Goal: Task Accomplishment & Management: Complete application form

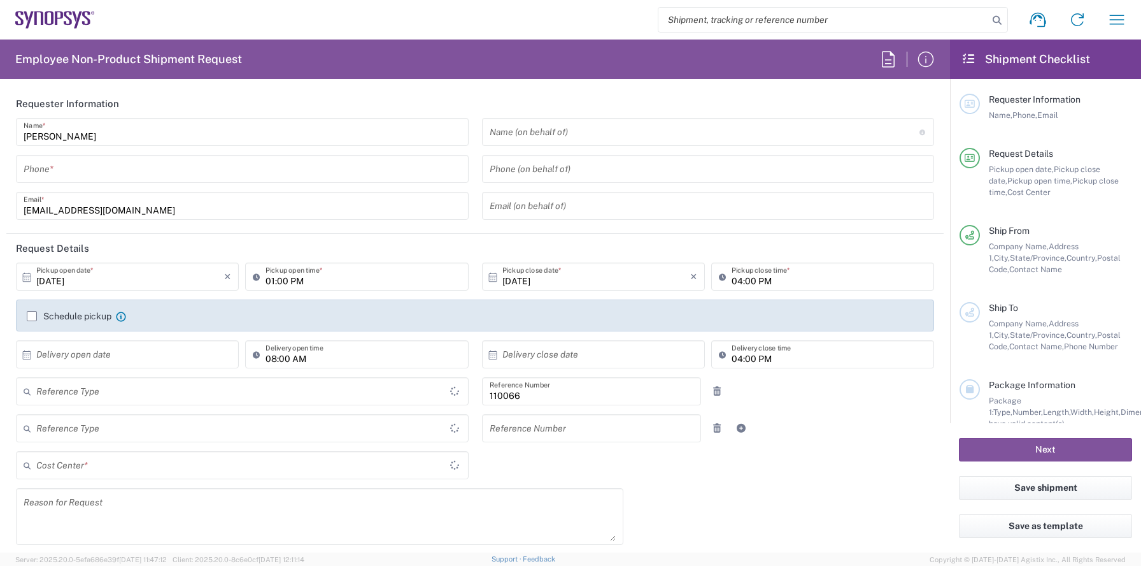
type input "Department"
type input "US01, CIO, IT, ESS2 110066"
type input "Delivered at Place"
type input "[US_STATE]"
type input "[GEOGRAPHIC_DATA]"
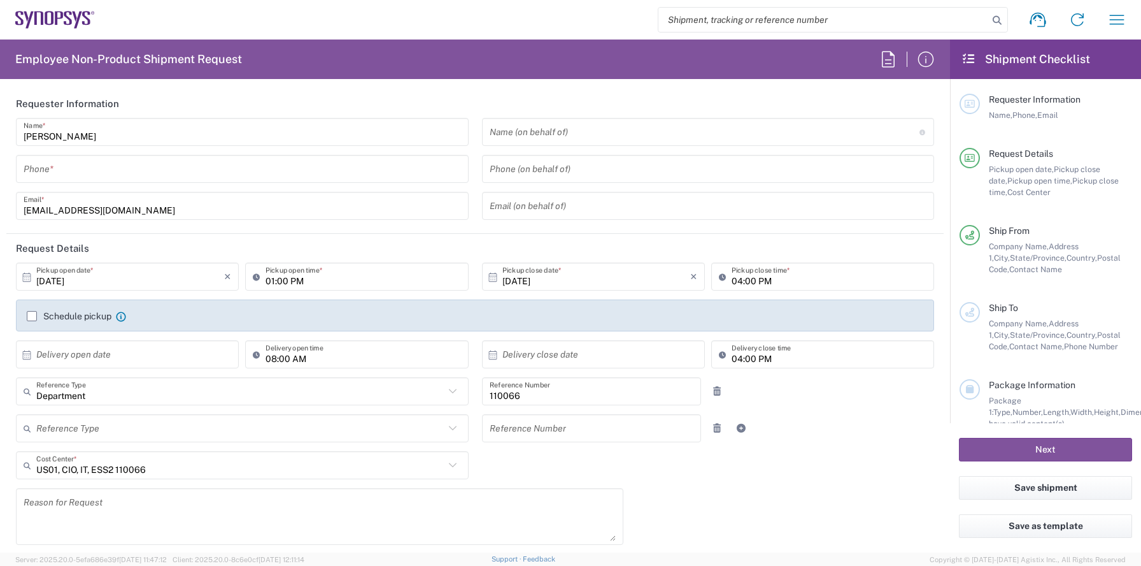
type input "[GEOGRAPHIC_DATA]"
click at [362, 168] on input "tel" at bounding box center [243, 169] width 438 height 22
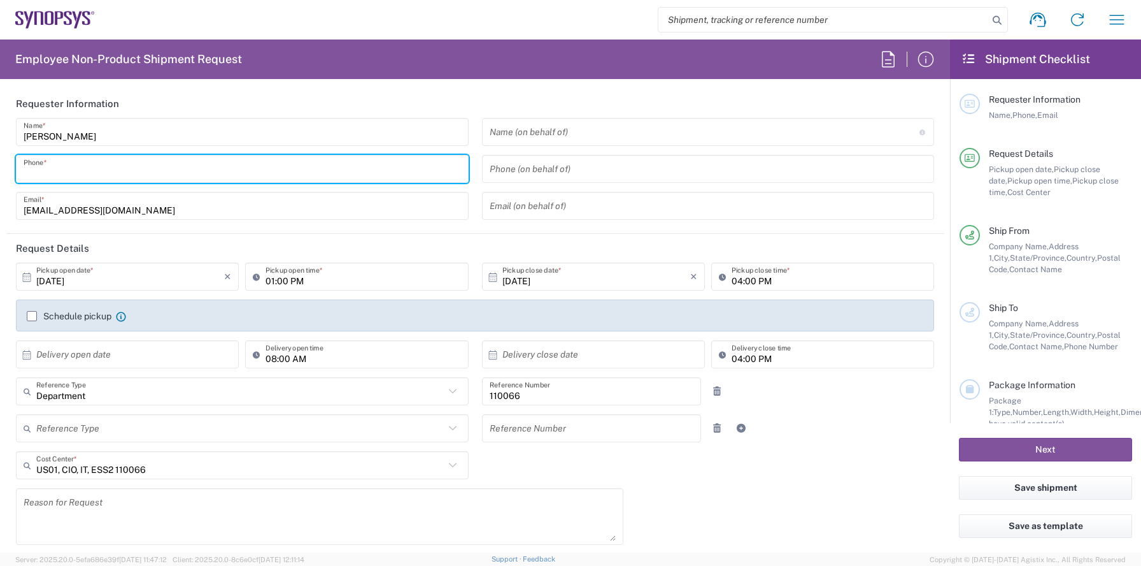
type input "Headquarters USSV"
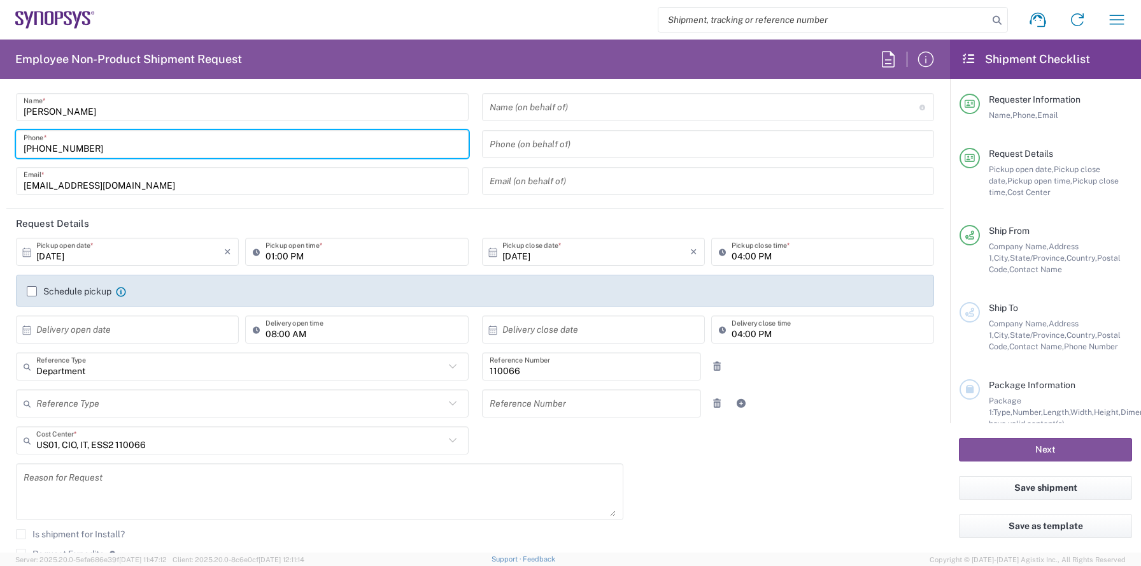
scroll to position [25, 0]
type input "[PHONE_NUMBER]"
click at [182, 259] on input "[DATE]" at bounding box center [130, 251] width 188 height 22
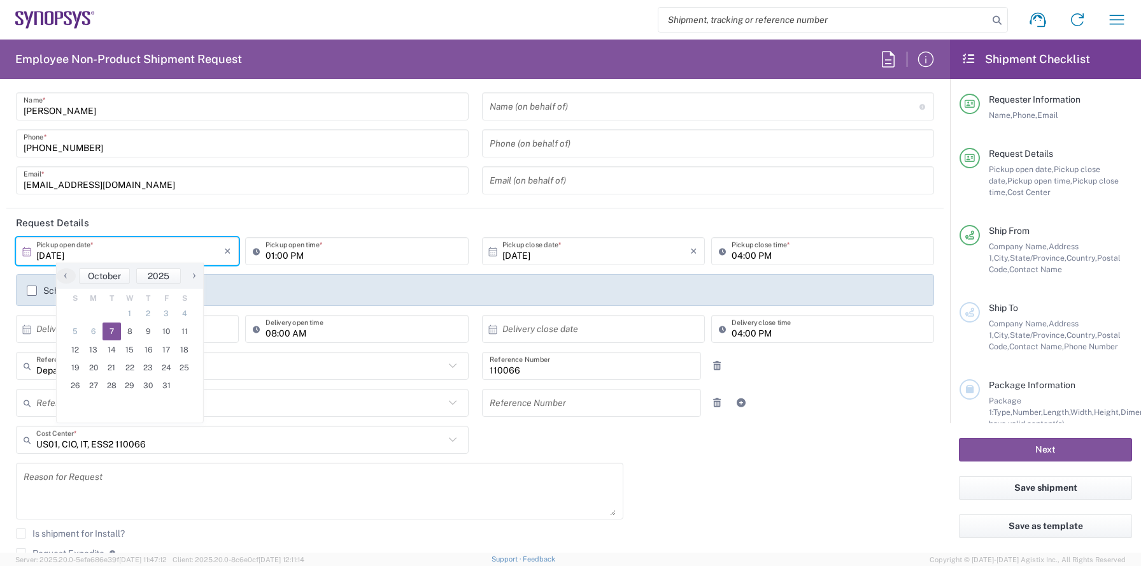
click at [247, 217] on header "Request Details" at bounding box center [475, 222] width 938 height 29
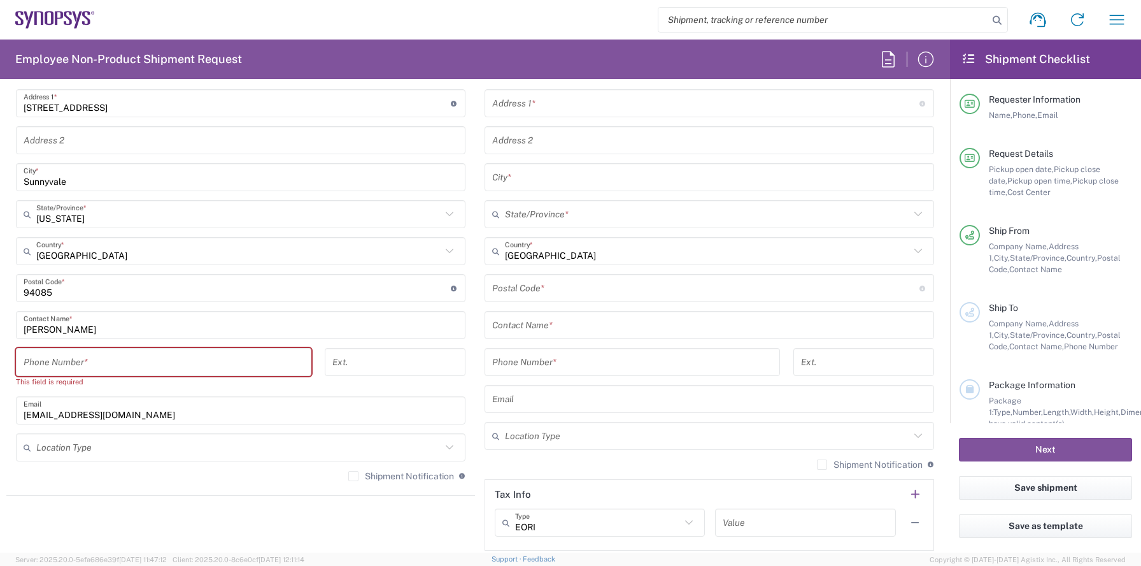
scroll to position [686, 0]
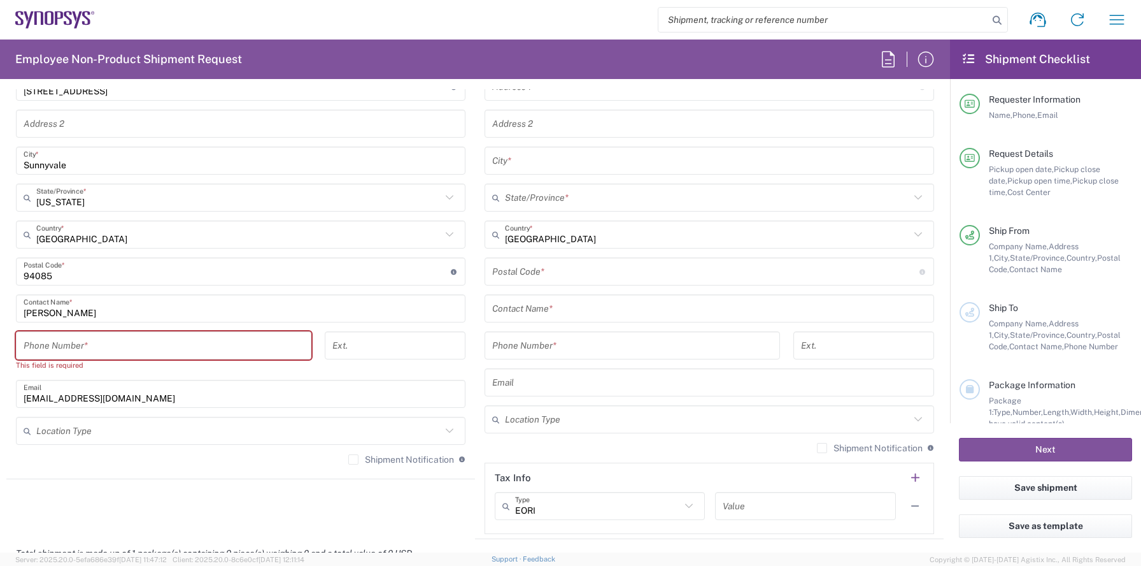
click at [184, 325] on div "Headquarters USSV Location Headquarters [GEOGRAPHIC_DATA] Agrate Brianza IT01 […" at bounding box center [241, 236] width 450 height 475
click at [182, 343] on input "tel" at bounding box center [164, 345] width 280 height 22
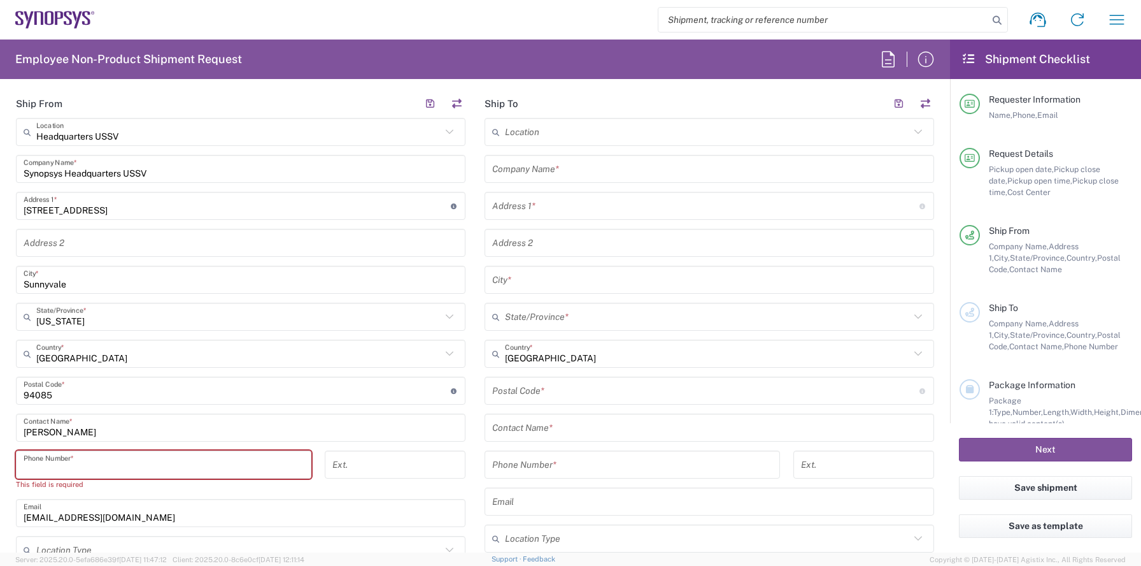
scroll to position [568, 0]
click at [543, 455] on input "tel" at bounding box center [632, 464] width 280 height 22
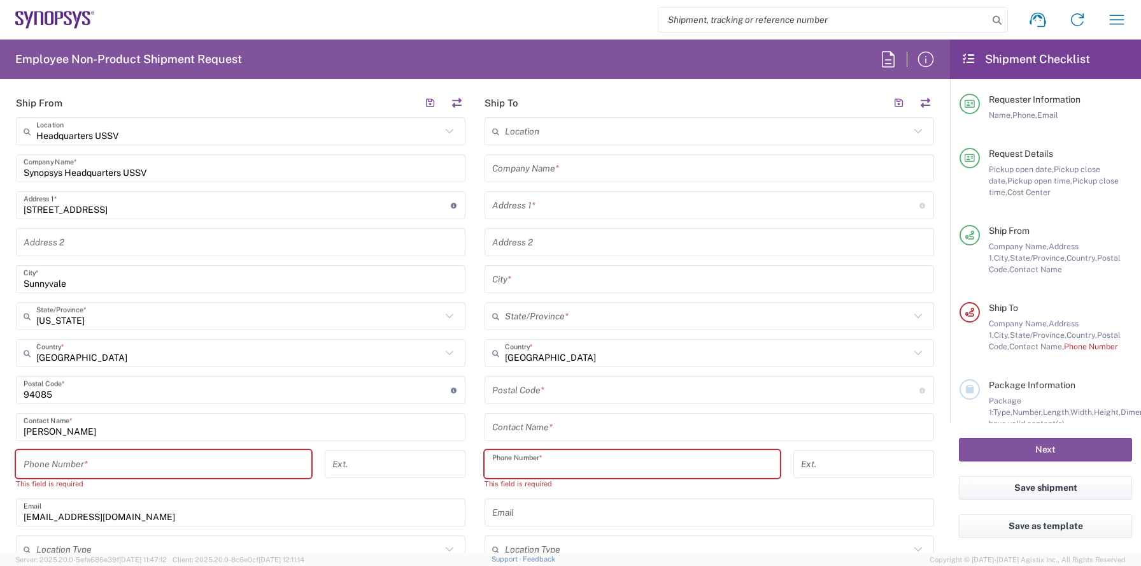
click at [562, 438] on div "Contact Name *" at bounding box center [710, 427] width 450 height 28
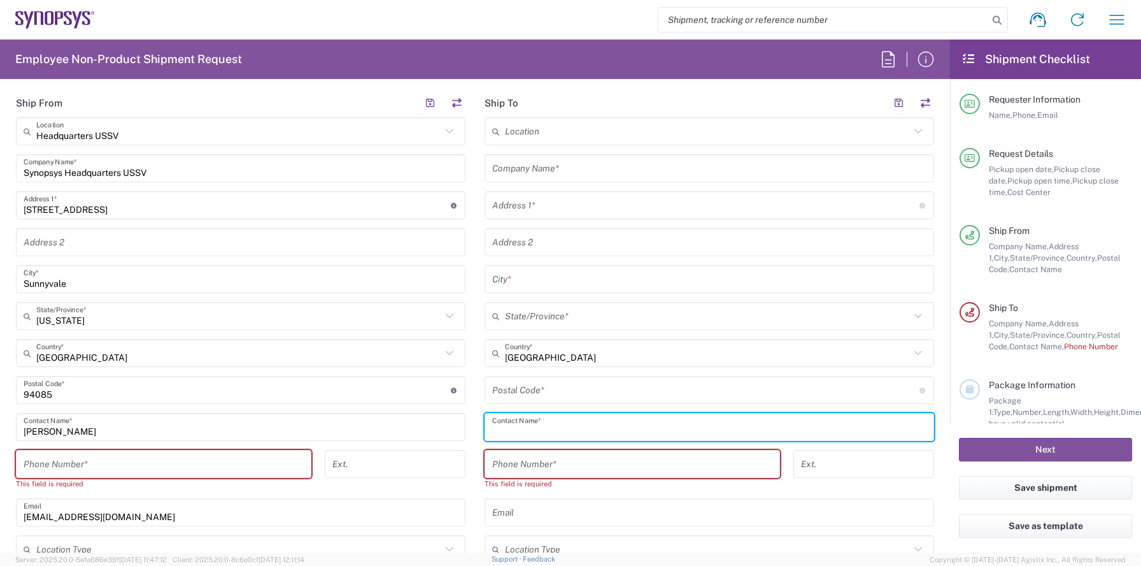
click at [562, 435] on input "text" at bounding box center [709, 427] width 434 height 22
click at [571, 406] on div "Location [GEOGRAPHIC_DATA] DE04 Agrate Brianza IT01 [GEOGRAPHIC_DATA] DE02 [GEO…" at bounding box center [710, 390] width 450 height 547
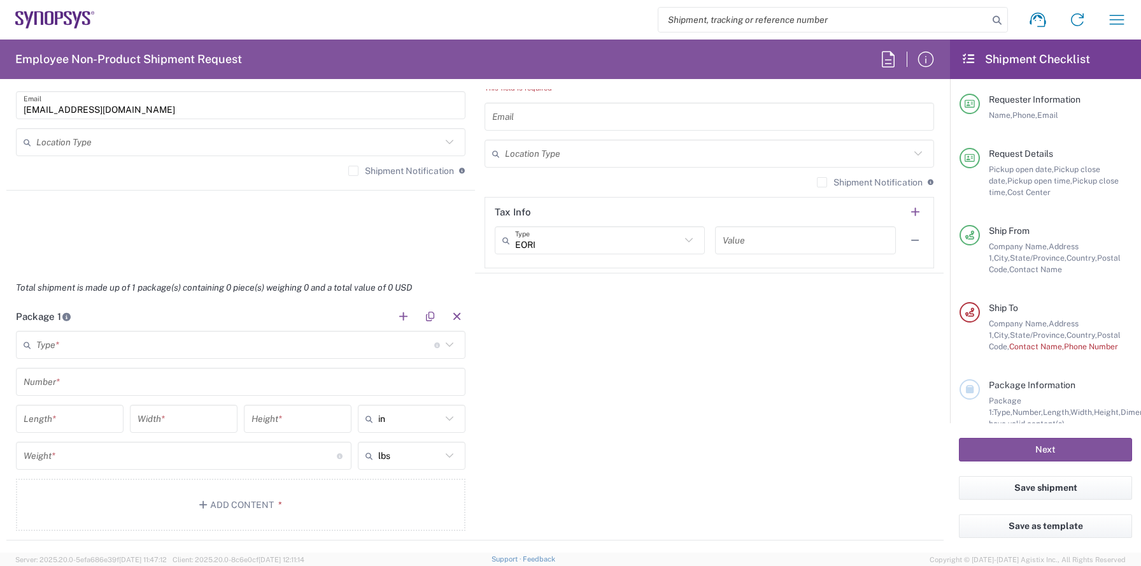
scroll to position [975, 0]
click at [203, 344] on input "text" at bounding box center [235, 344] width 398 height 22
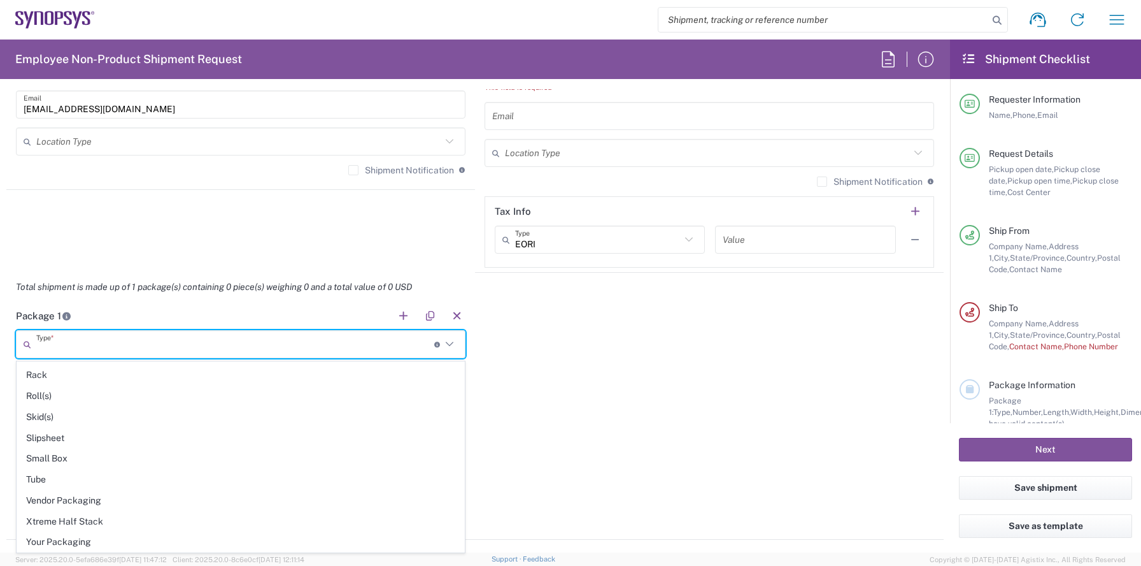
scroll to position [1087, 0]
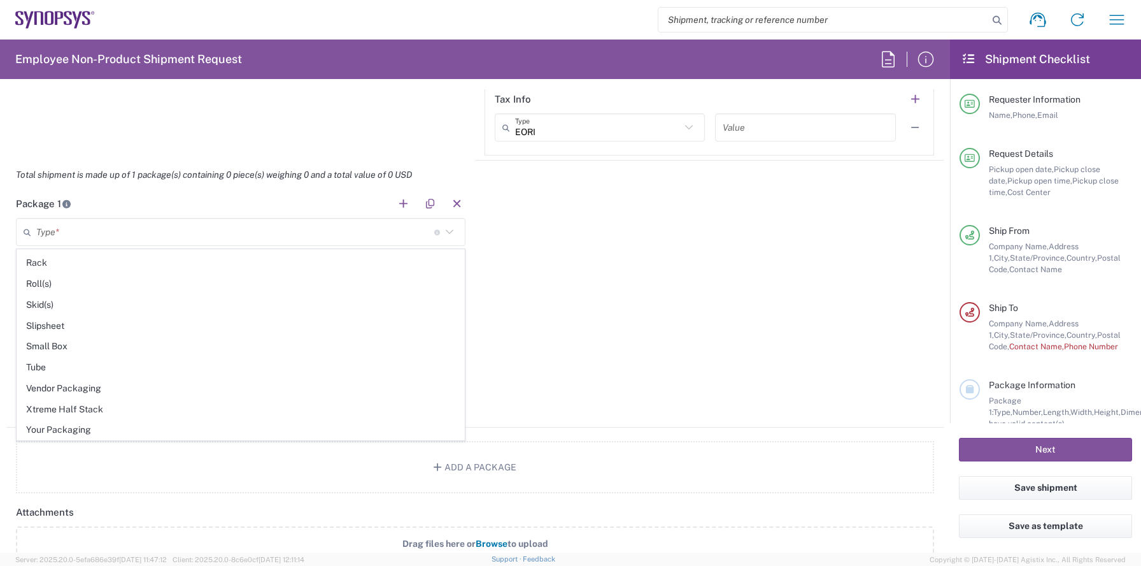
click at [562, 408] on div "Package 1 Type * Material used to package goods Bale(s) Basket(s) Bolt(s) Bottl…" at bounding box center [475, 308] width 938 height 238
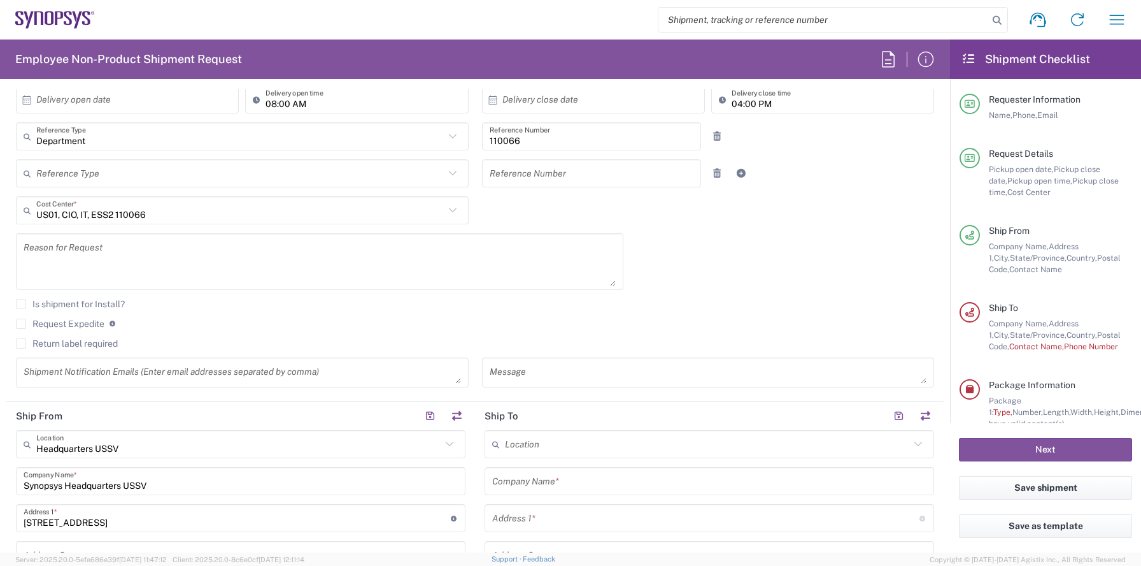
scroll to position [0, 0]
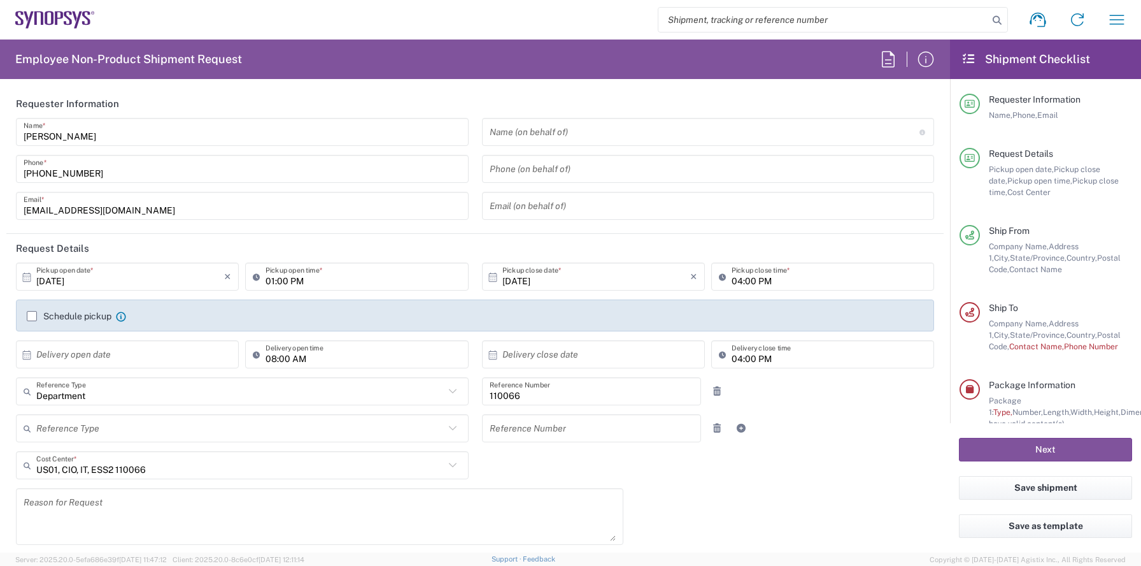
click at [515, 119] on div "Name (on behalf of) Expedite requests must include authorized approver as "on b…" at bounding box center [708, 132] width 453 height 28
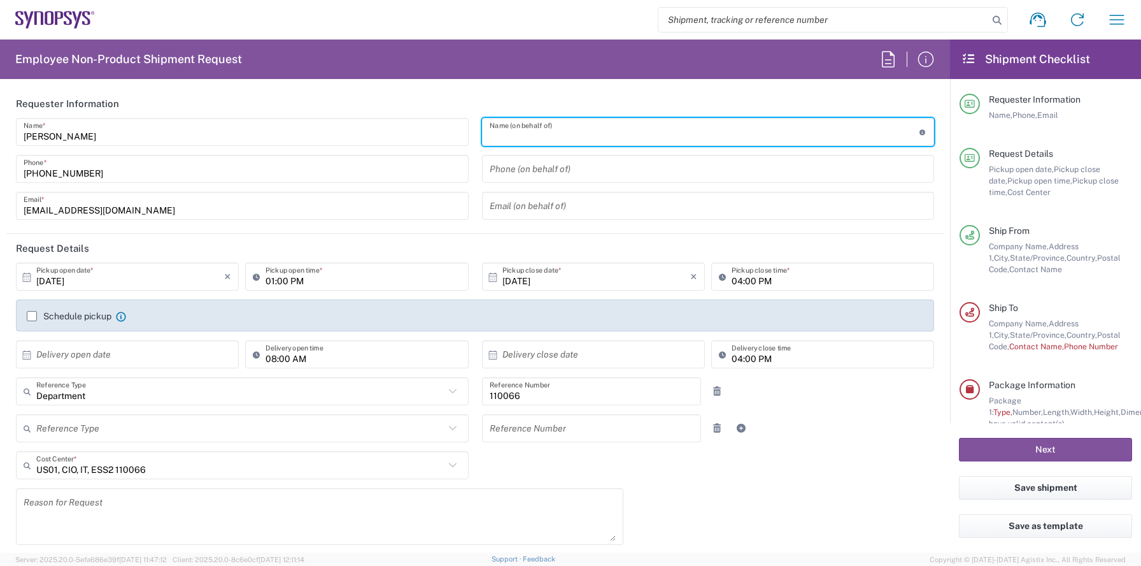
click at [513, 124] on input "text" at bounding box center [705, 132] width 430 height 22
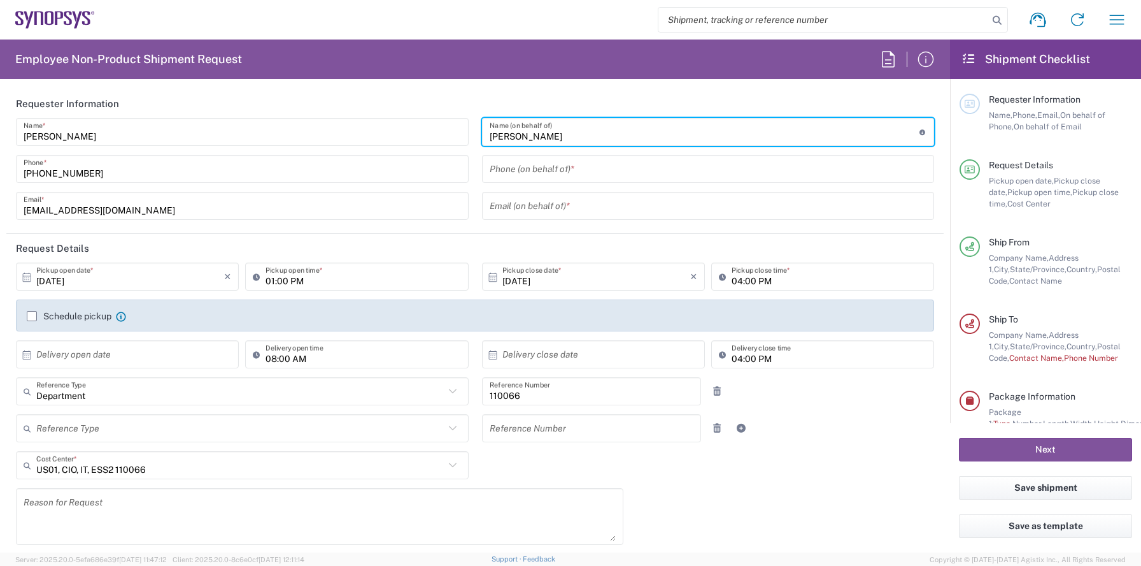
type input "[PERSON_NAME]"
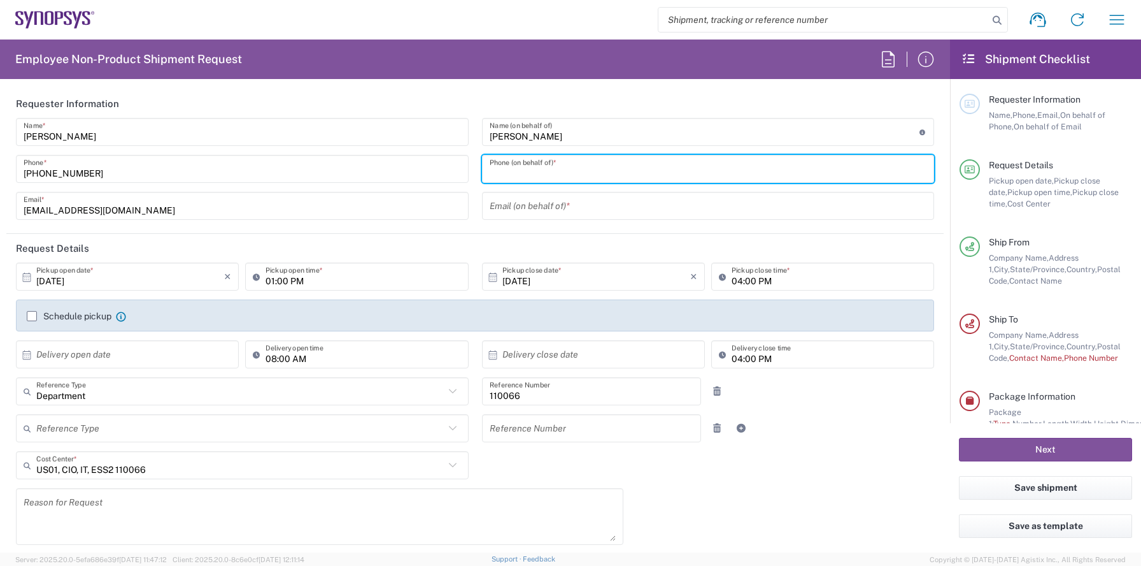
click at [542, 171] on input "tel" at bounding box center [709, 169] width 438 height 22
click at [519, 211] on input "text" at bounding box center [709, 206] width 438 height 22
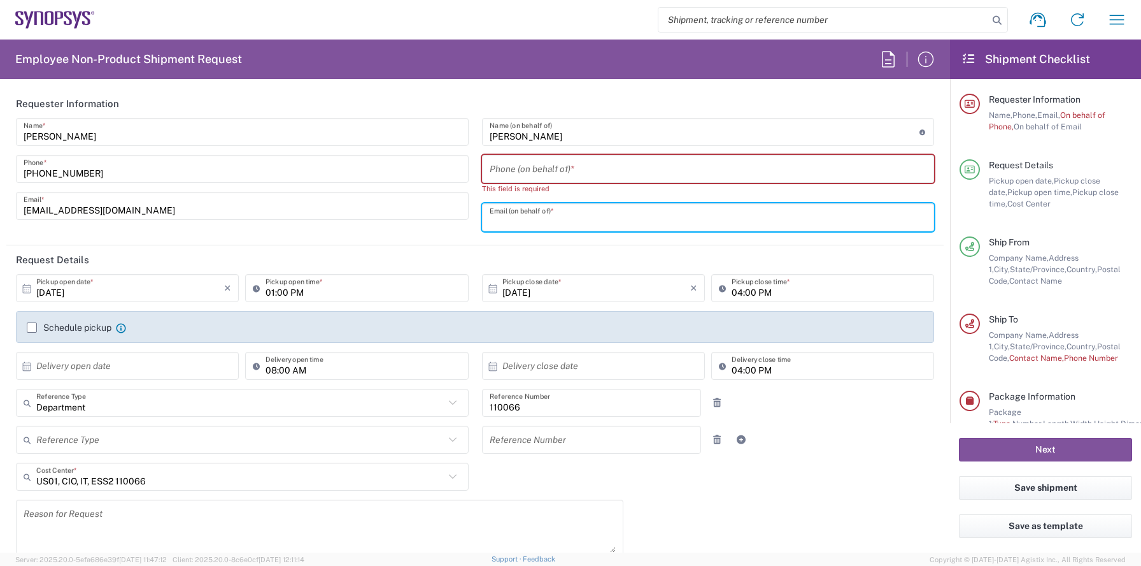
click at [520, 176] on input "tel" at bounding box center [709, 169] width 438 height 22
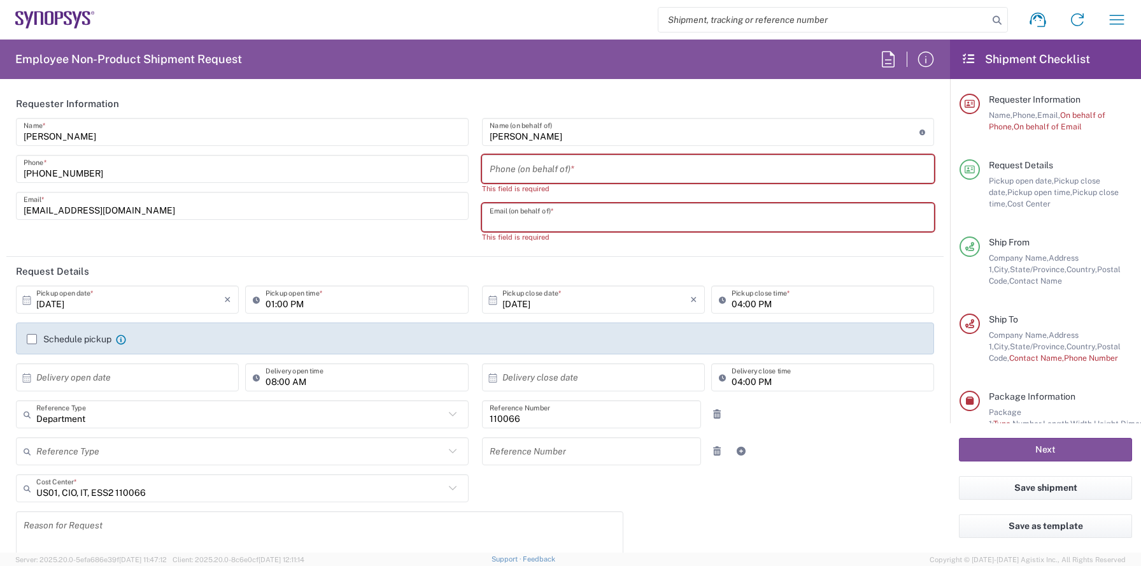
click at [513, 217] on input "text" at bounding box center [709, 217] width 438 height 22
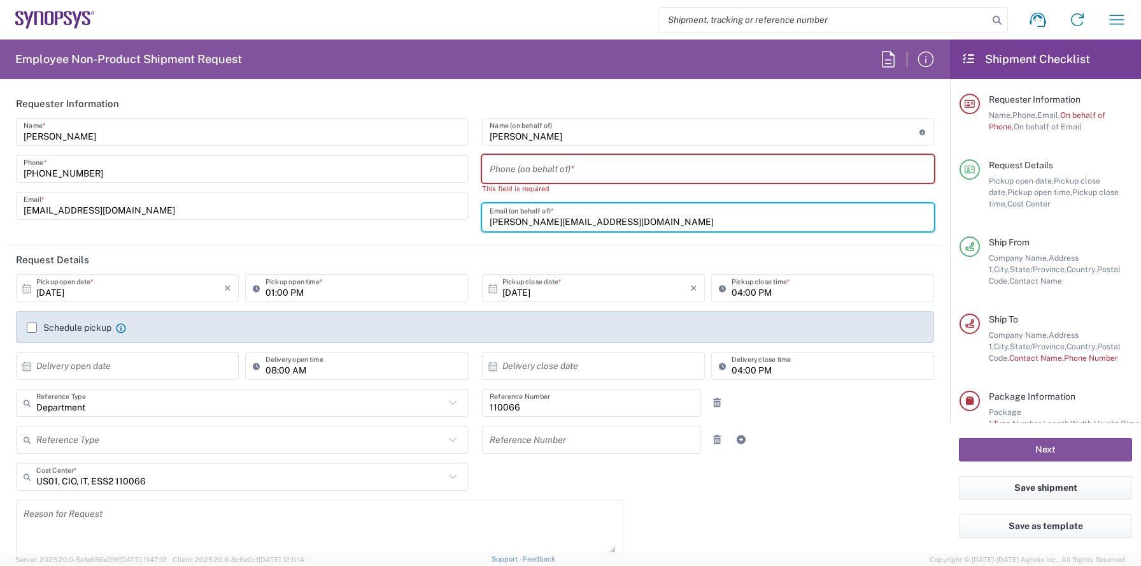
type input "[PERSON_NAME][EMAIL_ADDRESS][DOMAIN_NAME]"
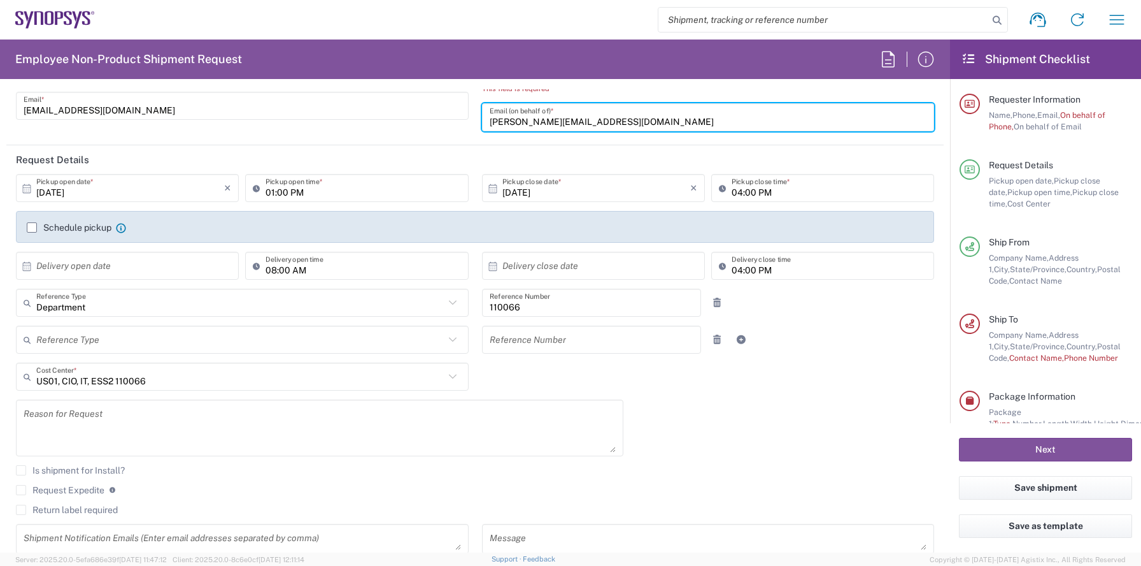
scroll to position [107, 0]
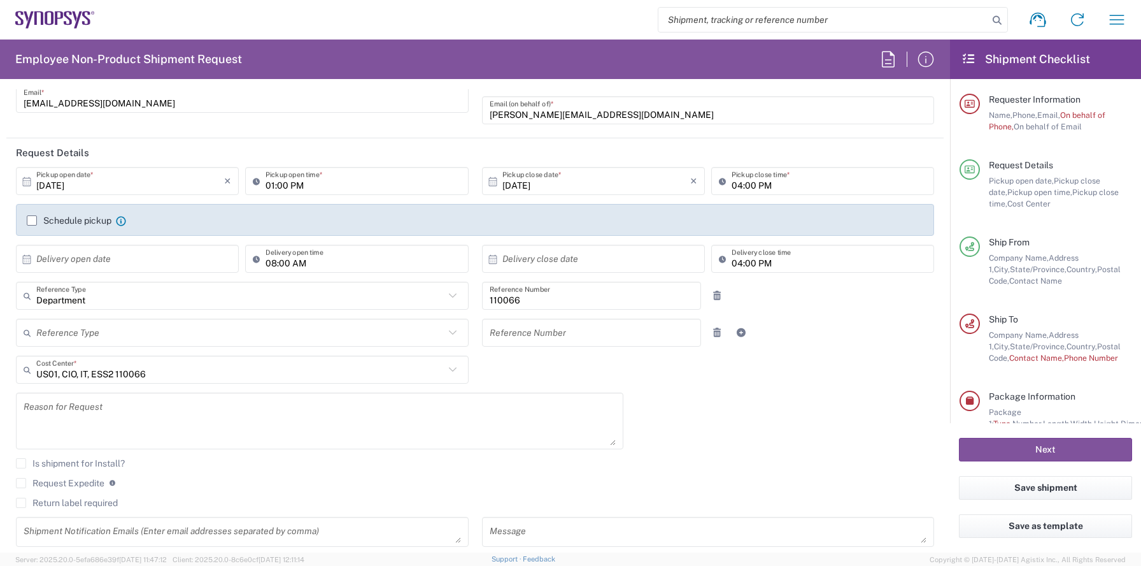
click at [59, 222] on label "Schedule pickup" at bounding box center [69, 220] width 85 height 10
click at [32, 220] on input "Schedule pickup" at bounding box center [32, 220] width 0 height 0
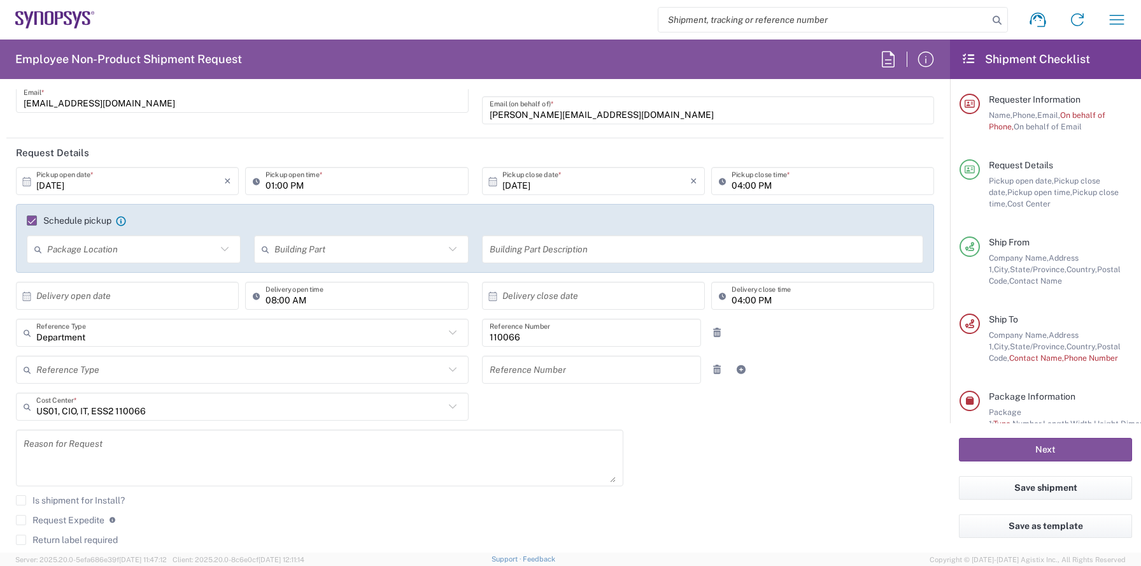
click at [59, 221] on label "Schedule pickup" at bounding box center [69, 220] width 85 height 10
click at [26, 220] on input "Schedule pickup" at bounding box center [26, 220] width 0 height 0
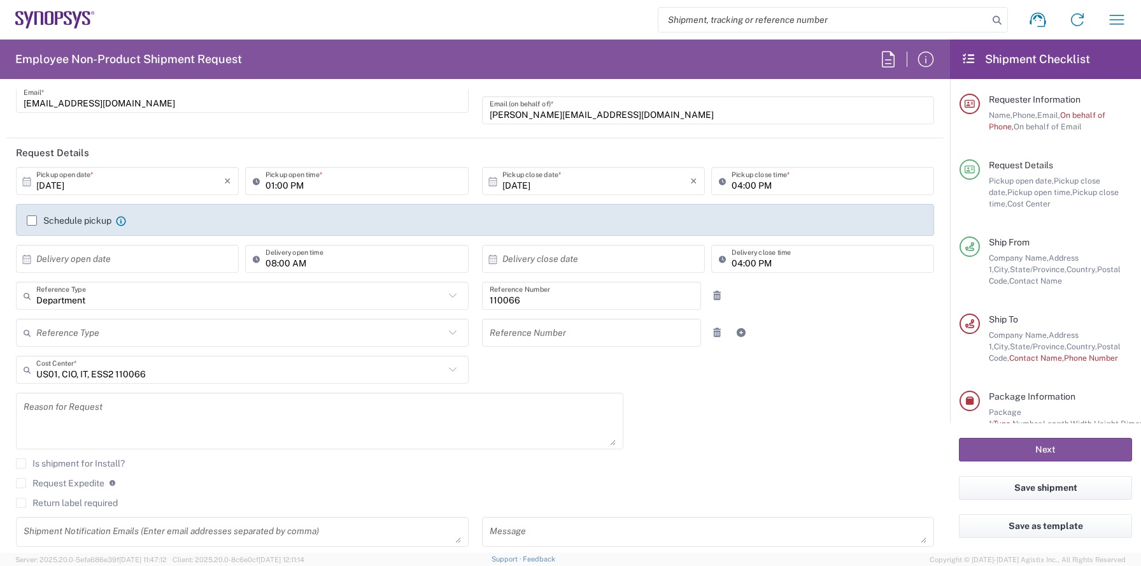
click at [63, 220] on label "Schedule pickup" at bounding box center [69, 220] width 85 height 10
click at [32, 220] on input "Schedule pickup" at bounding box center [32, 220] width 0 height 0
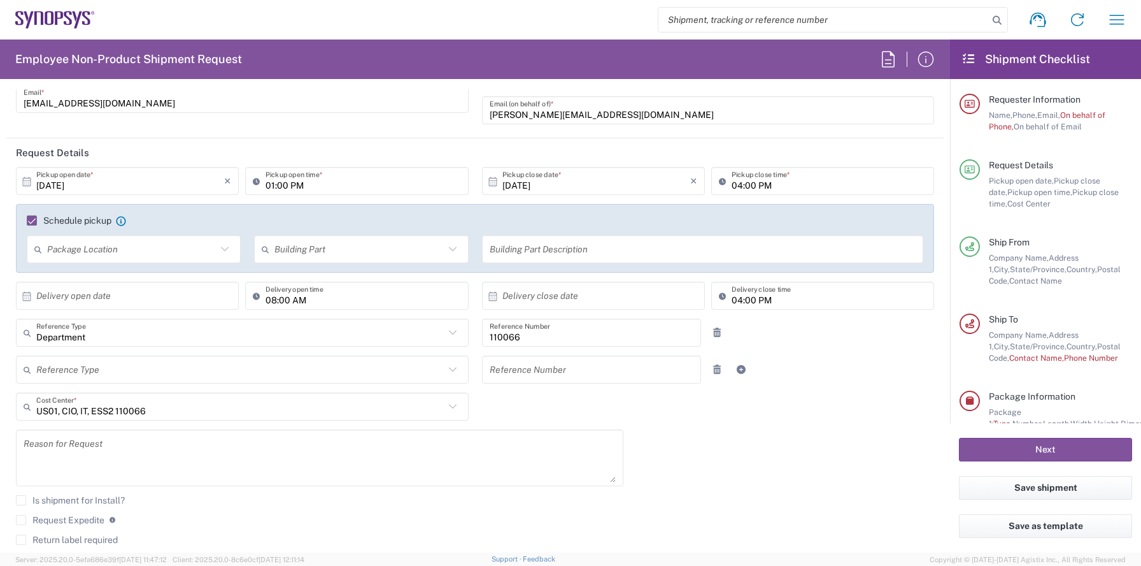
click at [63, 220] on label "Schedule pickup" at bounding box center [69, 220] width 85 height 10
click at [26, 220] on input "Schedule pickup" at bounding box center [26, 220] width 0 height 0
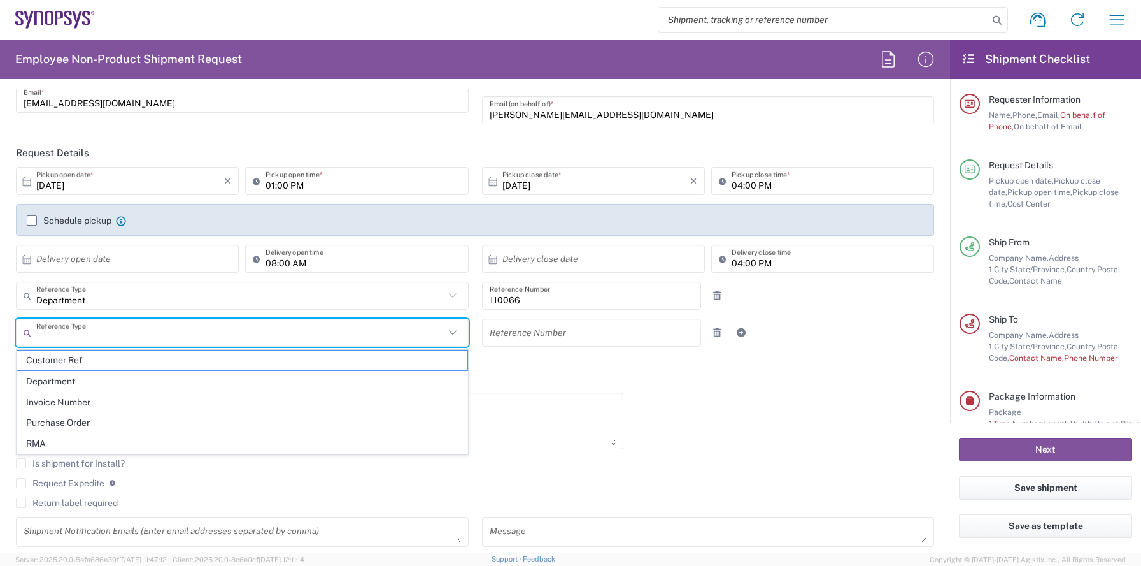
click at [103, 331] on input "text" at bounding box center [240, 333] width 408 height 22
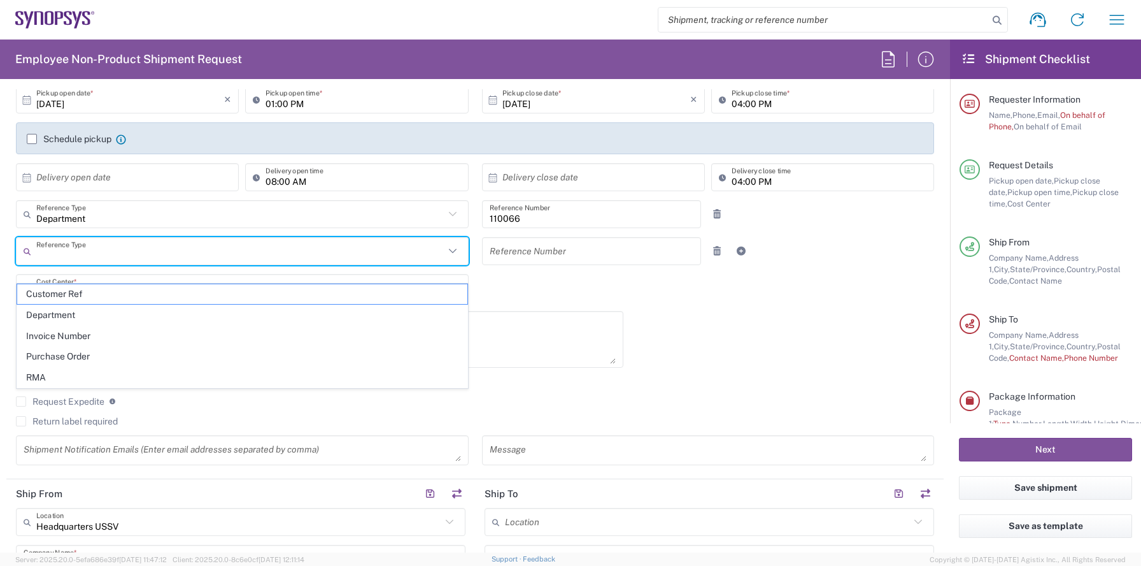
scroll to position [190, 0]
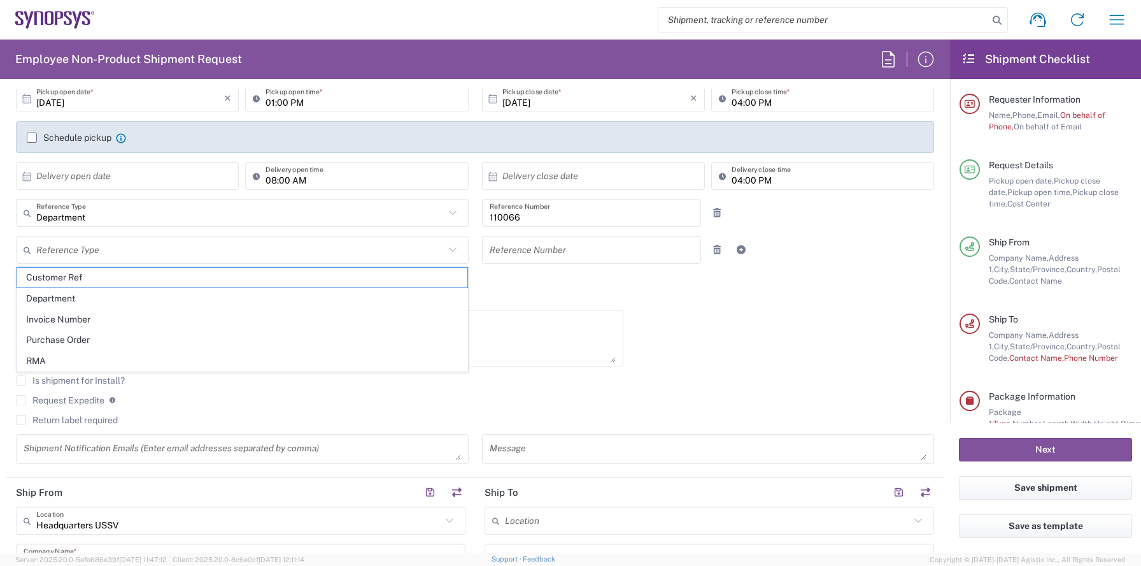
click at [529, 292] on div "[DATE] × Pickup open date * Cancel Apply 01:00 PM Pickup open time * [DATE] × P…" at bounding box center [476, 278] width 932 height 389
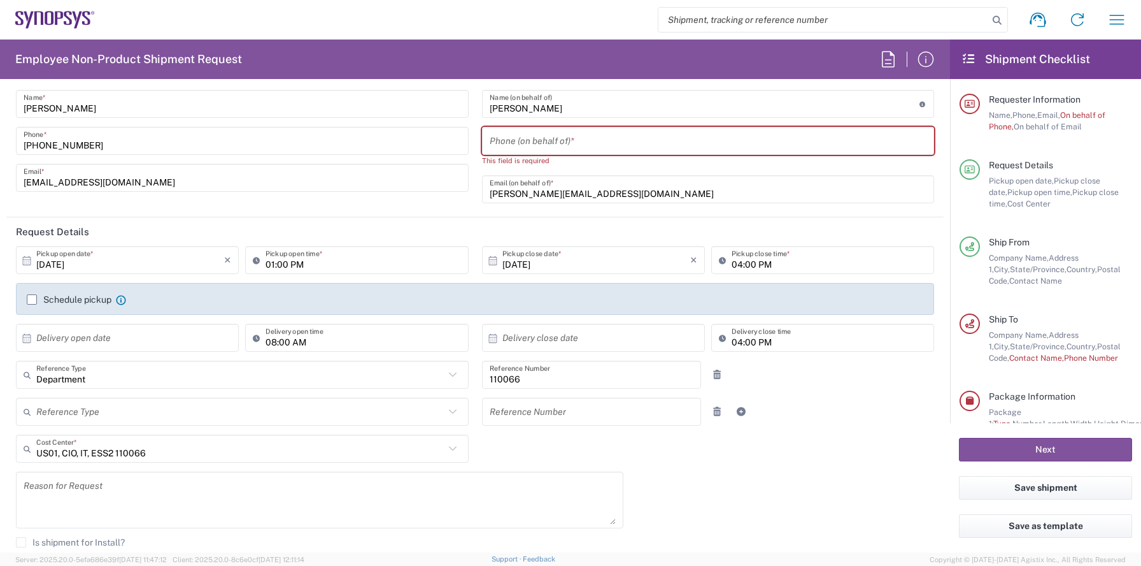
scroll to position [18, 0]
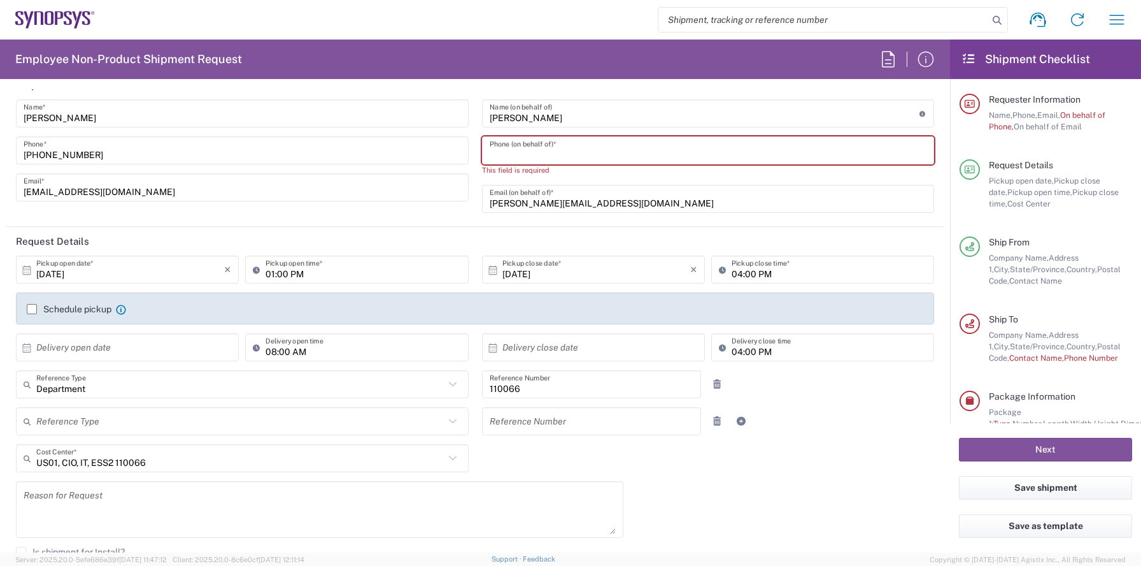
click at [540, 141] on input "tel" at bounding box center [709, 150] width 438 height 22
paste input "6025125389"
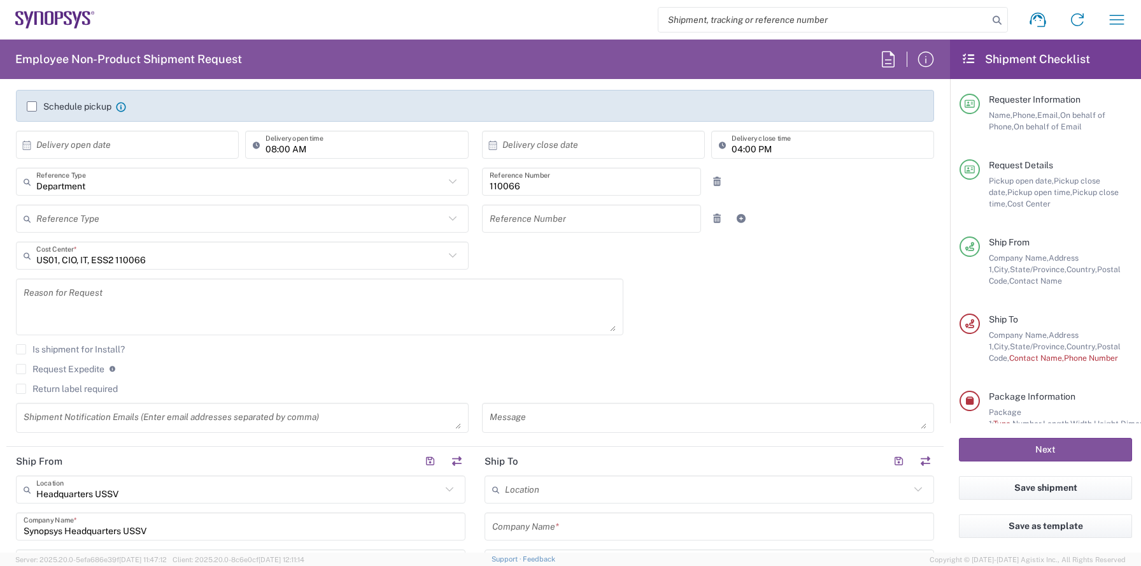
scroll to position [339, 0]
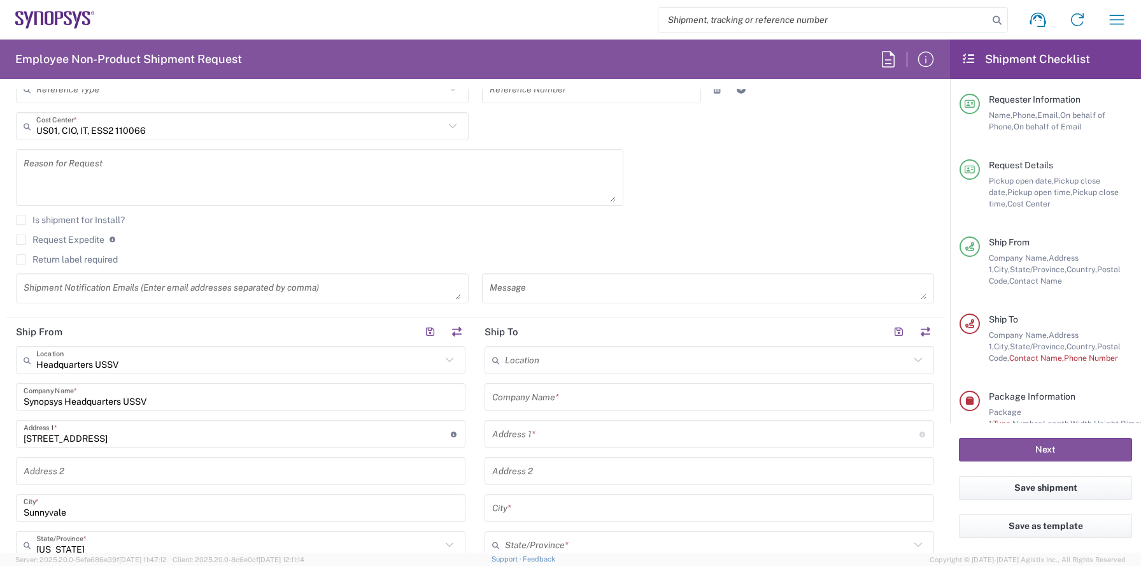
type input "6025125389"
click at [536, 402] on input "text" at bounding box center [709, 397] width 434 height 22
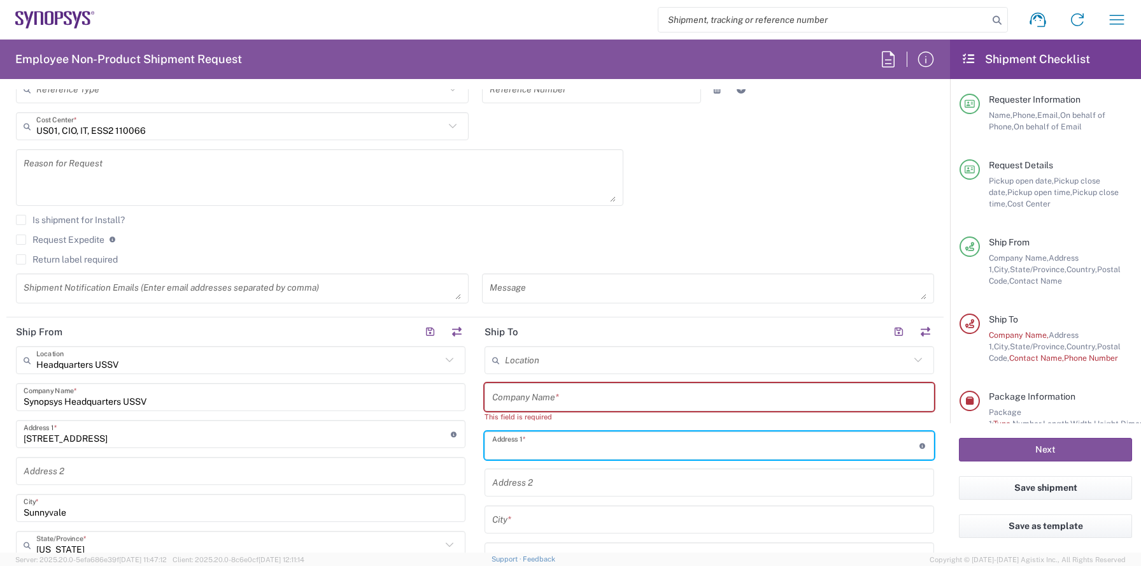
click at [535, 399] on input "text" at bounding box center [709, 397] width 434 height 22
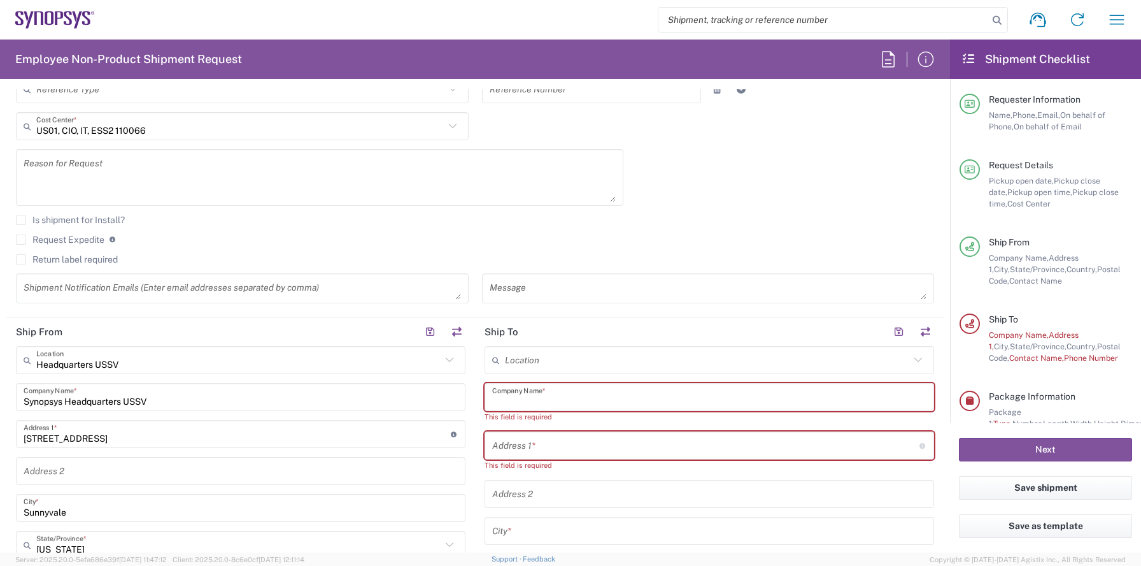
click at [527, 444] on input "text" at bounding box center [705, 445] width 427 height 22
click at [533, 405] on input "text" at bounding box center [709, 397] width 434 height 22
click at [93, 262] on label "Return label required" at bounding box center [67, 259] width 102 height 10
click at [21, 259] on input "Return label required" at bounding box center [21, 259] width 0 height 0
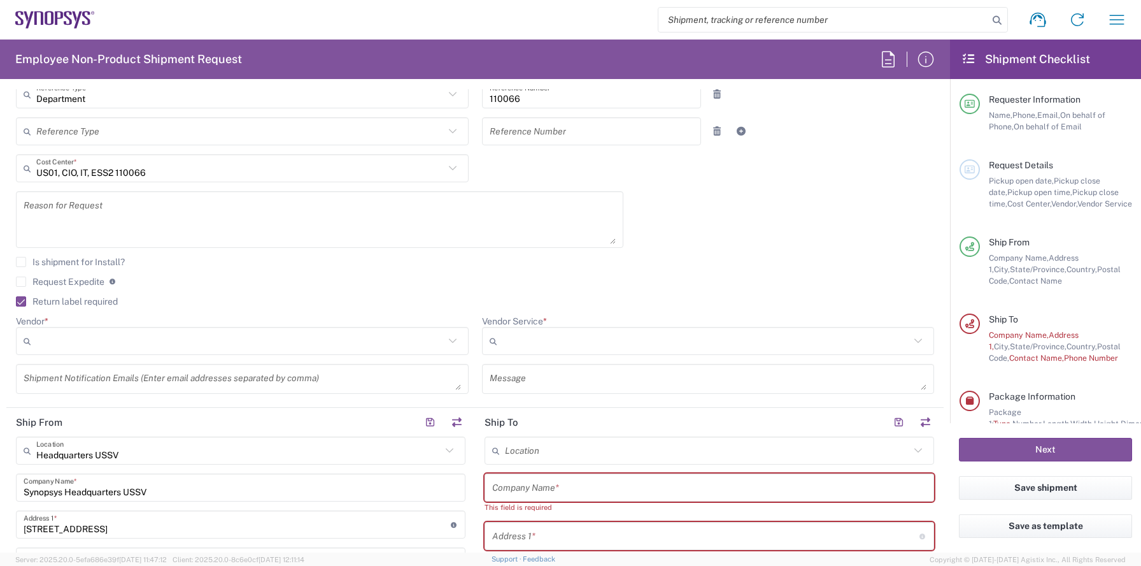
scroll to position [290, 0]
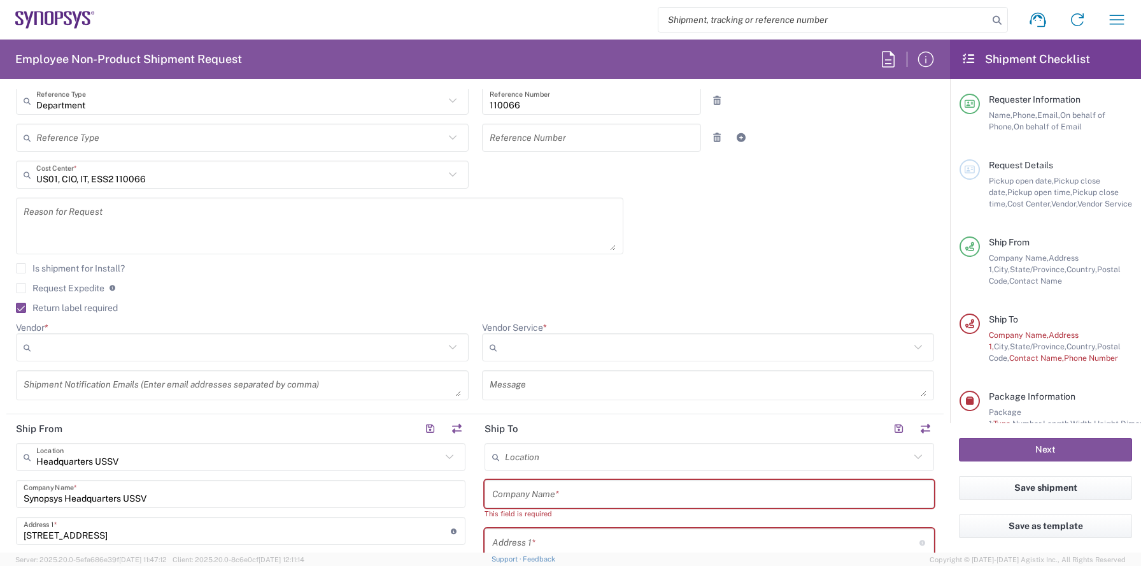
click at [317, 351] on input "Vendor *" at bounding box center [240, 347] width 408 height 20
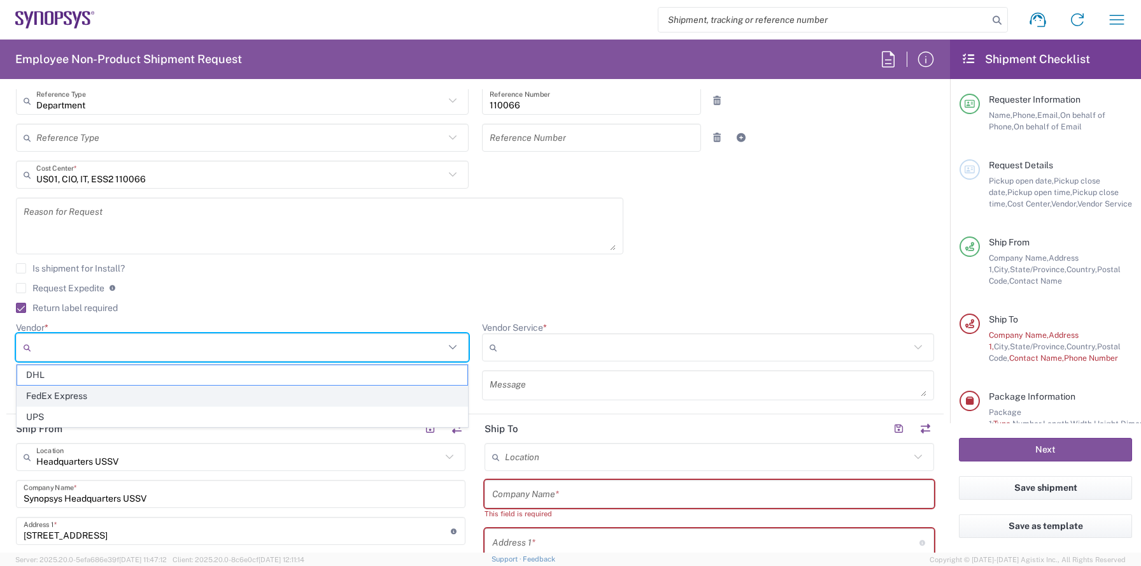
click at [285, 391] on span "FedEx Express" at bounding box center [242, 396] width 450 height 20
type input "FedEx Express"
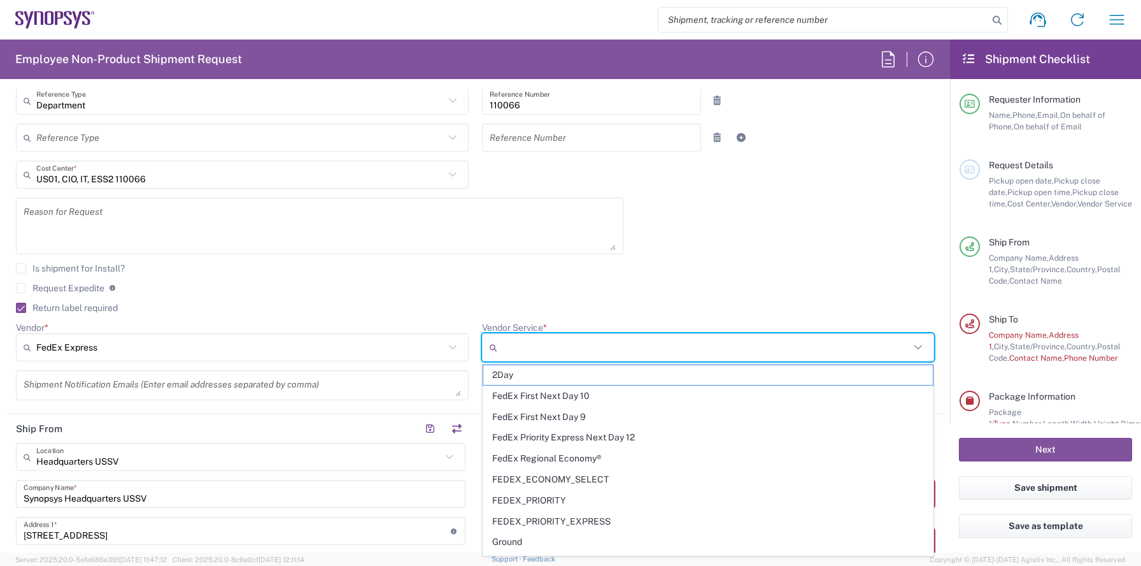
click at [548, 348] on input "Vendor Service *" at bounding box center [707, 347] width 408 height 20
click at [535, 372] on span "2Day" at bounding box center [708, 375] width 450 height 20
type input "2Day"
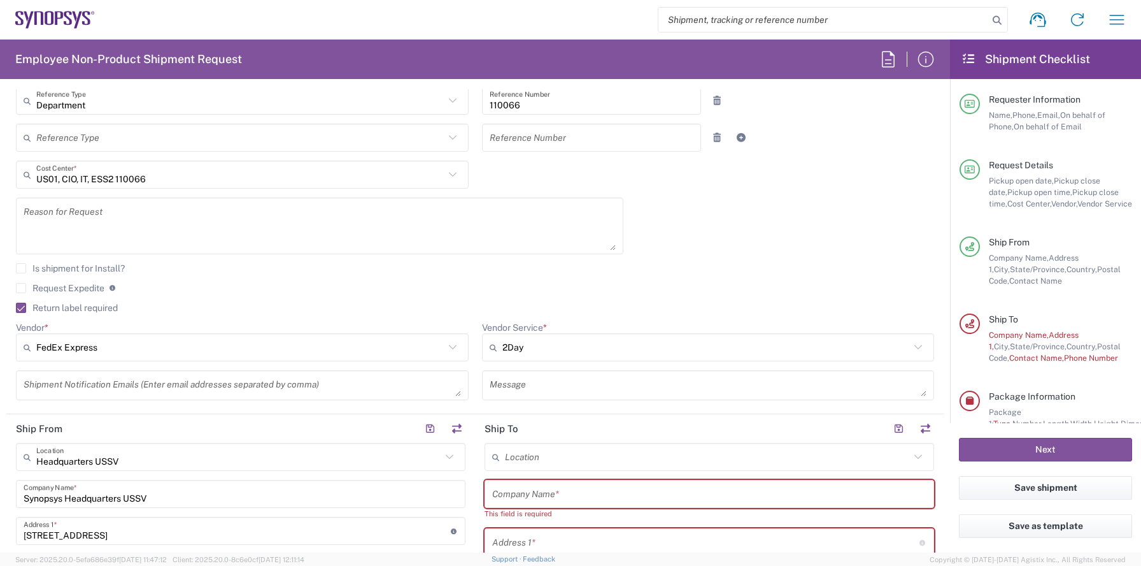
click at [521, 483] on input "text" at bounding box center [709, 494] width 434 height 22
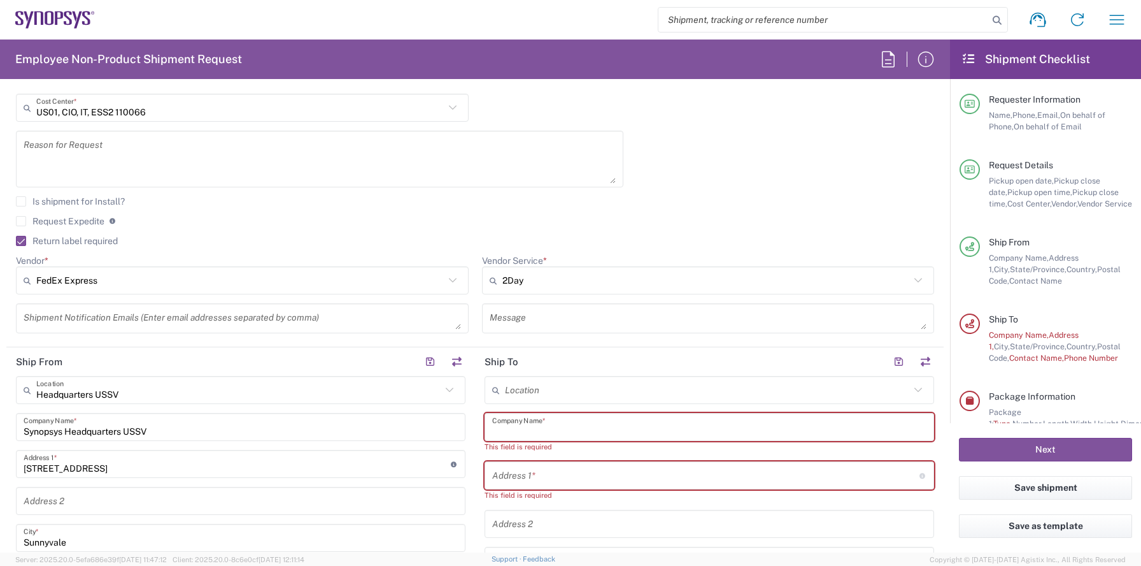
scroll to position [362, 0]
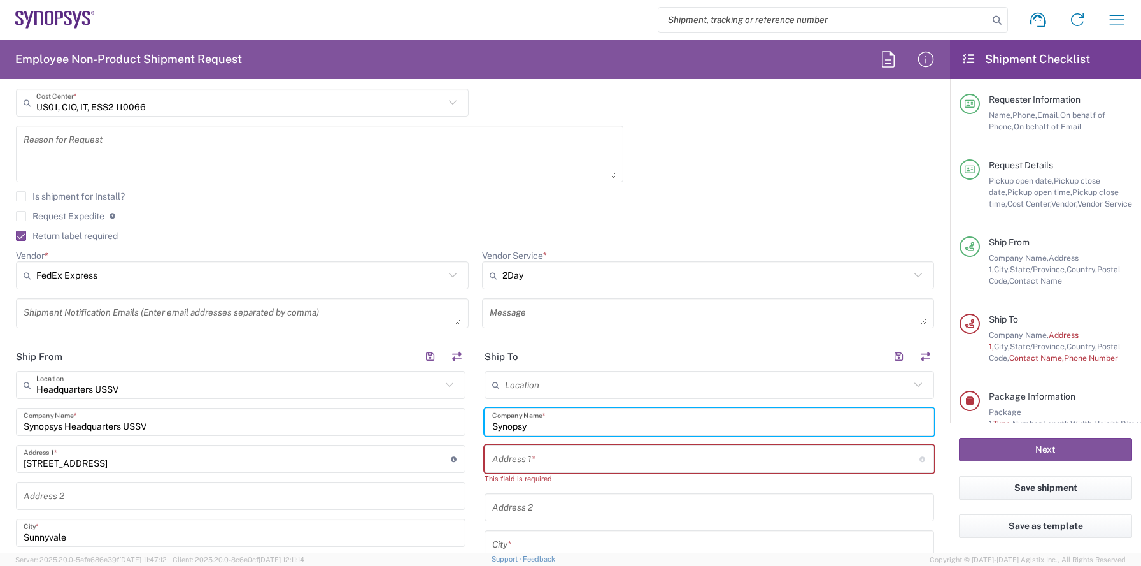
type input "Synopsys"
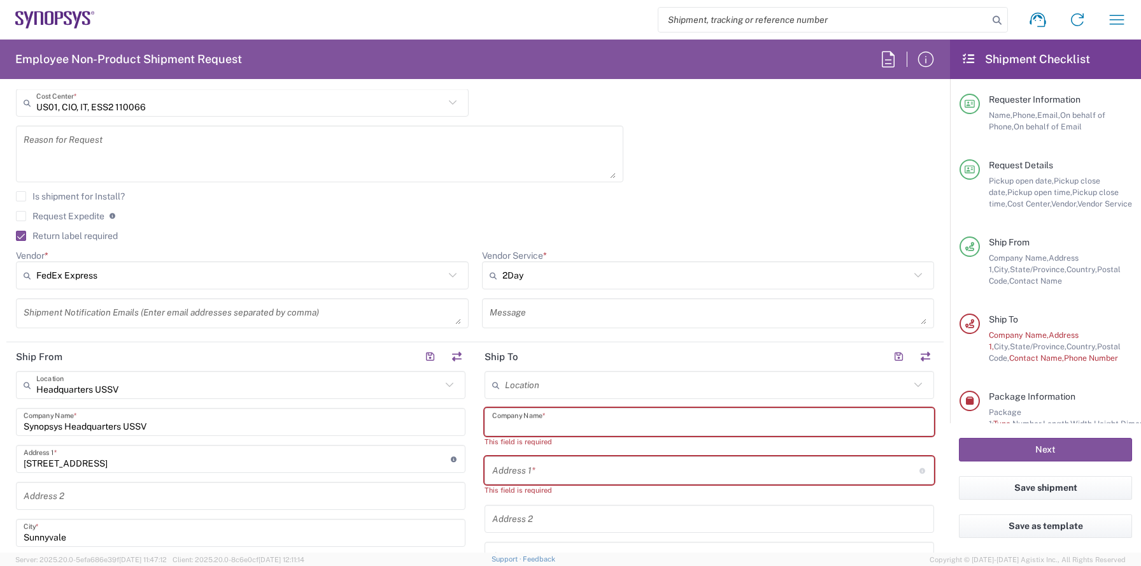
click at [529, 389] on input "text" at bounding box center [707, 385] width 405 height 22
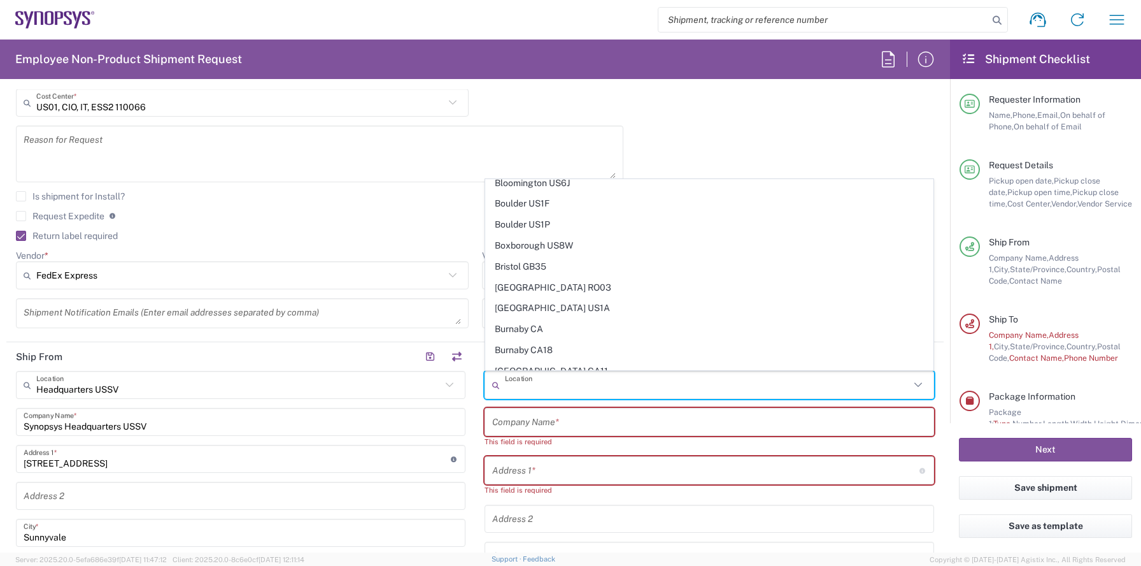
scroll to position [475, 0]
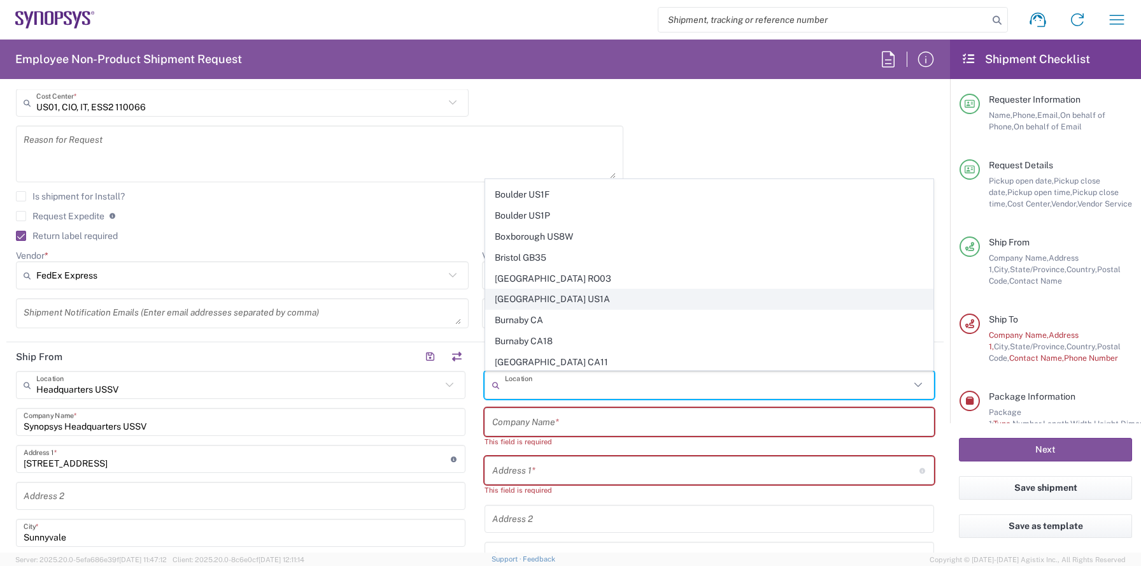
click at [555, 292] on span "[GEOGRAPHIC_DATA] US1A" at bounding box center [709, 299] width 447 height 20
type input "[GEOGRAPHIC_DATA] US1A"
type input "Synopsys Inc"
type input "[STREET_ADDRESS]"
type input "Suite 101"
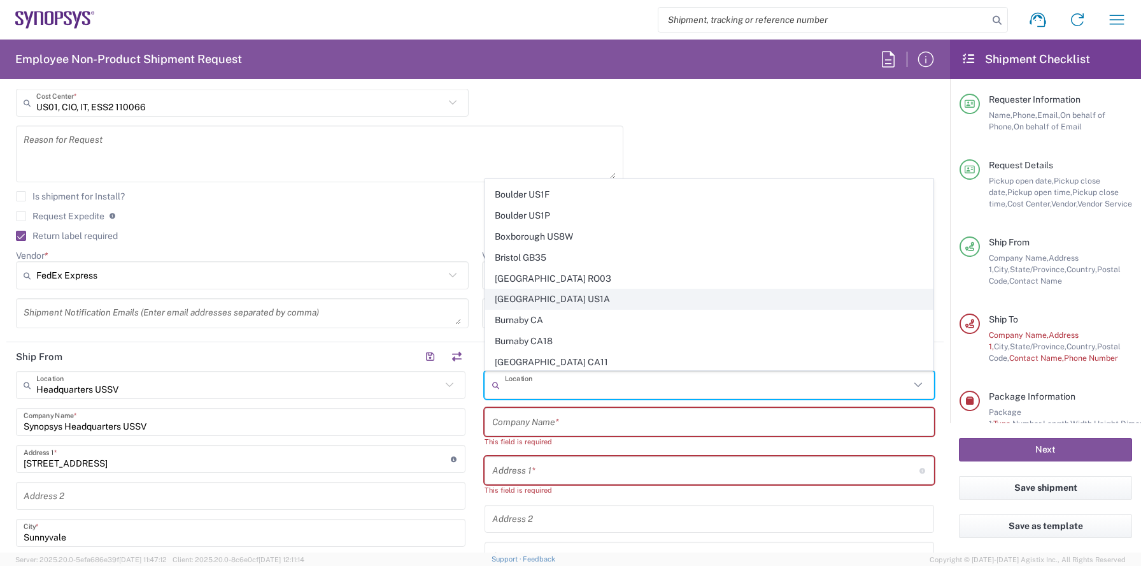
type input "[GEOGRAPHIC_DATA]"
type input "[US_STATE]"
type input "01803"
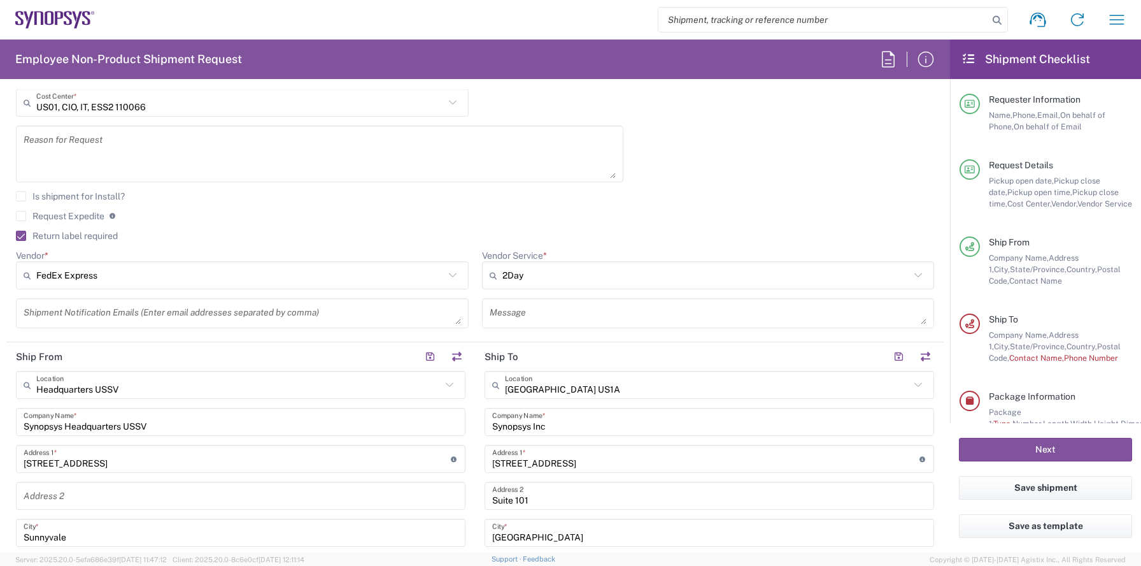
scroll to position [387, 0]
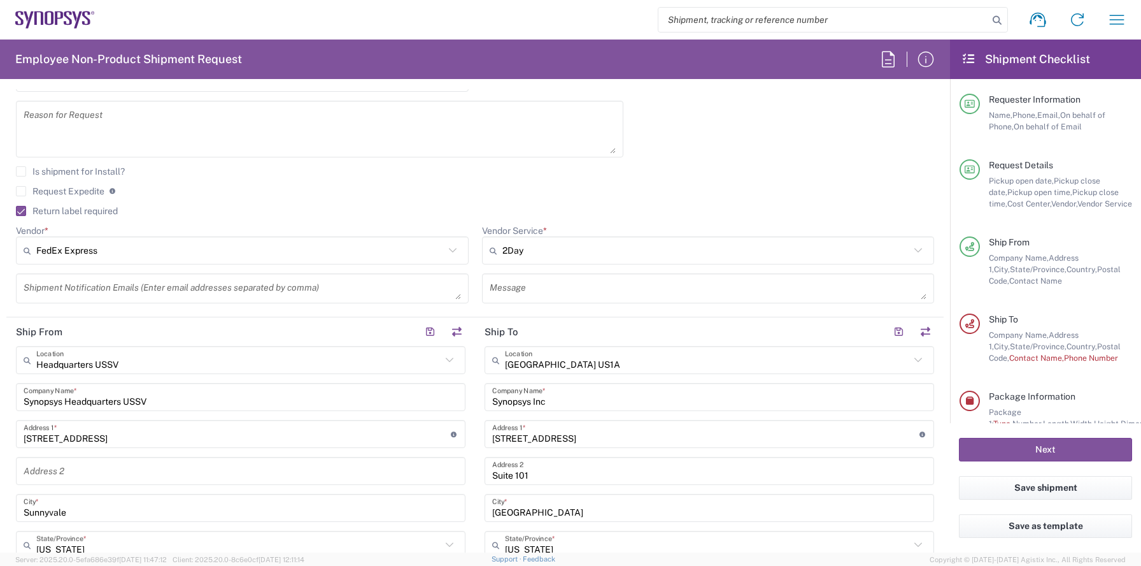
click at [564, 437] on input "[STREET_ADDRESS]" at bounding box center [705, 434] width 427 height 22
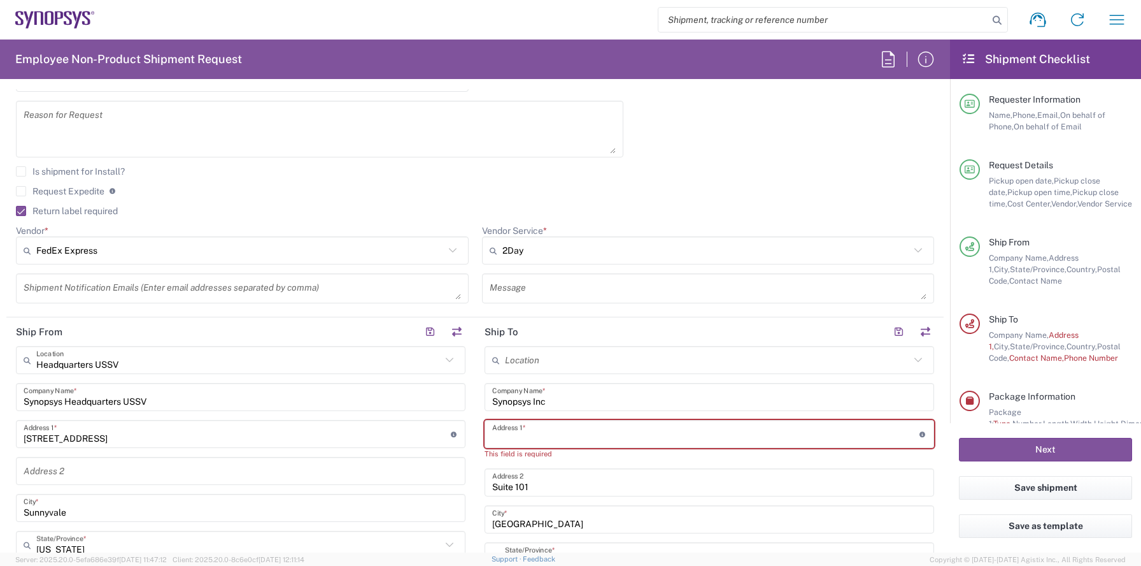
click at [547, 522] on input "[GEOGRAPHIC_DATA]" at bounding box center [709, 519] width 434 height 22
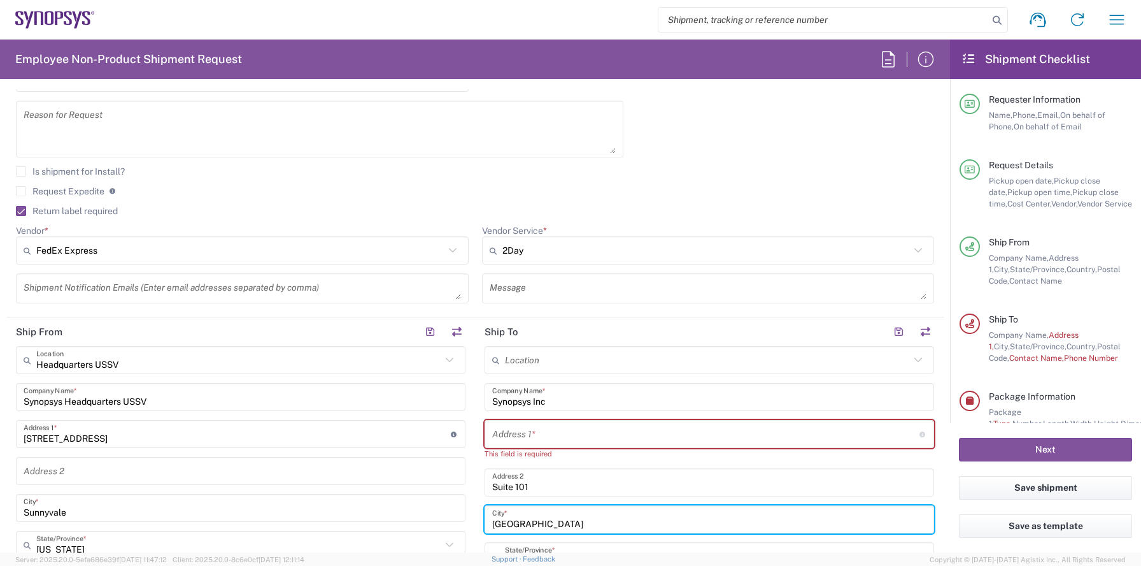
scroll to position [489, 0]
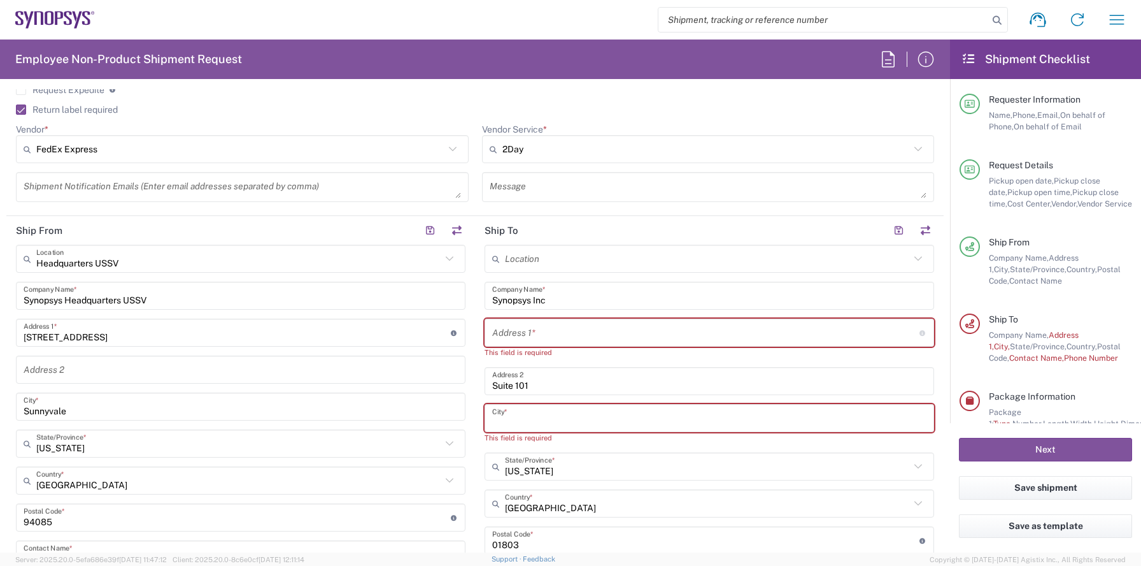
click at [553, 376] on input "Suite 101" at bounding box center [709, 381] width 434 height 22
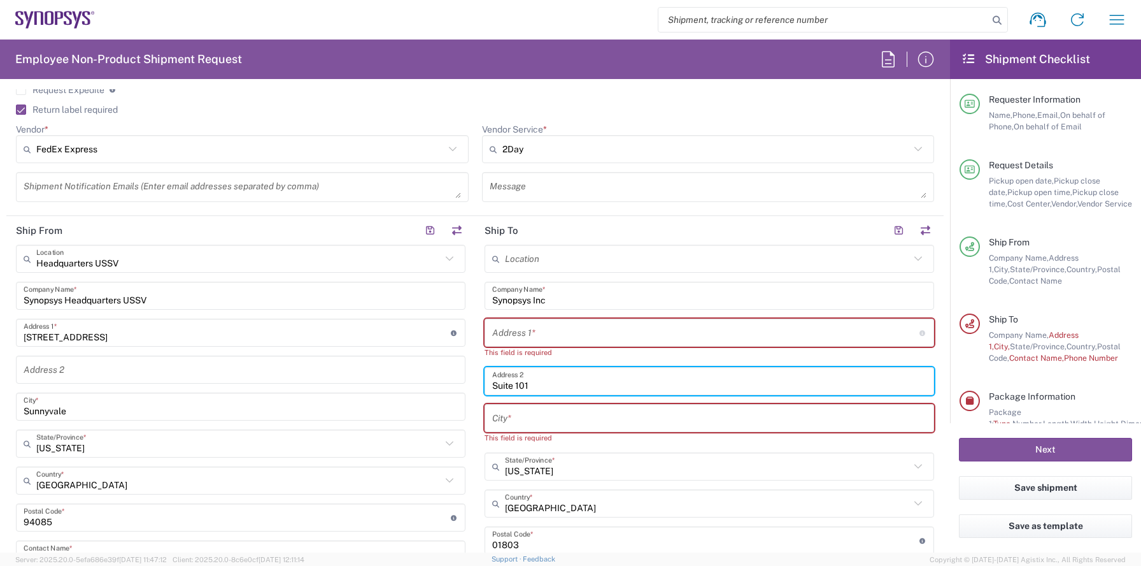
click at [551, 385] on input "Suite 101" at bounding box center [709, 381] width 434 height 22
click at [569, 351] on div "This field is required" at bounding box center [710, 352] width 450 height 11
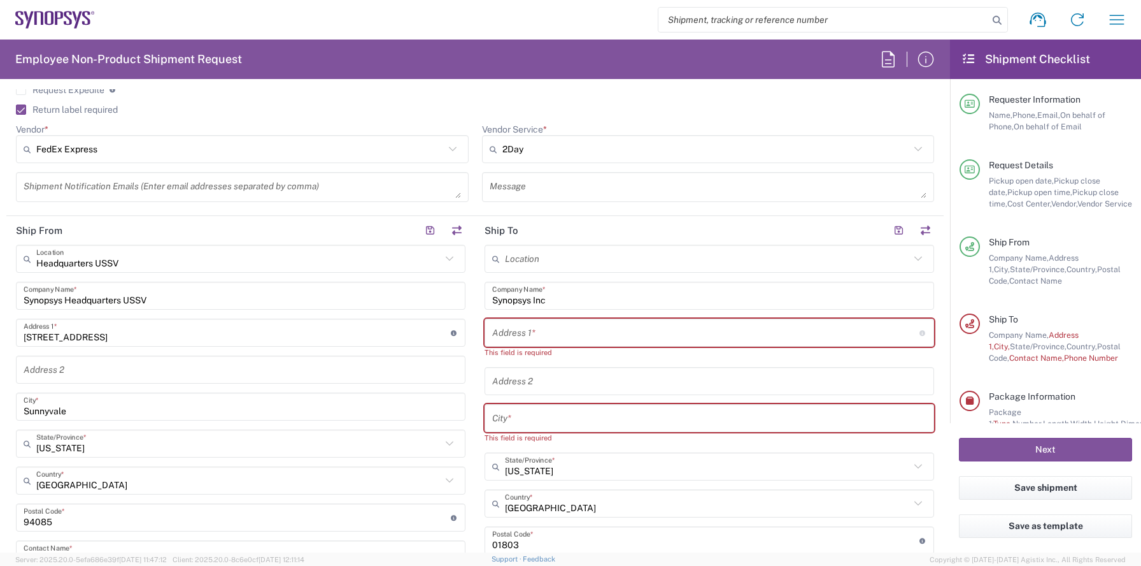
click at [577, 332] on input "text" at bounding box center [705, 333] width 427 height 22
click at [549, 336] on input "text" at bounding box center [705, 333] width 427 height 22
paste input "[STREET_ADDRESS]"
type input "[STREET_ADDRESS]"
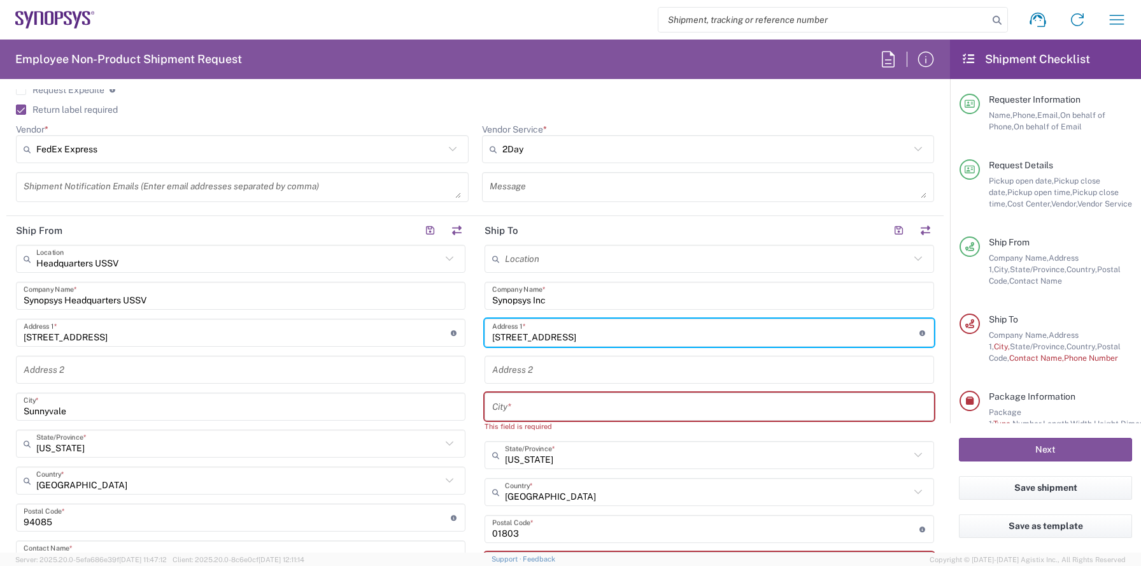
click at [525, 341] on input "[STREET_ADDRESS]" at bounding box center [705, 333] width 427 height 22
type input "[STREET_ADDRESS]"
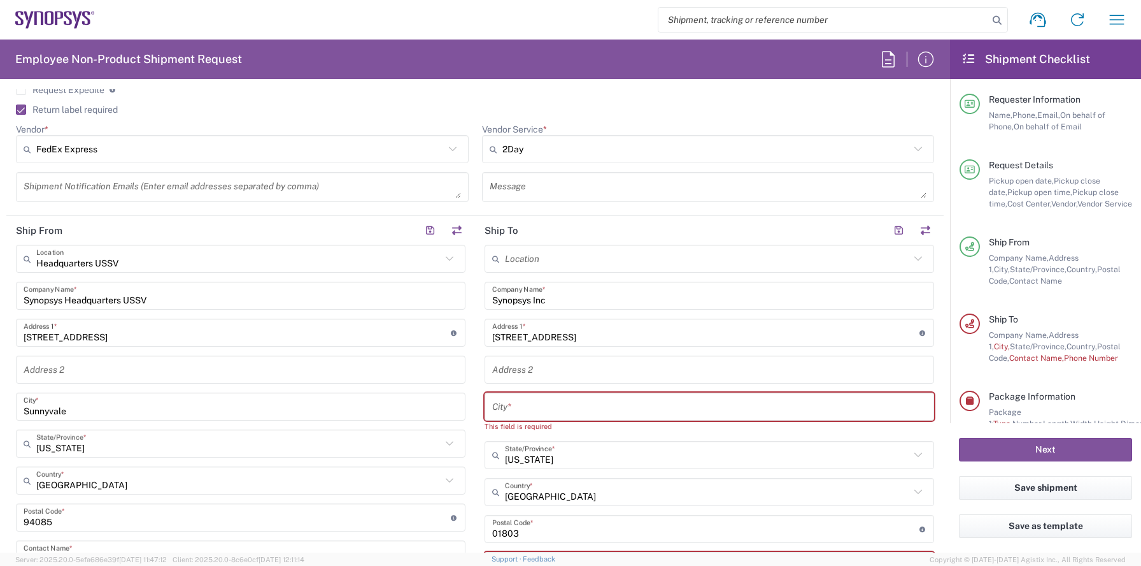
click at [560, 384] on div "Location [GEOGRAPHIC_DATA] DE04 Agrate Brianza IT01 [GEOGRAPHIC_DATA] DE02 [GEO…" at bounding box center [710, 511] width 450 height 533
click at [582, 356] on div "Address 2" at bounding box center [710, 369] width 450 height 28
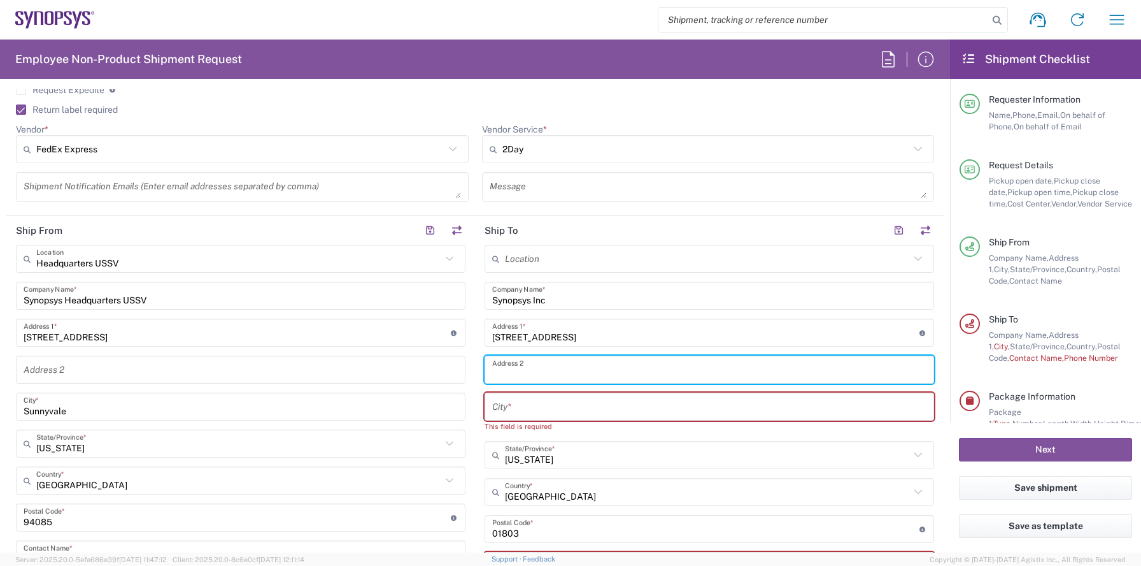
click at [620, 338] on input "[STREET_ADDRESS]" at bounding box center [705, 333] width 427 height 22
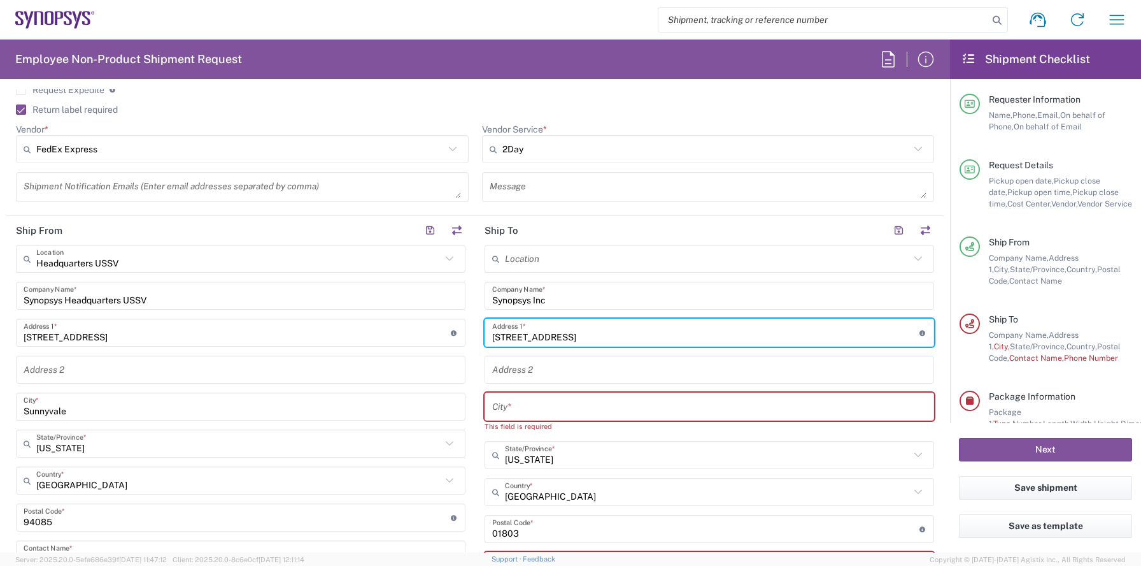
click at [517, 402] on input "text" at bounding box center [709, 407] width 434 height 22
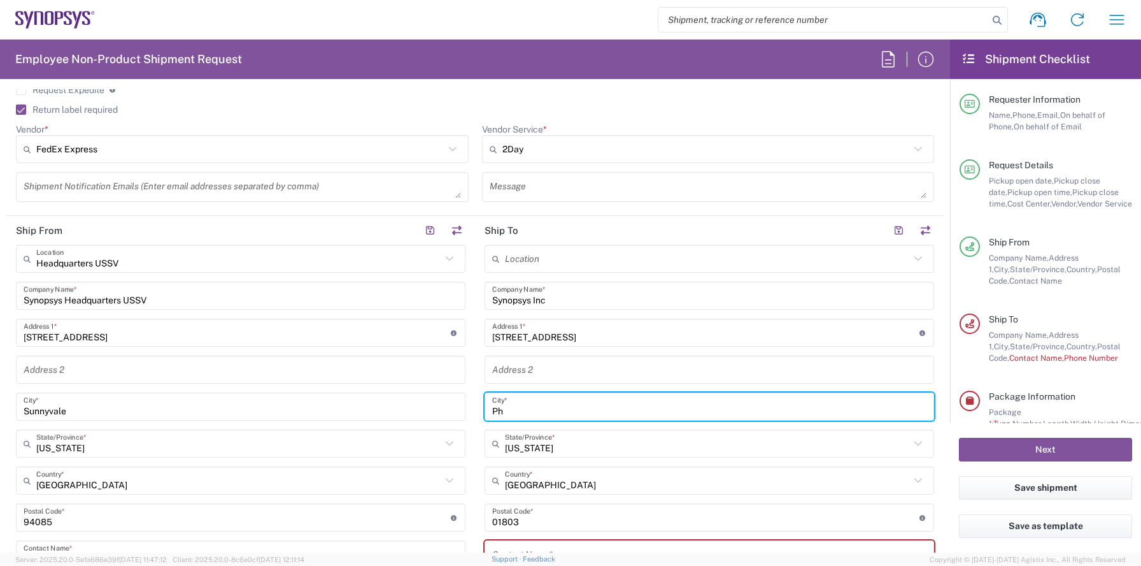
type input "P"
type input "Ph"
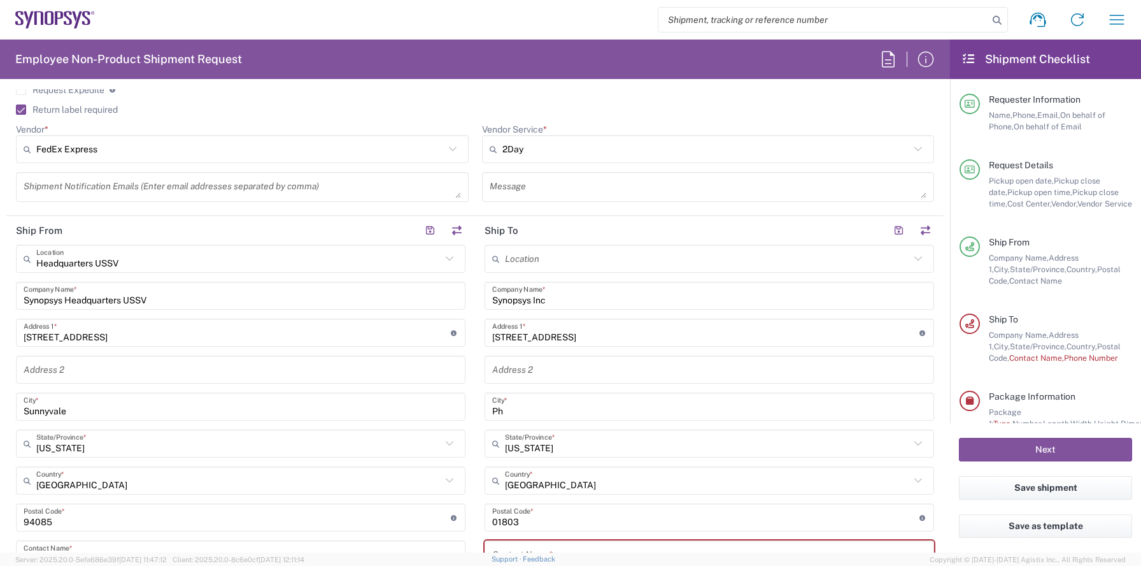
click at [572, 464] on div "Location [GEOGRAPHIC_DATA] DE04 Agrate Brianza IT01 [GEOGRAPHIC_DATA] DE02 [GEO…" at bounding box center [710, 505] width 450 height 521
click at [593, 443] on input "text" at bounding box center [707, 444] width 405 height 22
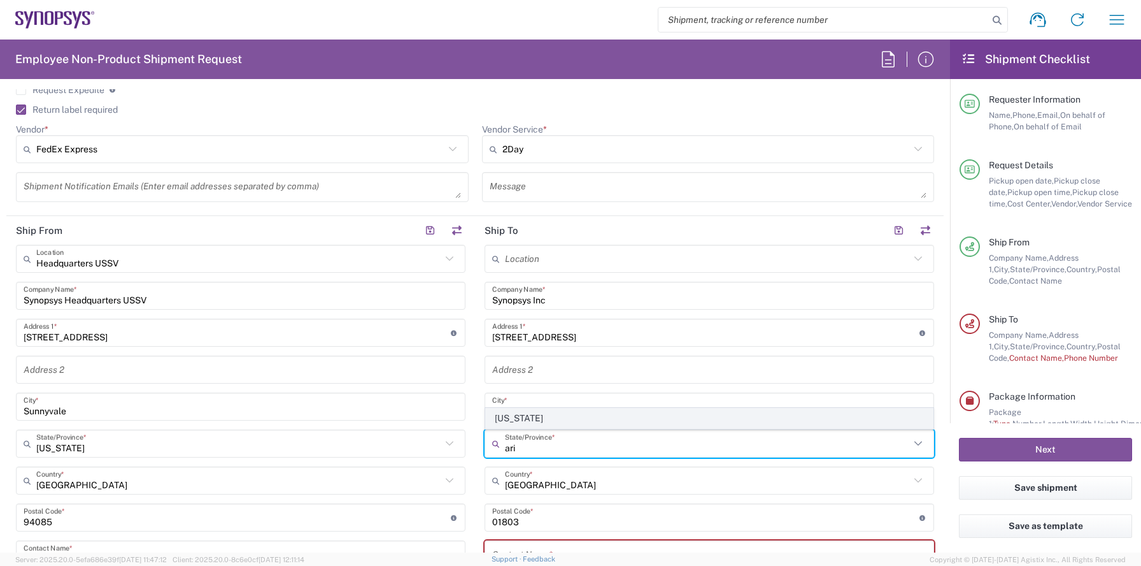
click at [545, 420] on span "[US_STATE]" at bounding box center [709, 418] width 447 height 20
type input "[US_STATE]"
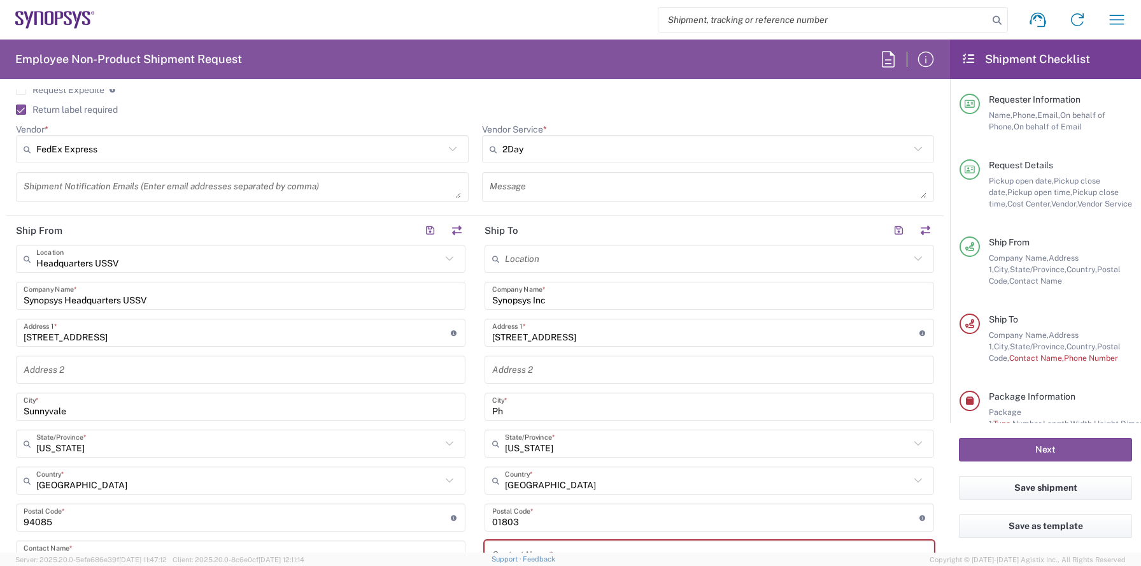
drag, startPoint x: 583, startPoint y: 362, endPoint x: 581, endPoint y: 369, distance: 7.5
click at [583, 362] on input "text" at bounding box center [709, 370] width 434 height 22
click at [550, 425] on div "Location [GEOGRAPHIC_DATA] DE04 Agrate Brianza IT01 [GEOGRAPHIC_DATA] DE02 [GEO…" at bounding box center [710, 505] width 450 height 521
click at [558, 410] on input "Ph" at bounding box center [709, 407] width 434 height 22
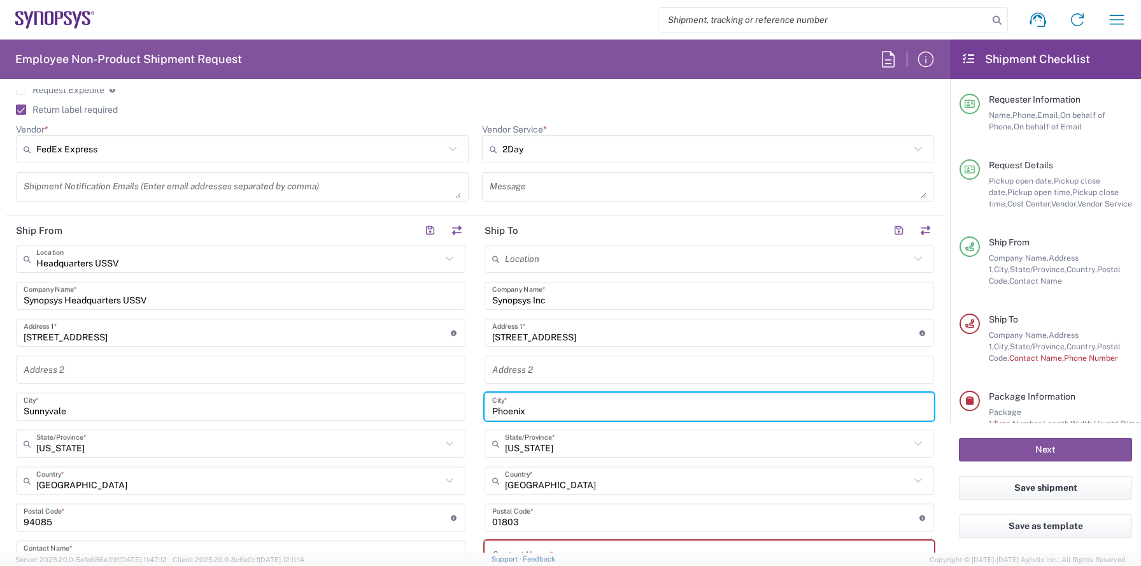
click at [544, 405] on input "Phoenix" at bounding box center [709, 407] width 434 height 22
type input "Phoenix"
click at [619, 348] on div "Location [GEOGRAPHIC_DATA] DE04 Agrate Brianza IT01 [GEOGRAPHIC_DATA] DE02 [GEO…" at bounding box center [710, 505] width 450 height 521
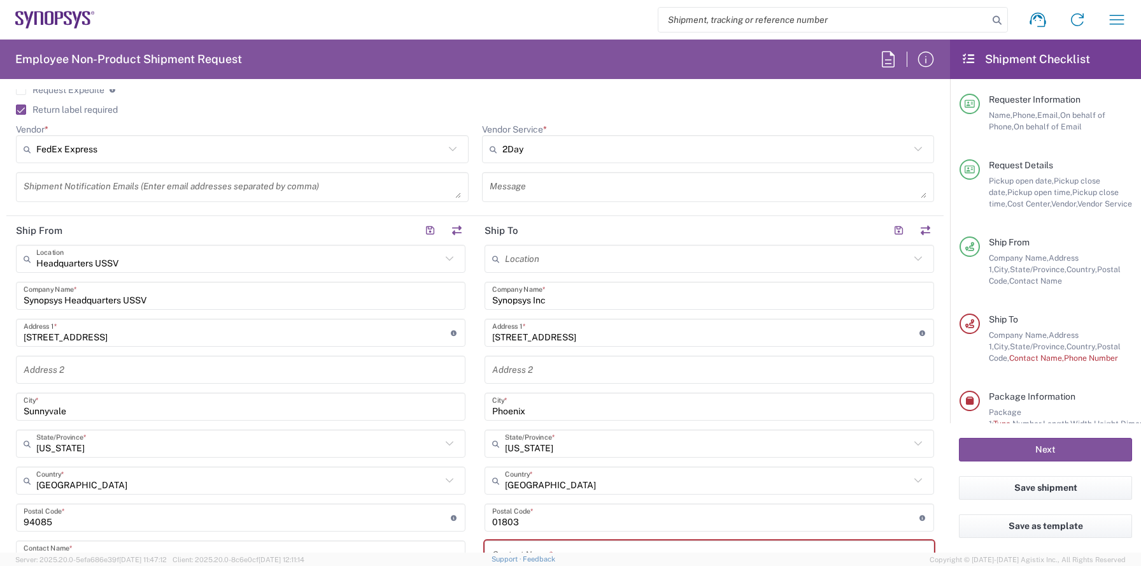
click at [622, 337] on input "[STREET_ADDRESS]" at bounding box center [705, 333] width 427 height 22
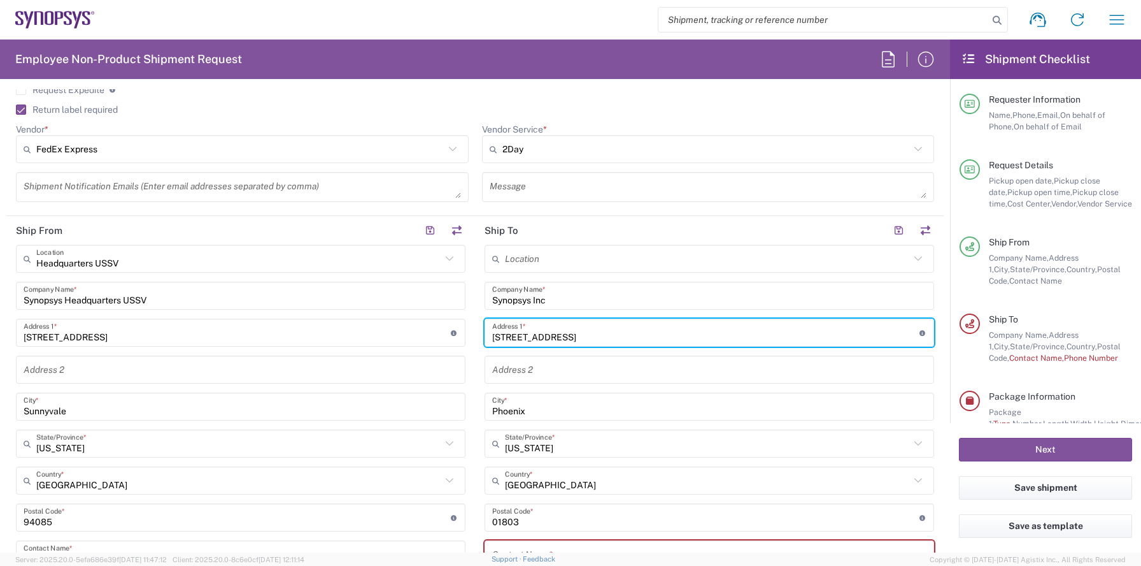
type input "[STREET_ADDRESS]"
click at [623, 342] on input "[STREET_ADDRESS]" at bounding box center [705, 333] width 427 height 22
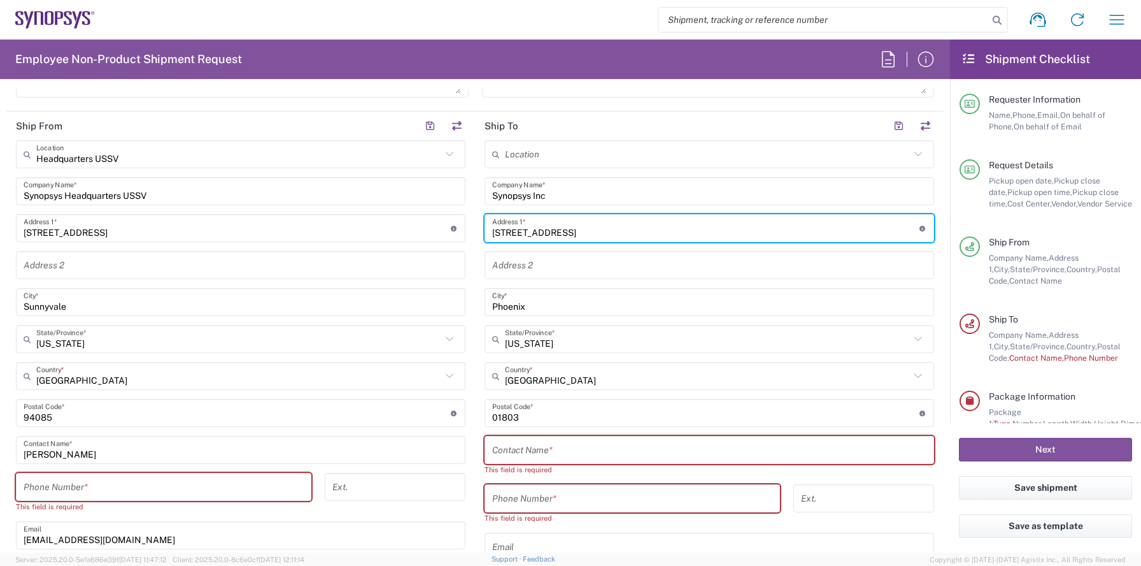
scroll to position [594, 0]
click at [579, 448] on input "text" at bounding box center [709, 449] width 434 height 22
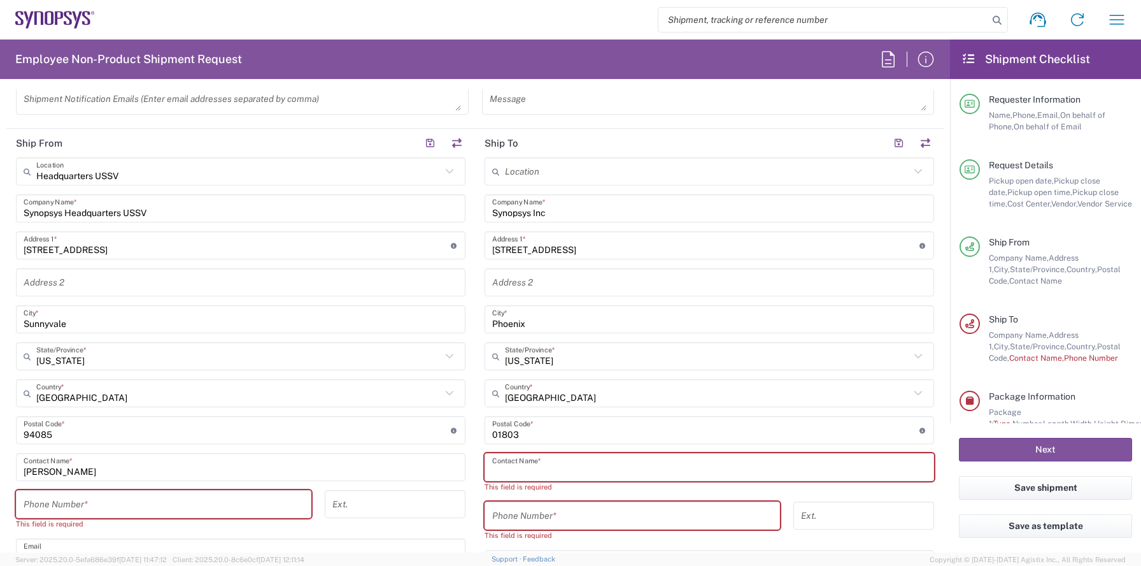
scroll to position [572, 0]
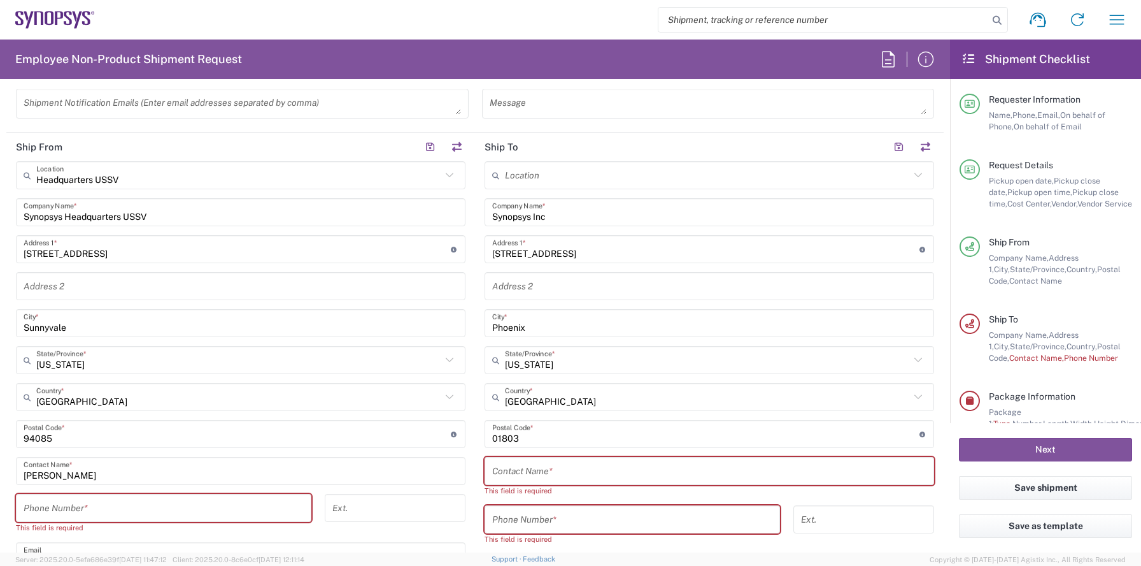
click at [543, 337] on div "Location [GEOGRAPHIC_DATA] DE04 Agrate Brianza IT01 [GEOGRAPHIC_DATA] DE02 [GEO…" at bounding box center [710, 421] width 450 height 521
click at [546, 328] on input "Phoenix" at bounding box center [709, 323] width 434 height 22
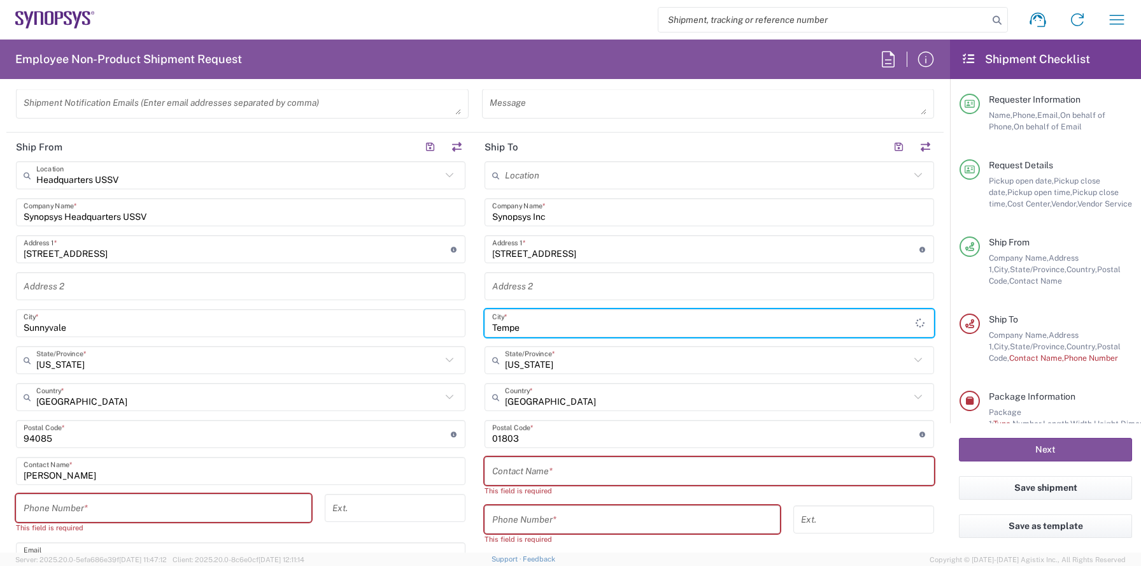
type input "Tempe"
click at [530, 397] on input "text" at bounding box center [707, 397] width 405 height 22
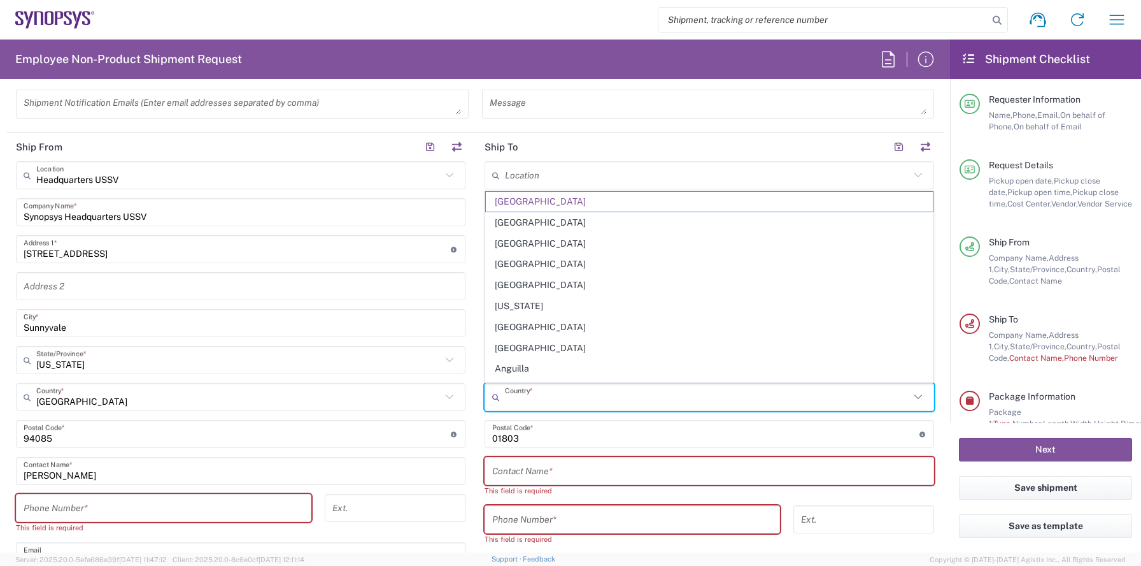
click at [559, 125] on div "Message" at bounding box center [708, 108] width 466 height 39
type input "[GEOGRAPHIC_DATA]"
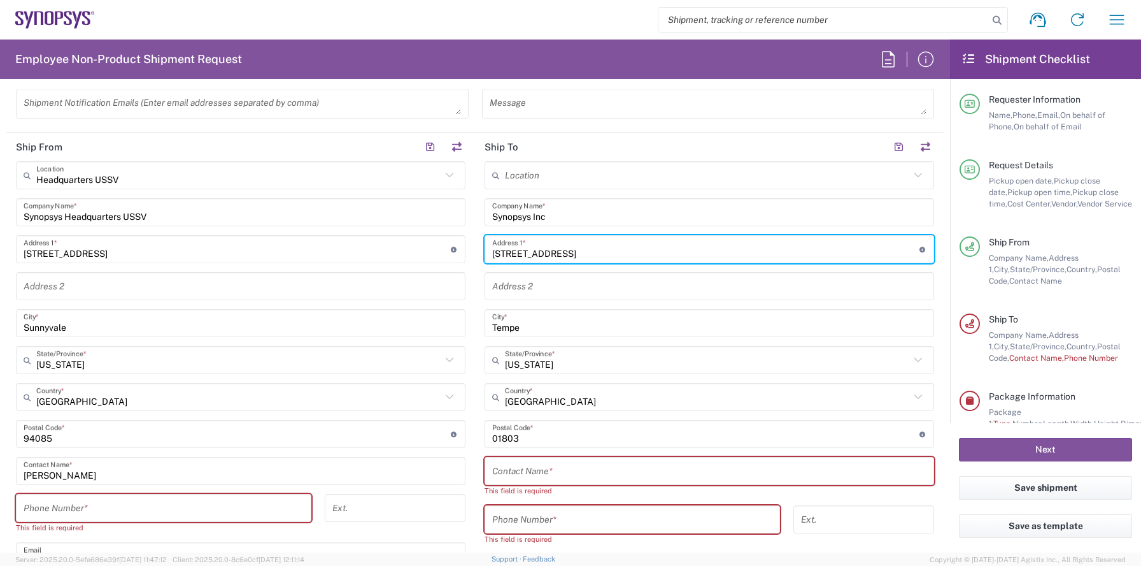
click at [592, 248] on input "[STREET_ADDRESS]" at bounding box center [705, 249] width 427 height 22
click at [616, 254] on input "[STREET_ADDRESS]" at bounding box center [705, 249] width 427 height 22
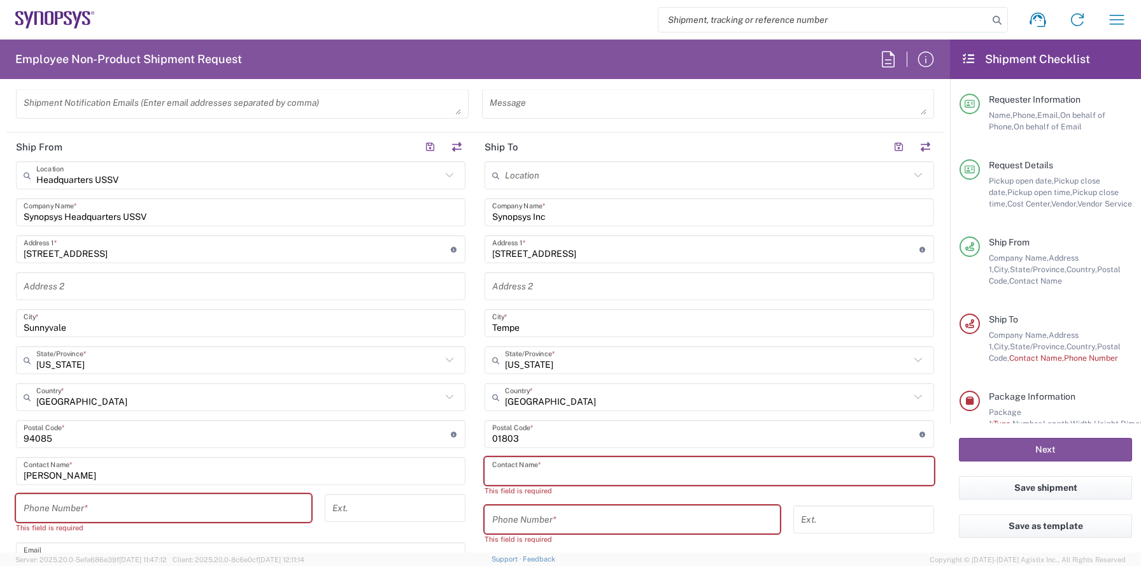
click at [557, 466] on input "text" at bounding box center [709, 471] width 434 height 22
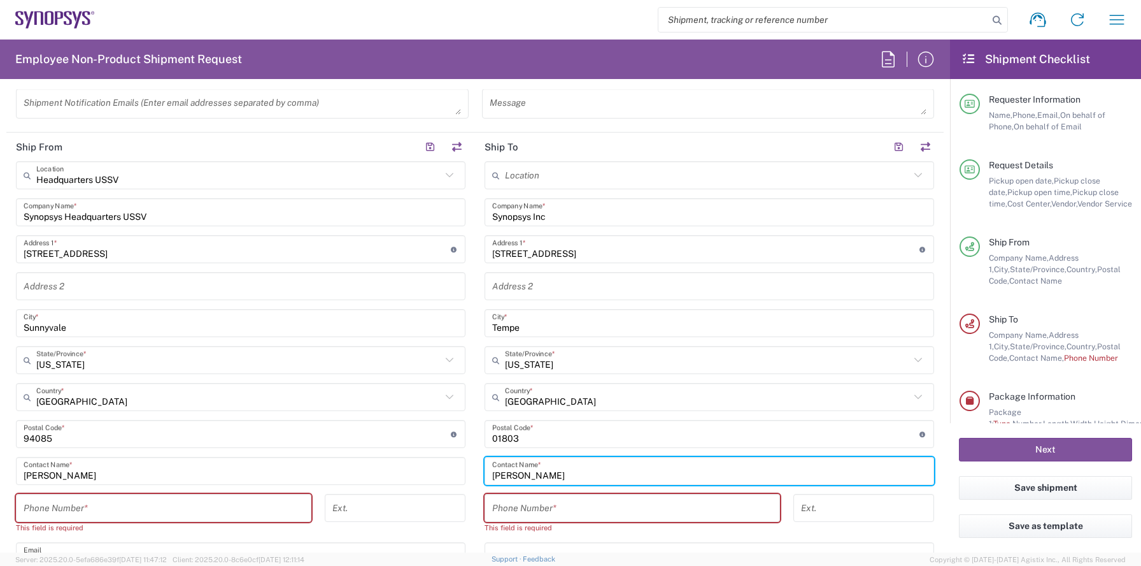
type input "[PERSON_NAME]"
click at [570, 500] on input "tel" at bounding box center [632, 508] width 280 height 22
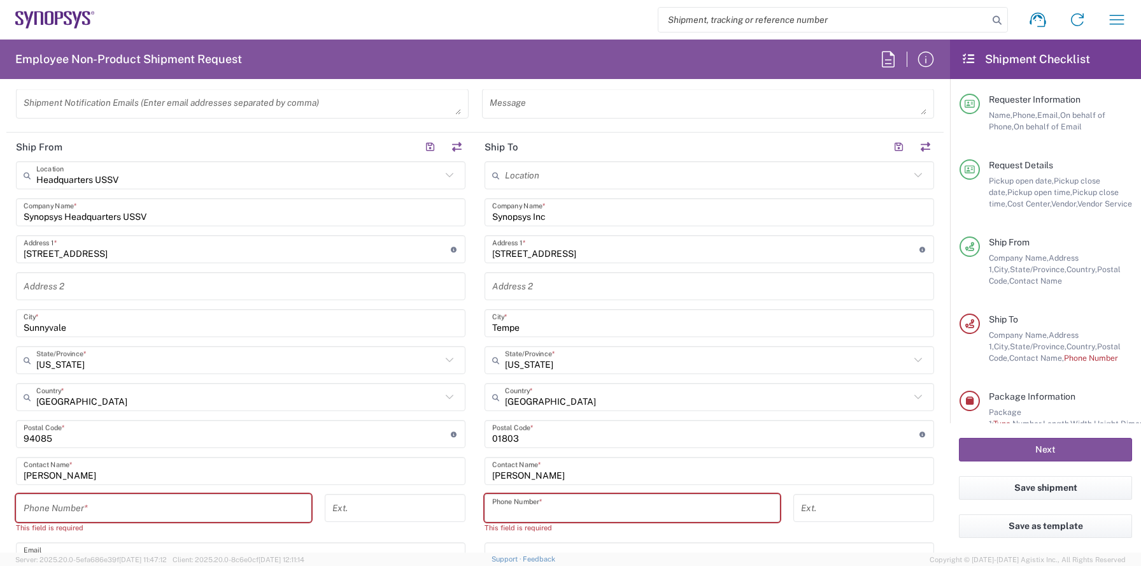
paste input "6025125389"
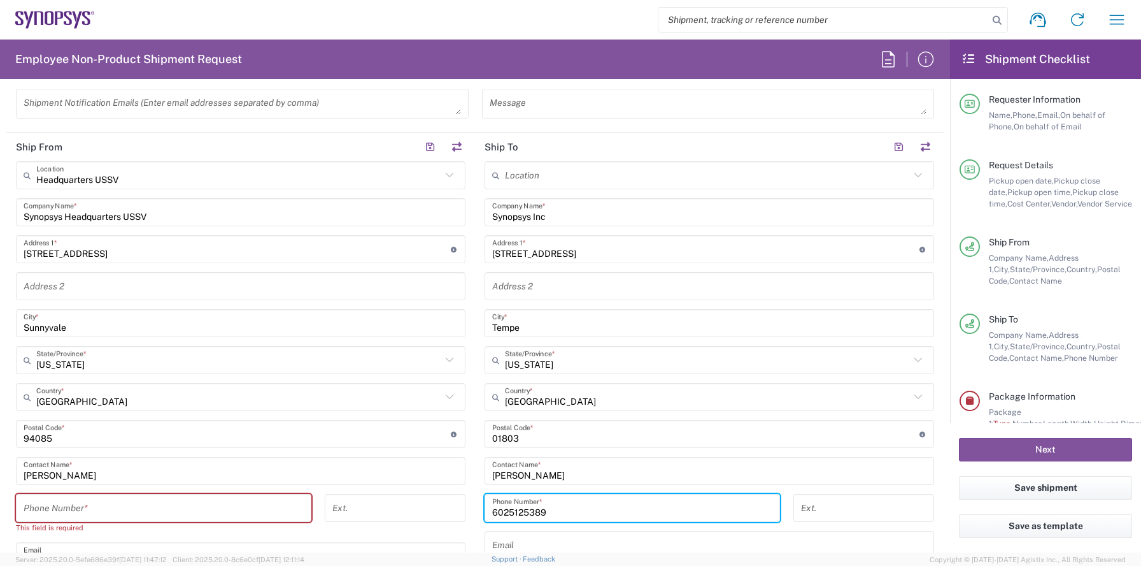
scroll to position [644, 0]
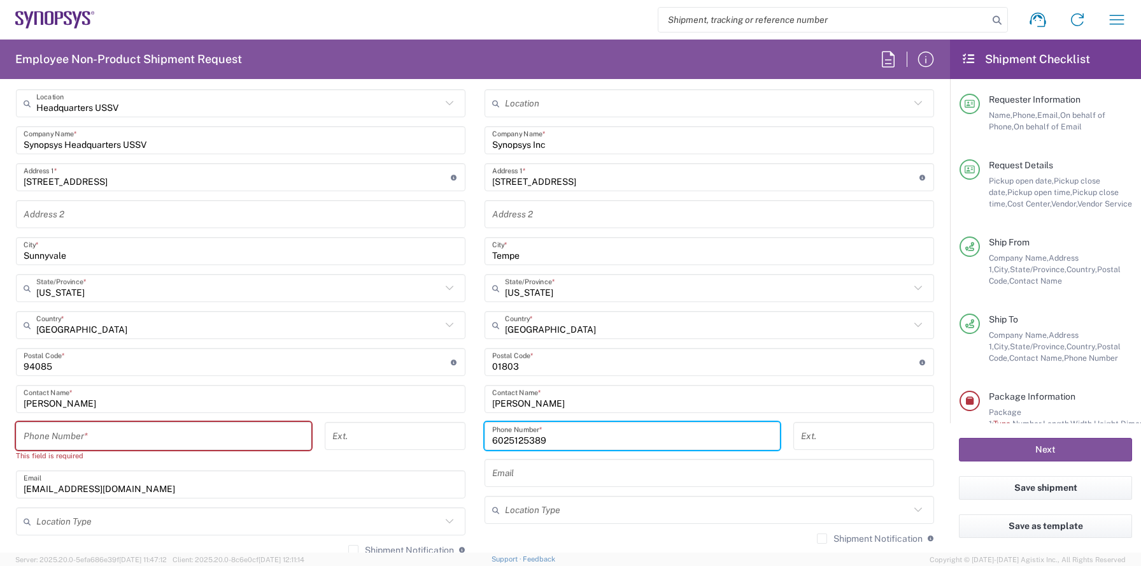
type input "6025125389"
click at [211, 424] on div "Phone Number *" at bounding box center [164, 436] width 296 height 28
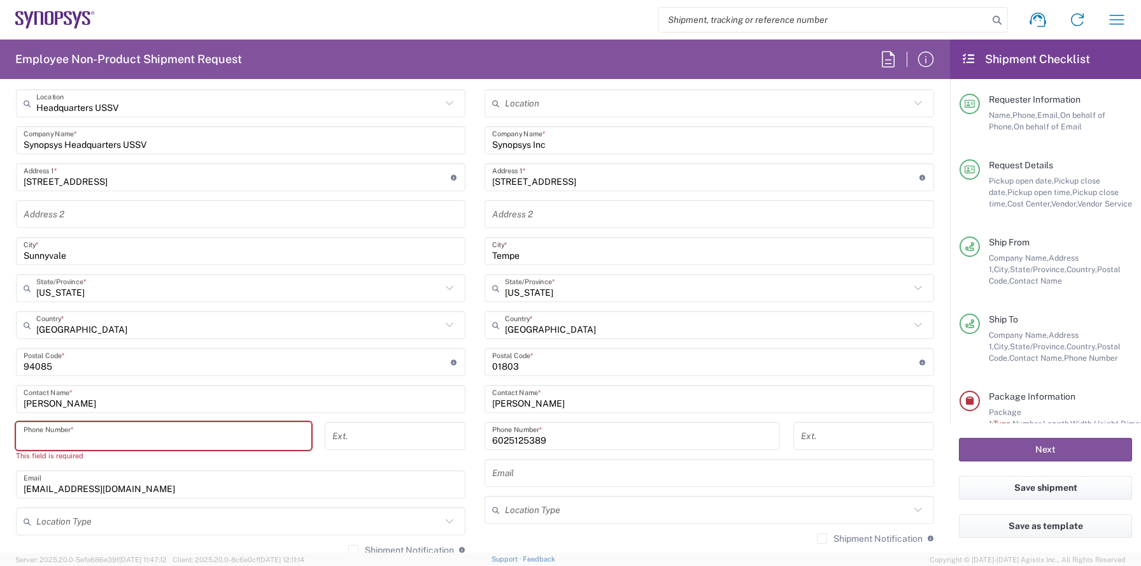
click at [211, 440] on input "tel" at bounding box center [164, 436] width 280 height 22
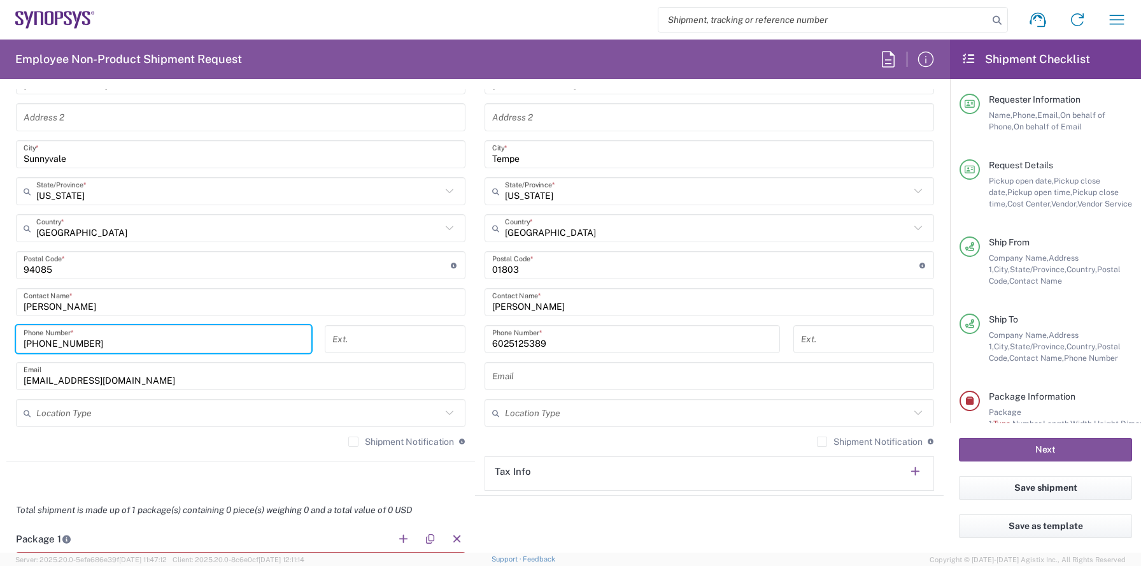
scroll to position [742, 0]
type input "[PHONE_NUMBER]"
click at [340, 413] on input "text" at bounding box center [238, 412] width 405 height 22
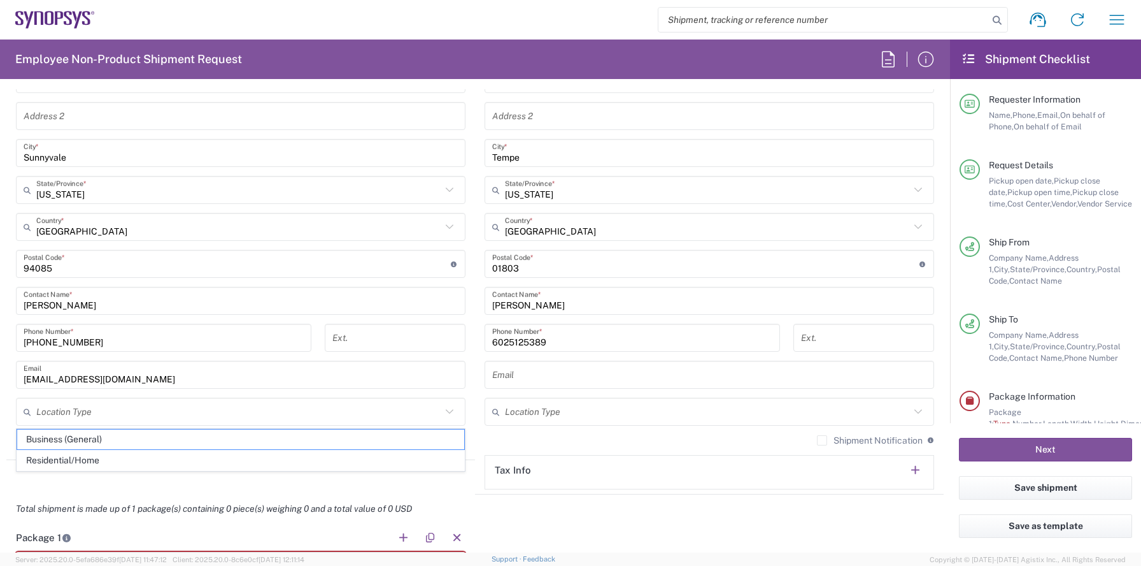
click at [289, 490] on agx-shipment-stop-widget "Ship From Headquarters USSV Location Headquarters [GEOGRAPHIC_DATA] Agrate Bria…" at bounding box center [240, 228] width 469 height 532
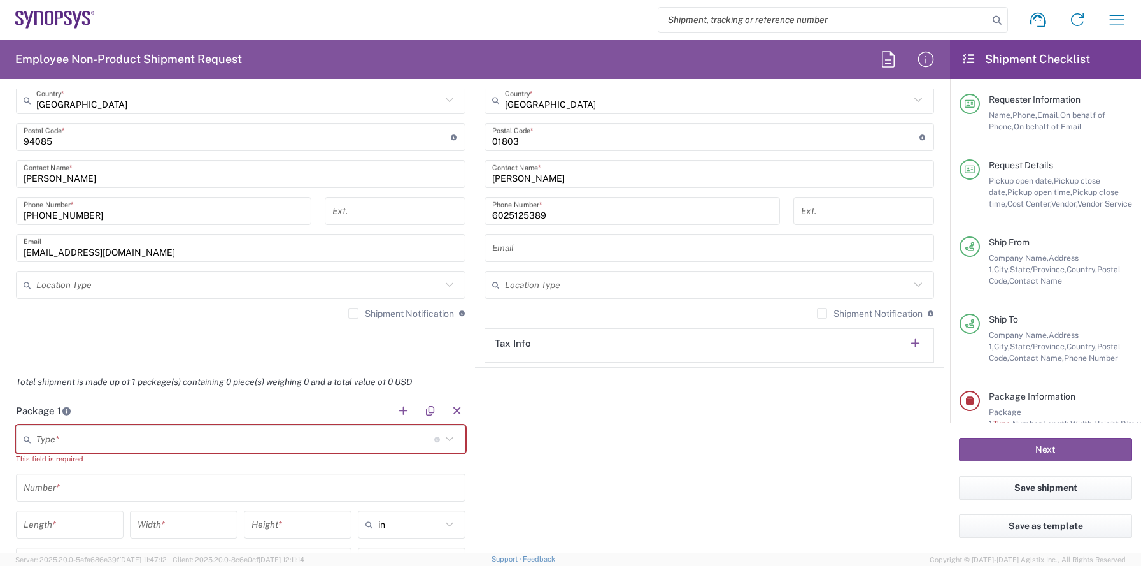
scroll to position [870, 0]
click at [229, 438] on input "text" at bounding box center [235, 438] width 398 height 22
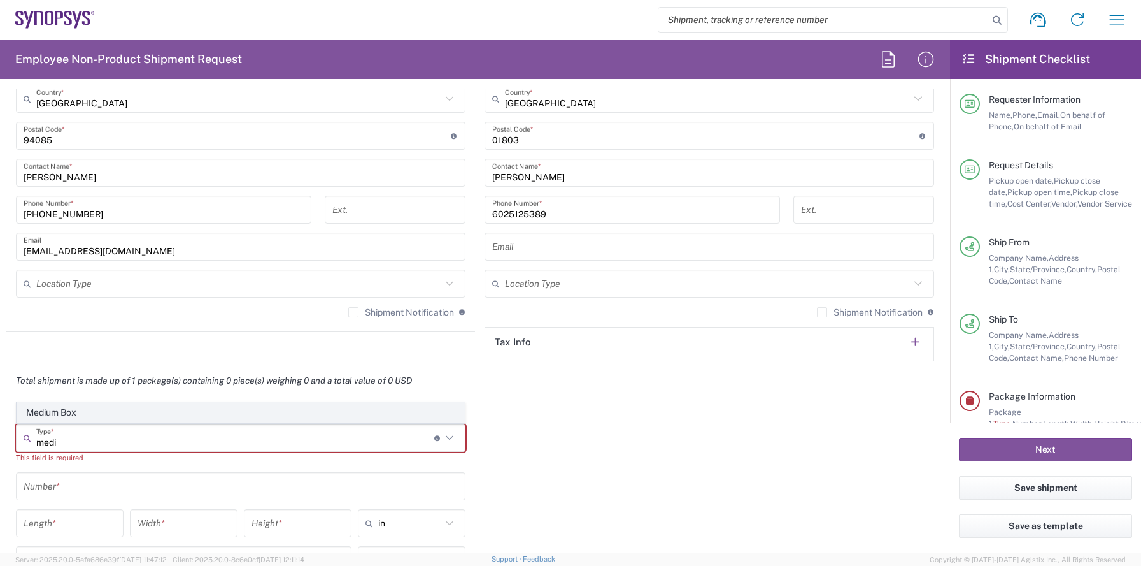
click at [133, 410] on span "Medium Box" at bounding box center [240, 413] width 447 height 20
type input "Medium Box"
type input "13"
type input "11.5"
type input "2.5"
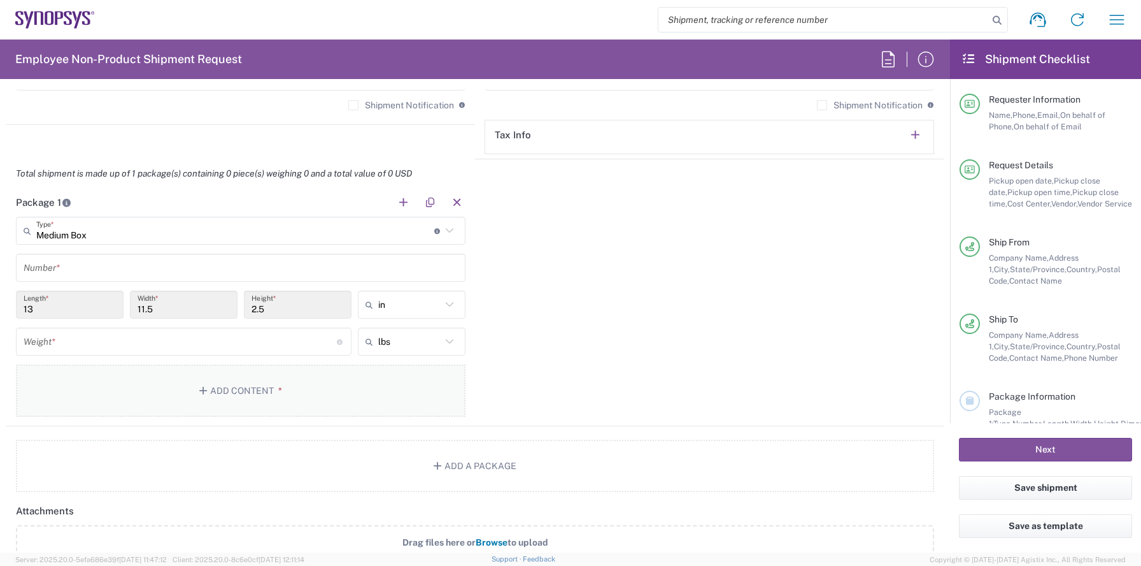
scroll to position [1107, 0]
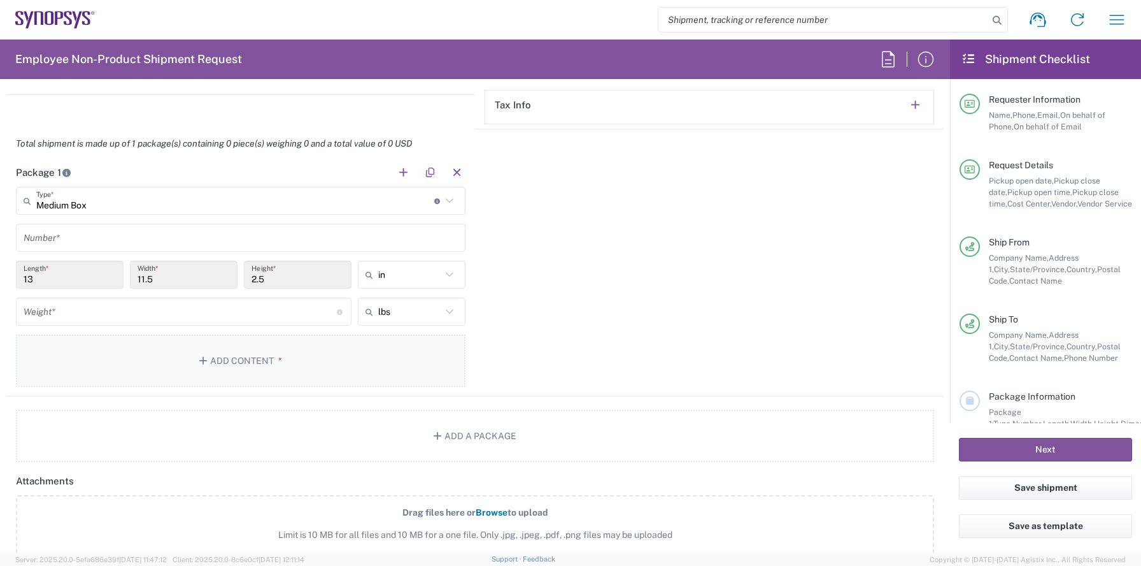
click at [206, 343] on button "Add Content *" at bounding box center [241, 360] width 450 height 52
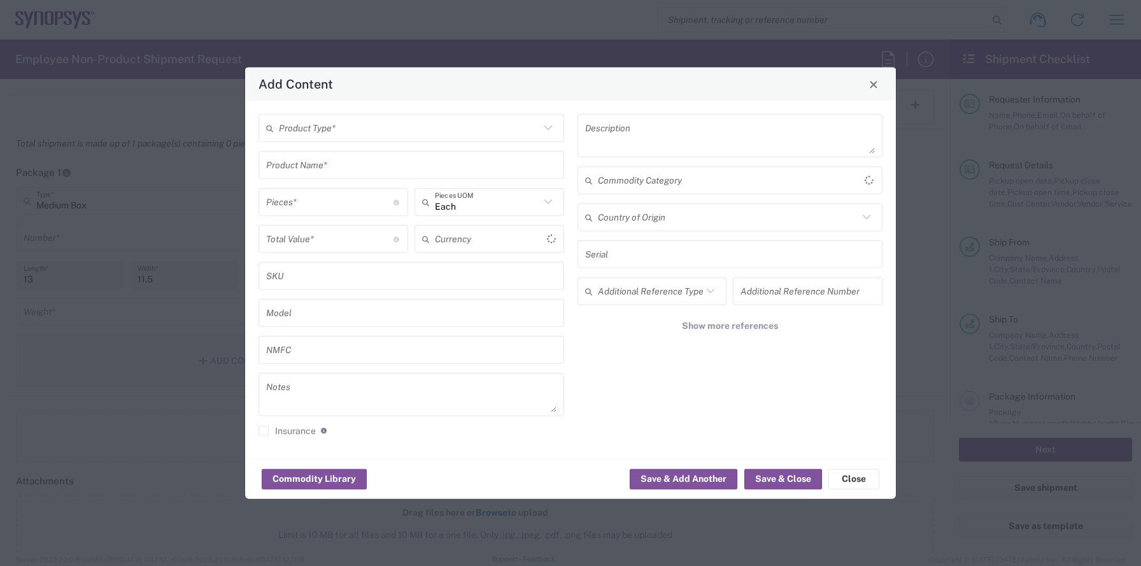
type input "US Dollar"
click at [345, 136] on input "text" at bounding box center [409, 128] width 261 height 22
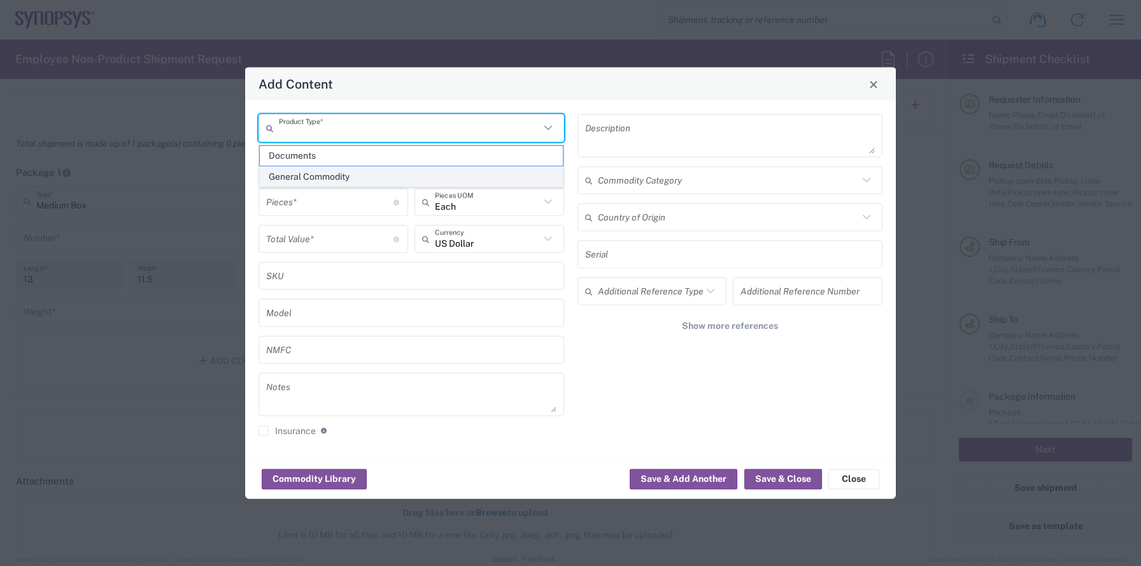
click at [327, 178] on span "General Commodity" at bounding box center [411, 177] width 303 height 20
type input "General Commodity"
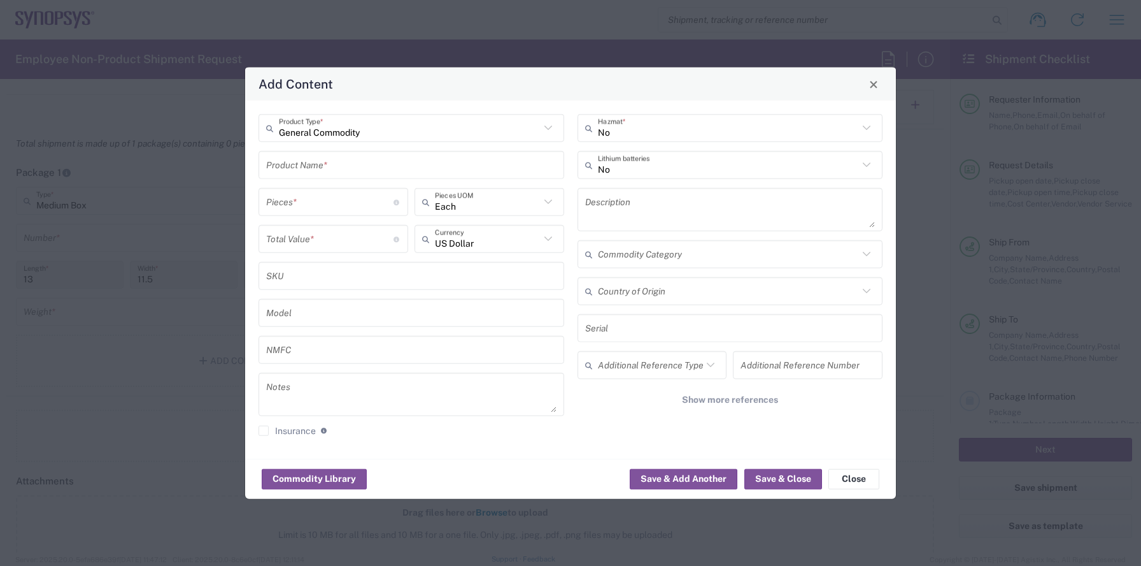
click at [340, 169] on input "text" at bounding box center [411, 165] width 290 height 22
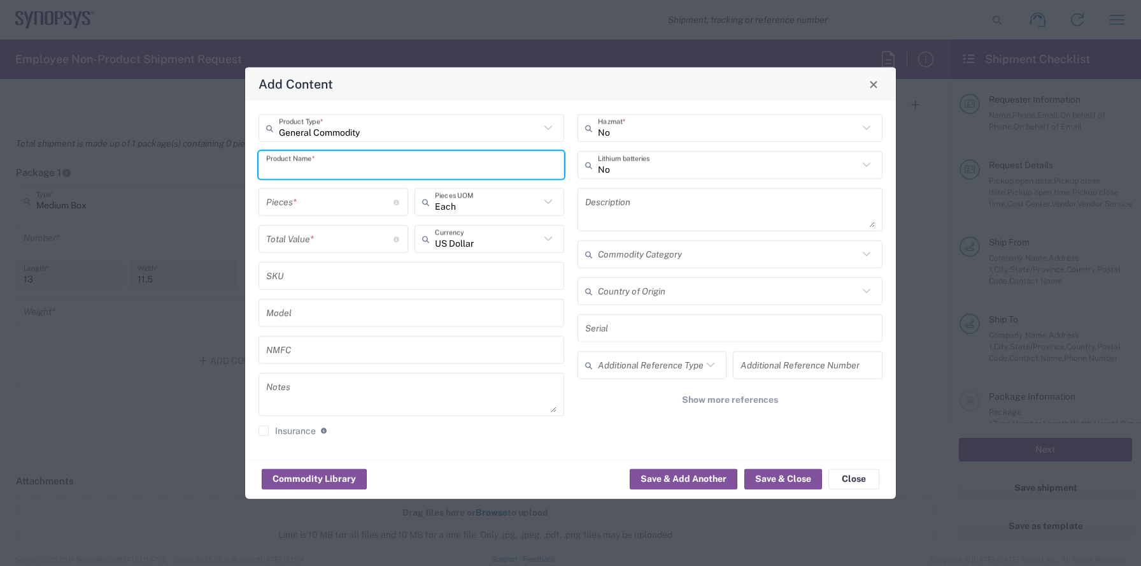
type input "L"
type input "Hp"
type input "L"
click at [368, 192] on div "HP Elitebook Laptop" at bounding box center [411, 195] width 303 height 22
type input "HP Elitebook Laptop"
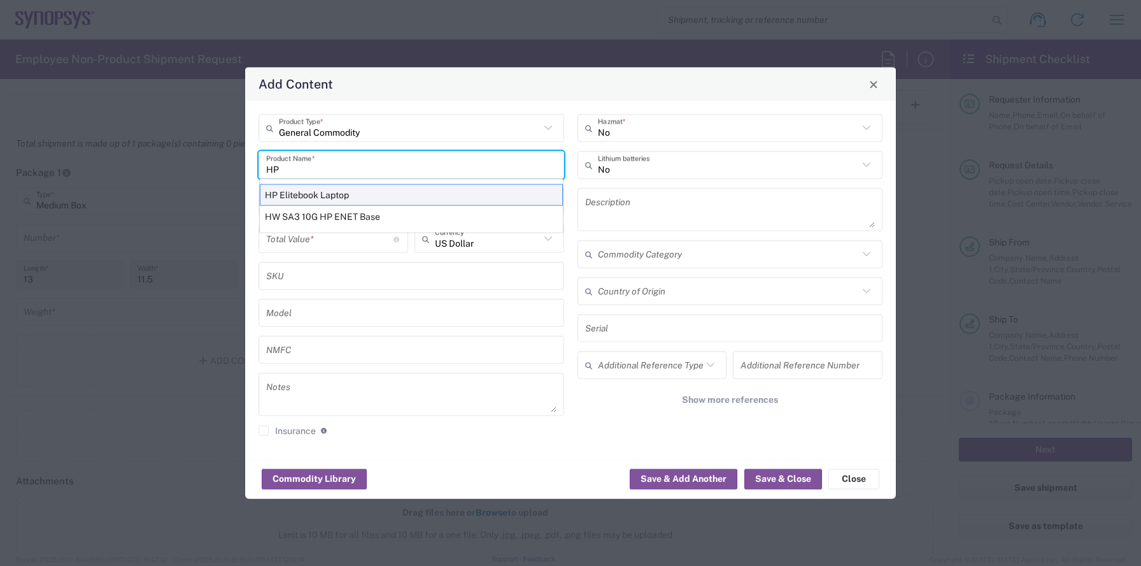
type textarea "HP Elitebook Laptop"
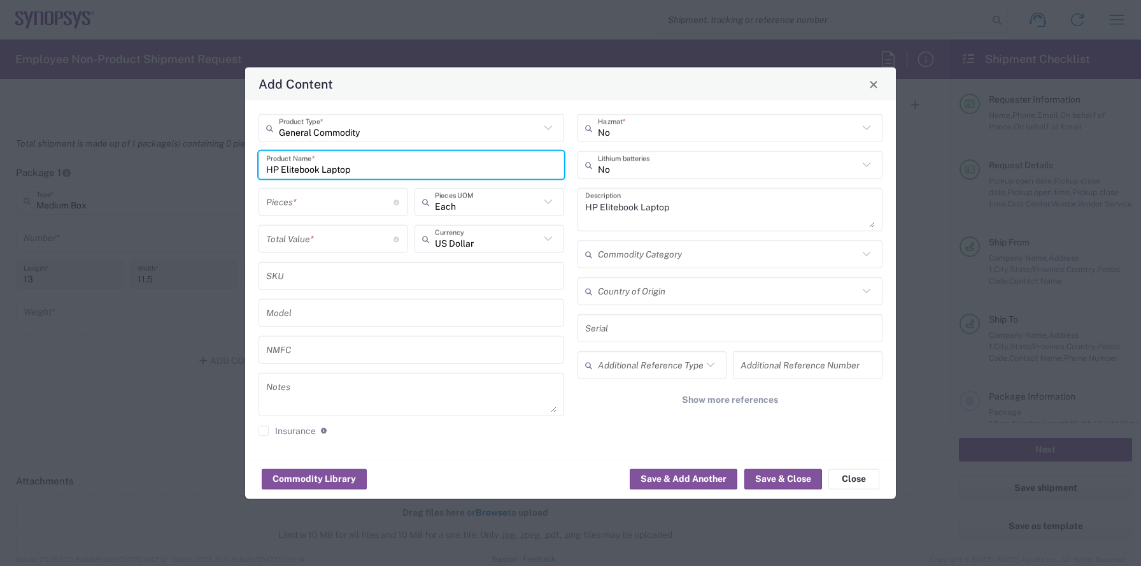
click at [357, 245] on input "number" at bounding box center [329, 238] width 127 height 22
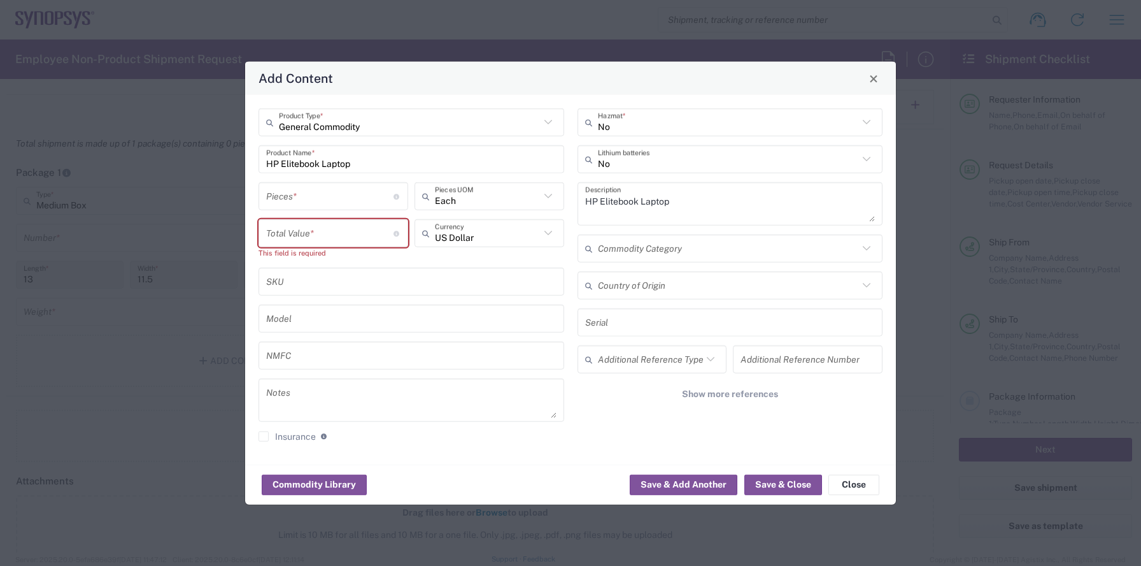
click at [356, 213] on div "Pieces * Number of pieces inside all the packages" at bounding box center [333, 200] width 156 height 37
click at [341, 236] on input "number" at bounding box center [329, 233] width 127 height 22
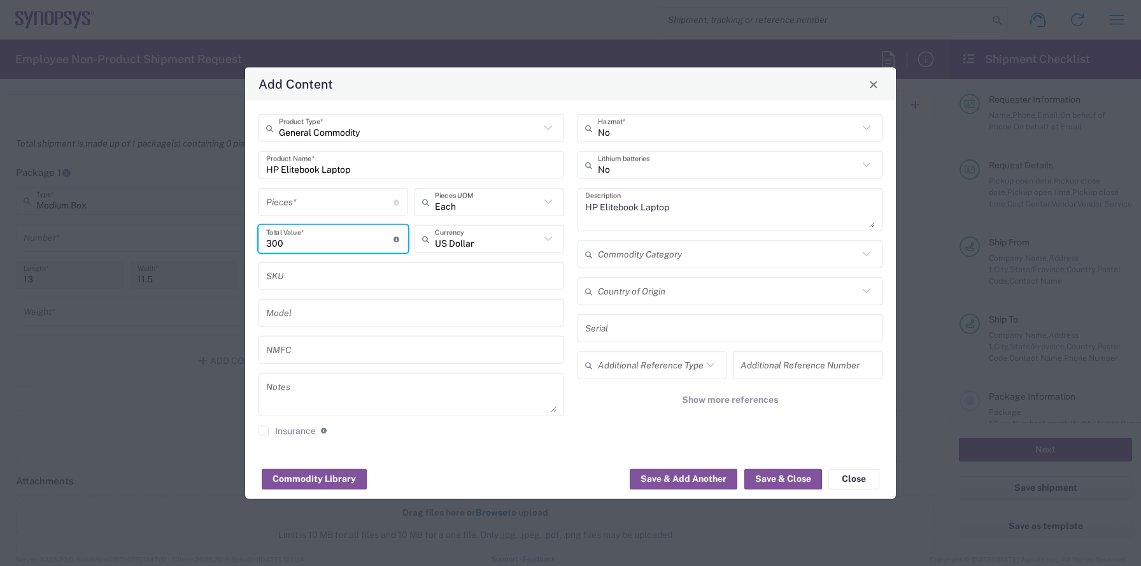
type input "300"
click at [665, 173] on input "text" at bounding box center [728, 165] width 261 height 22
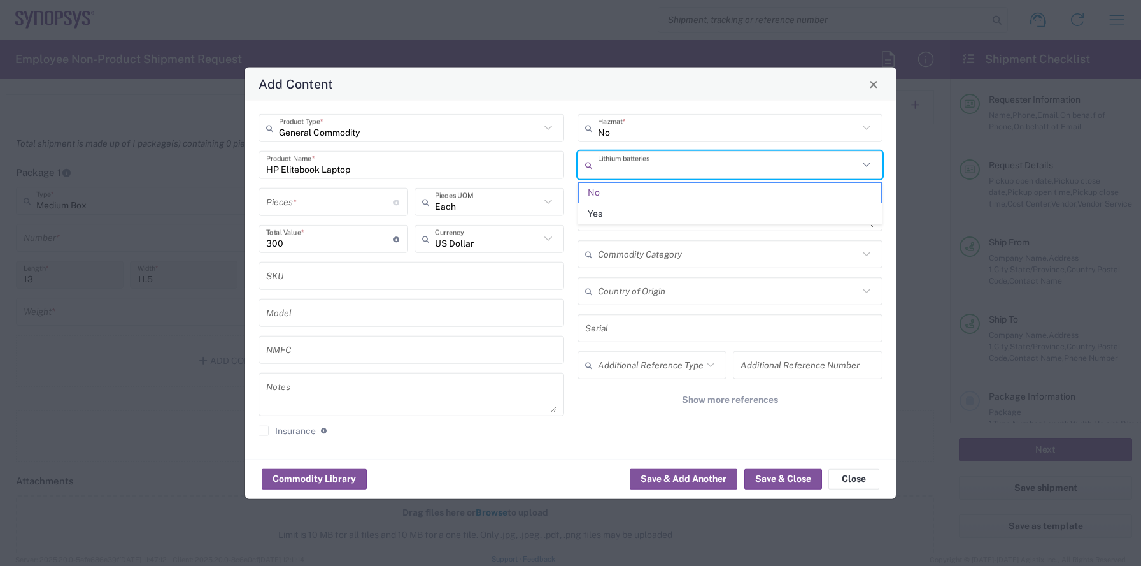
click at [638, 215] on span "Yes" at bounding box center [730, 214] width 303 height 20
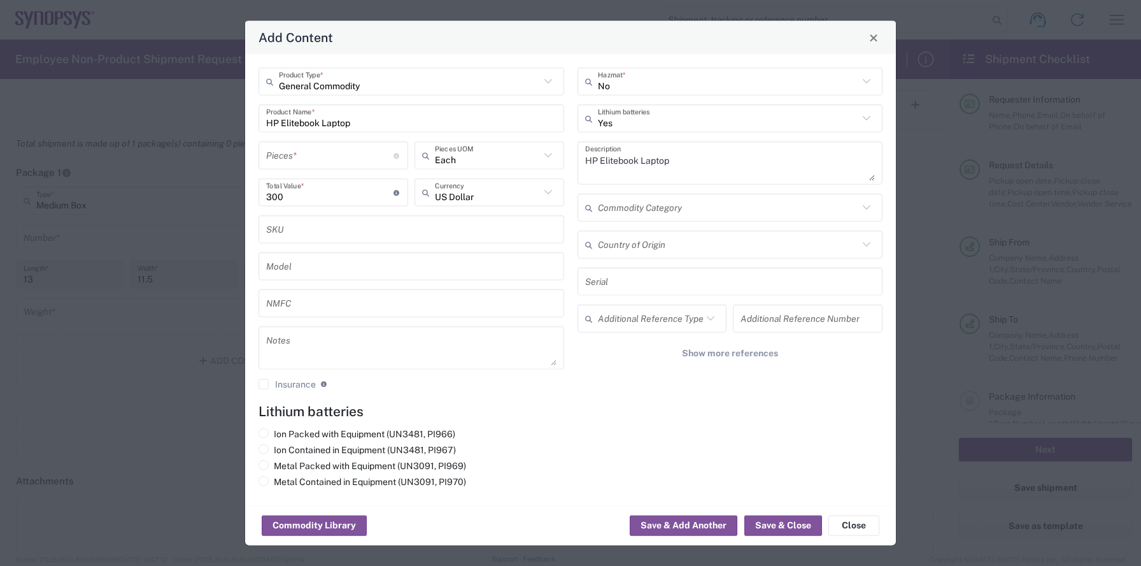
type input "Yes"
click at [708, 108] on input "Yes" at bounding box center [728, 118] width 261 height 22
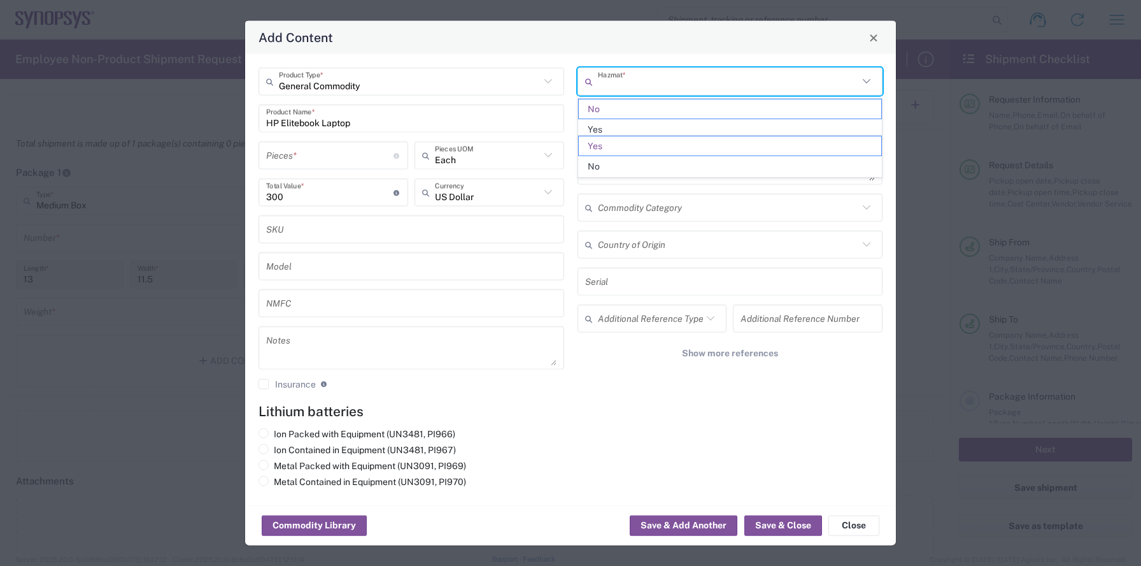
click at [736, 70] on input "text" at bounding box center [728, 81] width 261 height 22
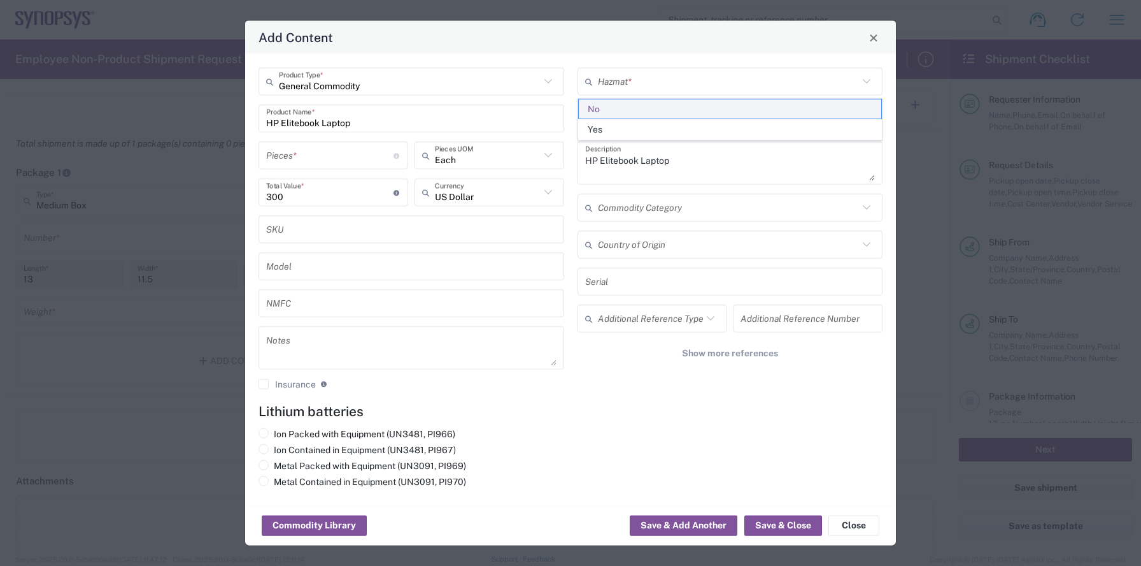
click at [716, 109] on span "No" at bounding box center [730, 109] width 303 height 20
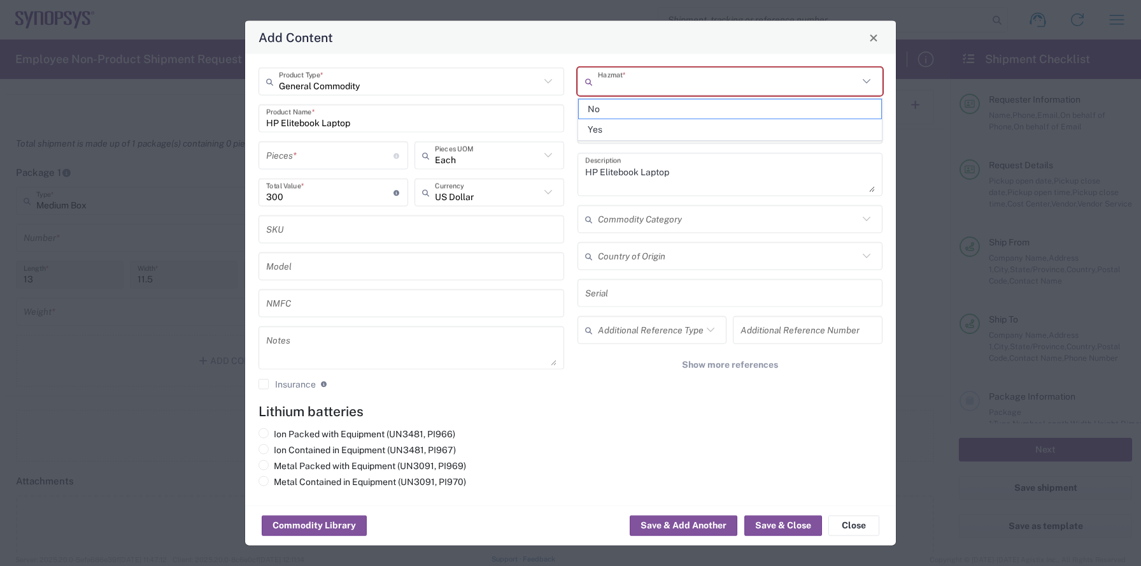
click at [743, 78] on input "text" at bounding box center [728, 81] width 261 height 22
click at [701, 110] on span "No" at bounding box center [730, 109] width 303 height 20
type input "No"
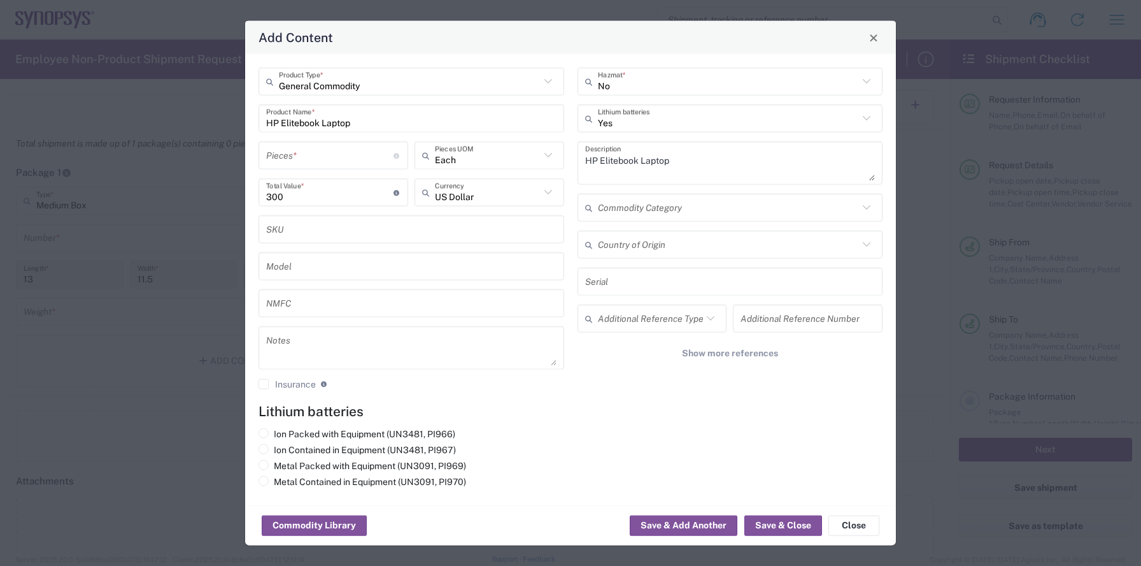
click at [330, 410] on h4 "Lithium batteries" at bounding box center [571, 411] width 624 height 16
drag, startPoint x: 330, startPoint y: 410, endPoint x: 292, endPoint y: 414, distance: 37.8
click at [292, 414] on h4 "Lithium batteries" at bounding box center [571, 411] width 624 height 16
click at [292, 417] on h4 "Lithium batteries" at bounding box center [571, 411] width 624 height 16
drag, startPoint x: 292, startPoint y: 417, endPoint x: 329, endPoint y: 415, distance: 36.4
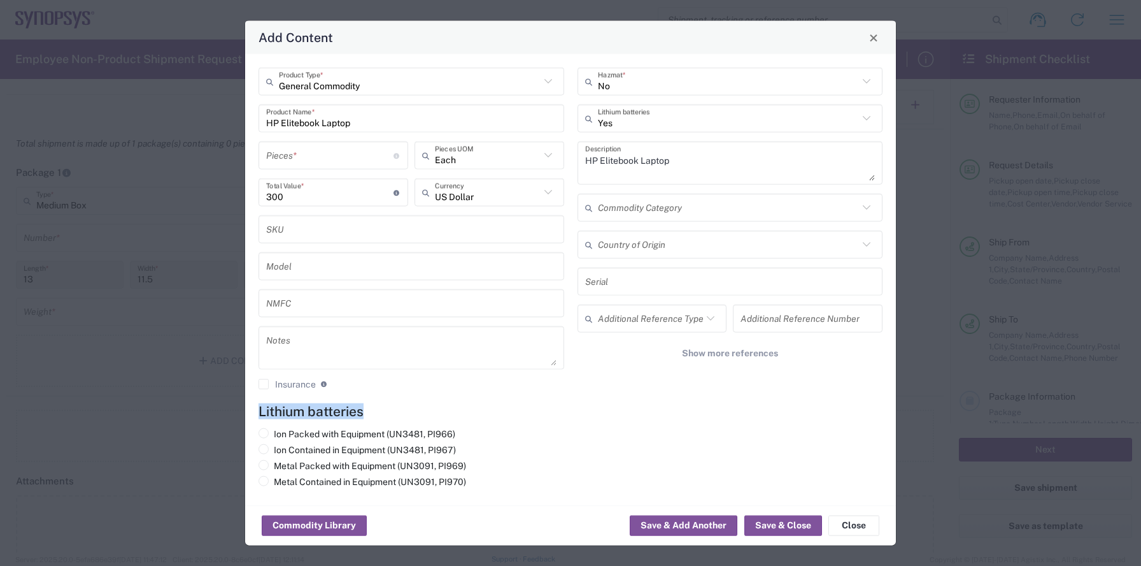
click at [329, 415] on h4 "Lithium batteries" at bounding box center [571, 411] width 624 height 16
click at [329, 414] on h4 "Lithium batteries" at bounding box center [571, 411] width 624 height 16
drag, startPoint x: 329, startPoint y: 414, endPoint x: 282, endPoint y: 414, distance: 47.1
click at [282, 414] on h4 "Lithium batteries" at bounding box center [571, 411] width 624 height 16
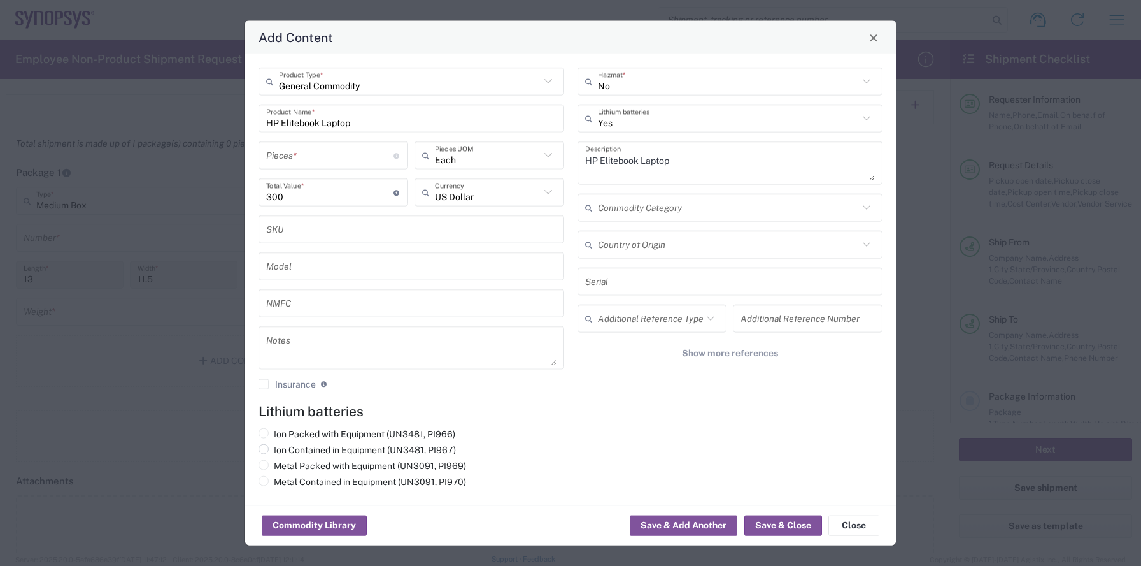
click at [422, 448] on label "Ion Contained in Equipment (UN3481, PI967)" at bounding box center [357, 449] width 197 height 11
click at [282, 448] on input "Ion Contained in Equipment (UN3481, PI967)" at bounding box center [278, 448] width 8 height 8
radio input "true"
click at [766, 528] on button "Save & Close" at bounding box center [784, 525] width 78 height 20
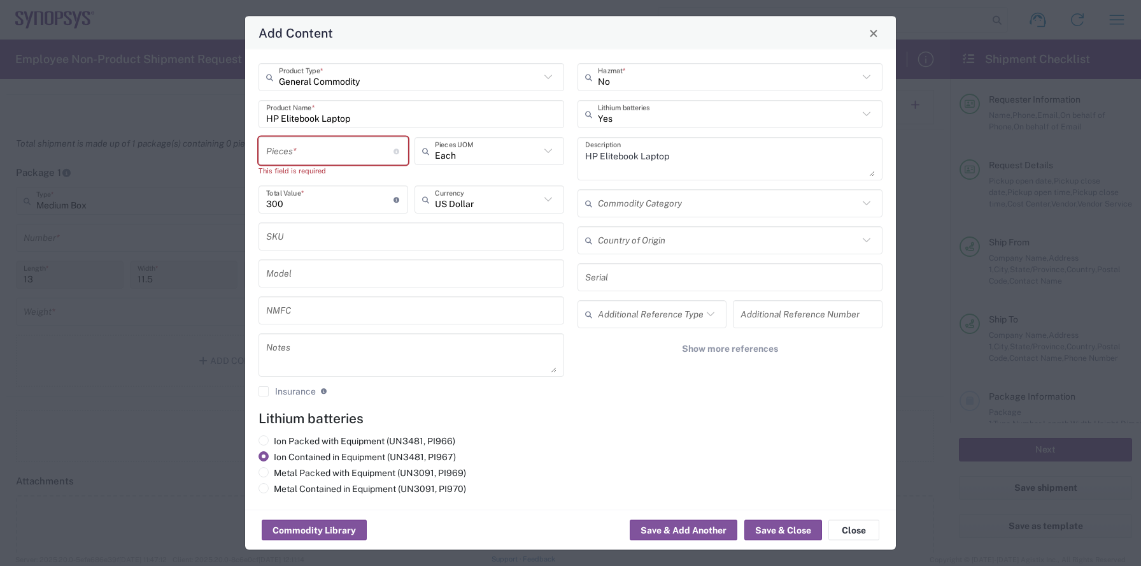
click at [322, 157] on input "number" at bounding box center [329, 150] width 127 height 22
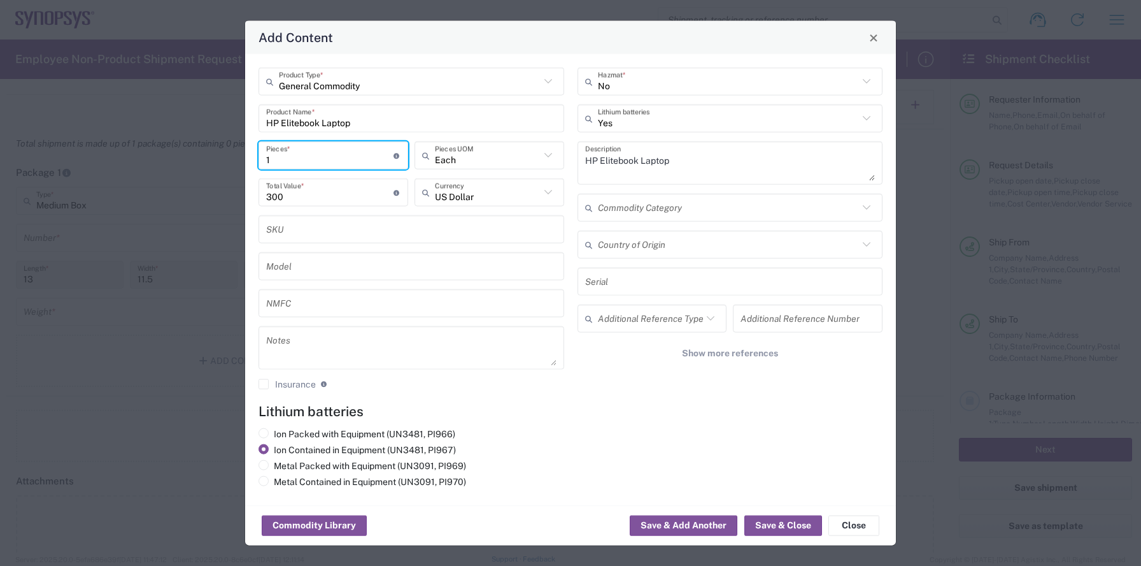
type input "1"
click at [783, 457] on div "Ion Packed with Equipment (UN3481, PI966) Ion Contained in Equipment (UN3481, P…" at bounding box center [571, 460] width 638 height 64
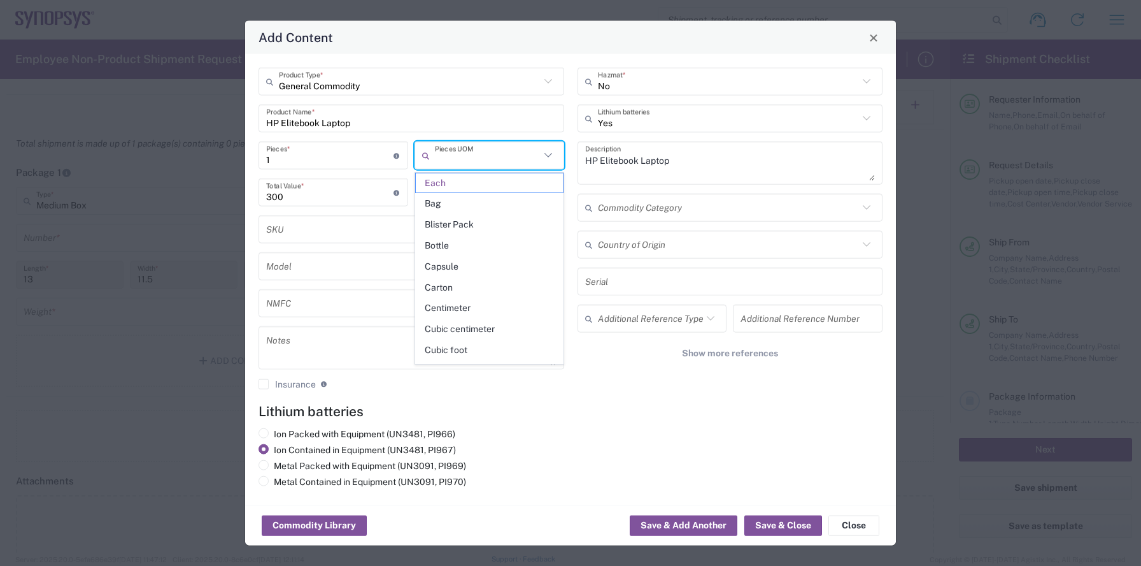
click at [496, 158] on input "text" at bounding box center [487, 155] width 105 height 22
click at [713, 411] on h4 "Lithium batteries" at bounding box center [571, 411] width 624 height 16
type input "Each"
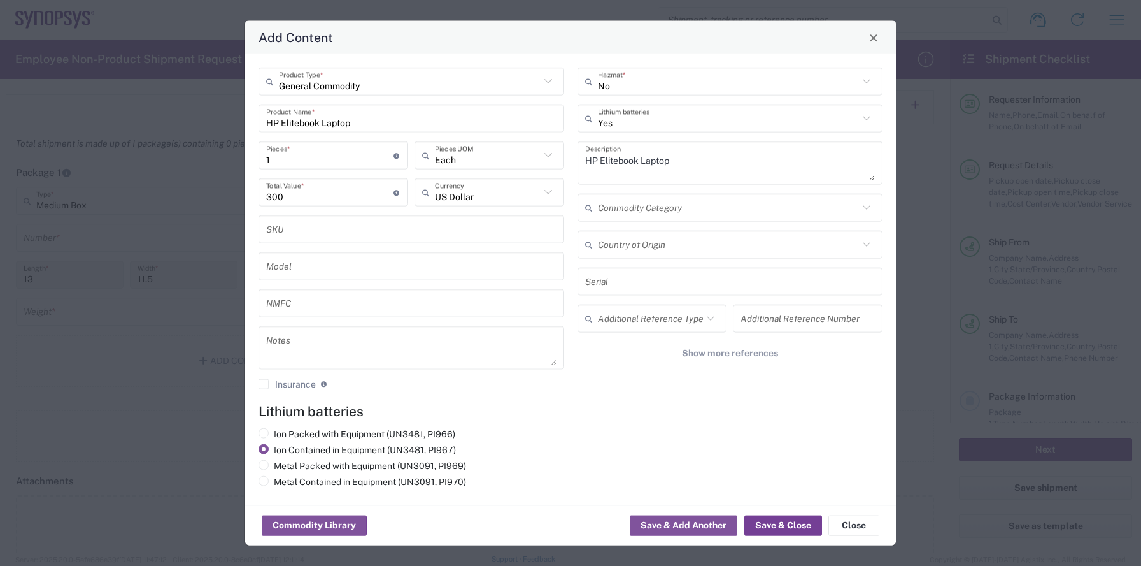
click at [787, 525] on button "Save & Close" at bounding box center [784, 525] width 78 height 20
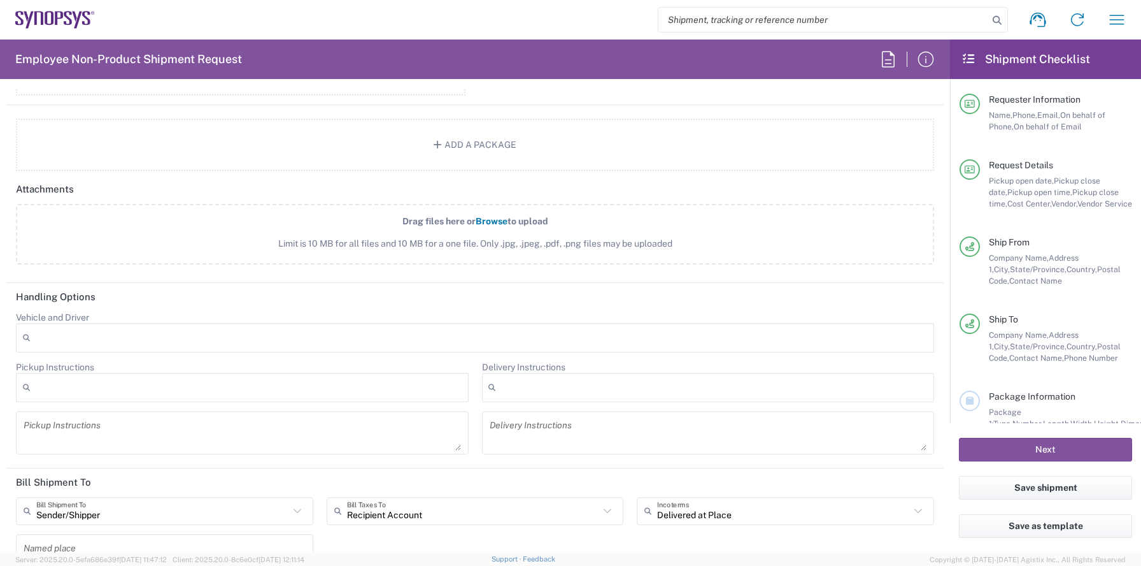
scroll to position [1579, 0]
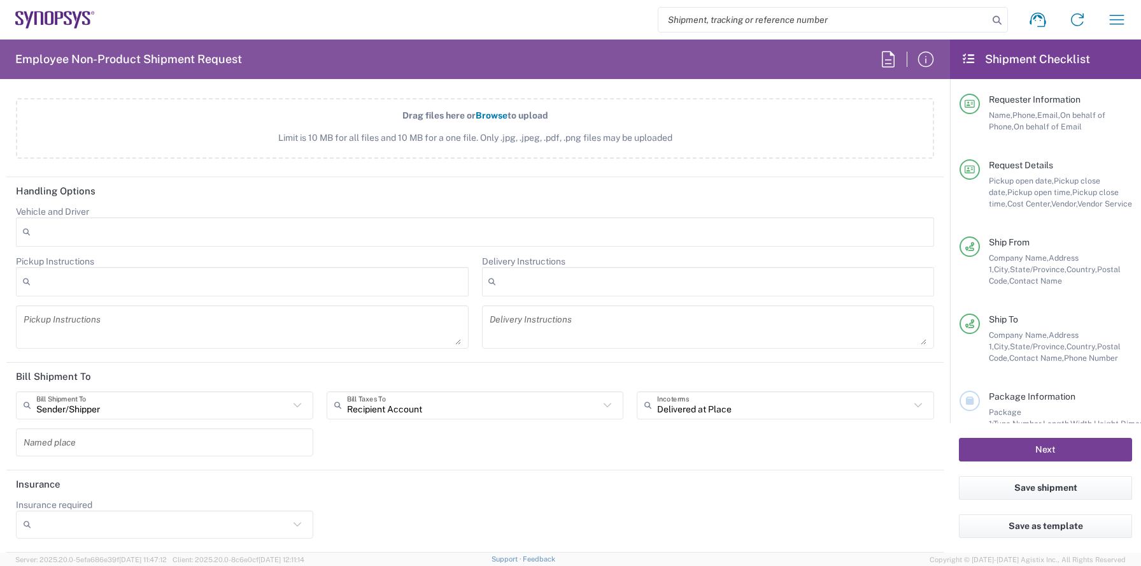
click at [1036, 445] on button "Next" at bounding box center [1045, 450] width 173 height 24
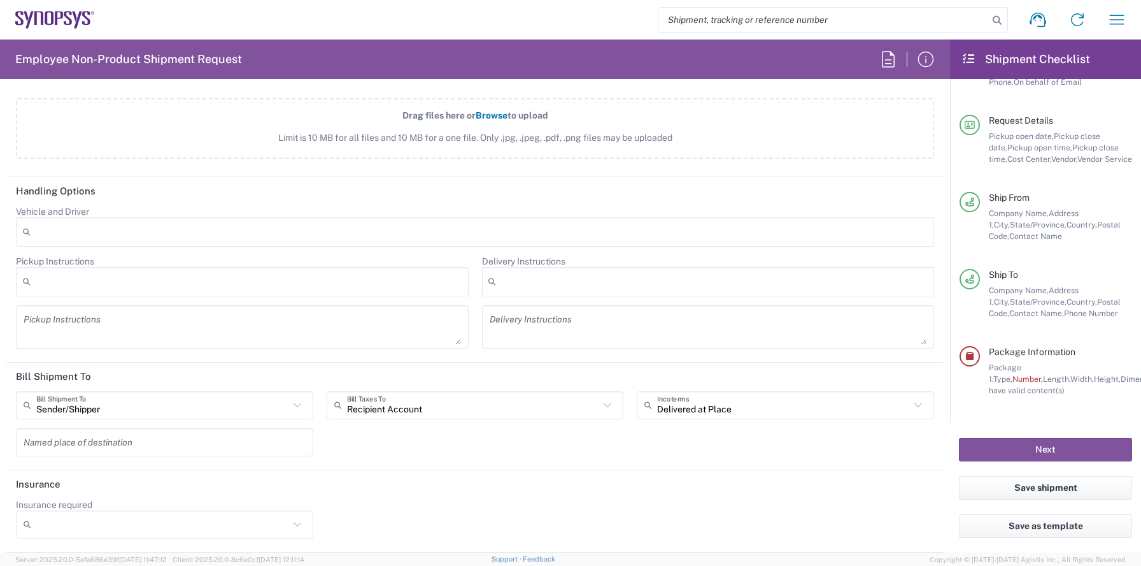
click at [978, 365] on agx-form-checklist-section "Package Information Package 1: Type, Number, Length, Width, Height, Dimension, …" at bounding box center [1046, 371] width 173 height 50
click at [1029, 457] on button "Next" at bounding box center [1045, 450] width 173 height 24
click at [1021, 449] on button "Next" at bounding box center [1045, 450] width 173 height 24
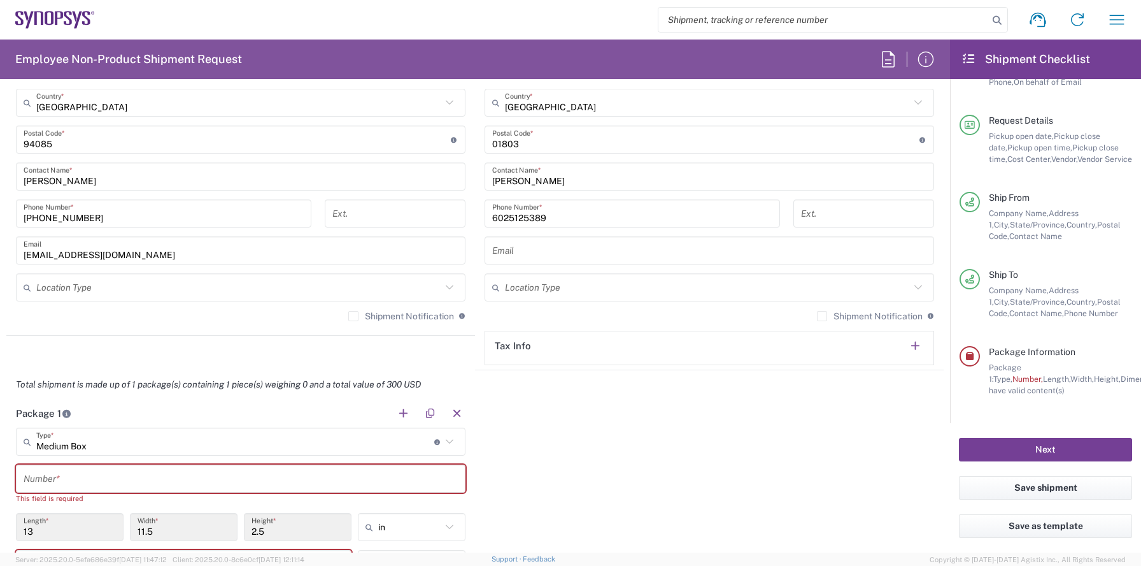
scroll to position [874, 0]
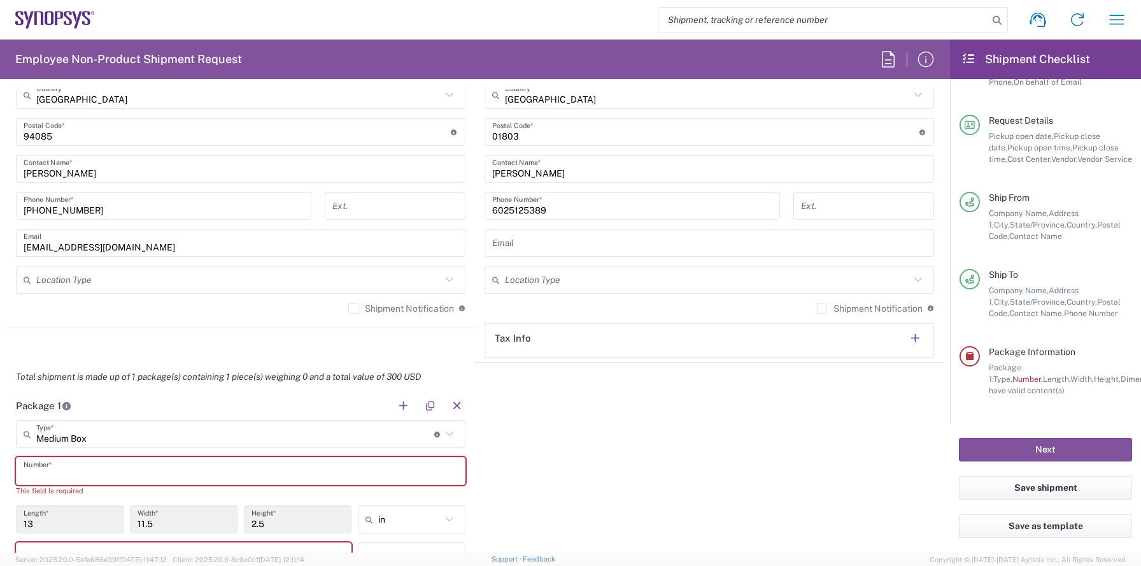
click at [182, 477] on input "text" at bounding box center [241, 471] width 434 height 22
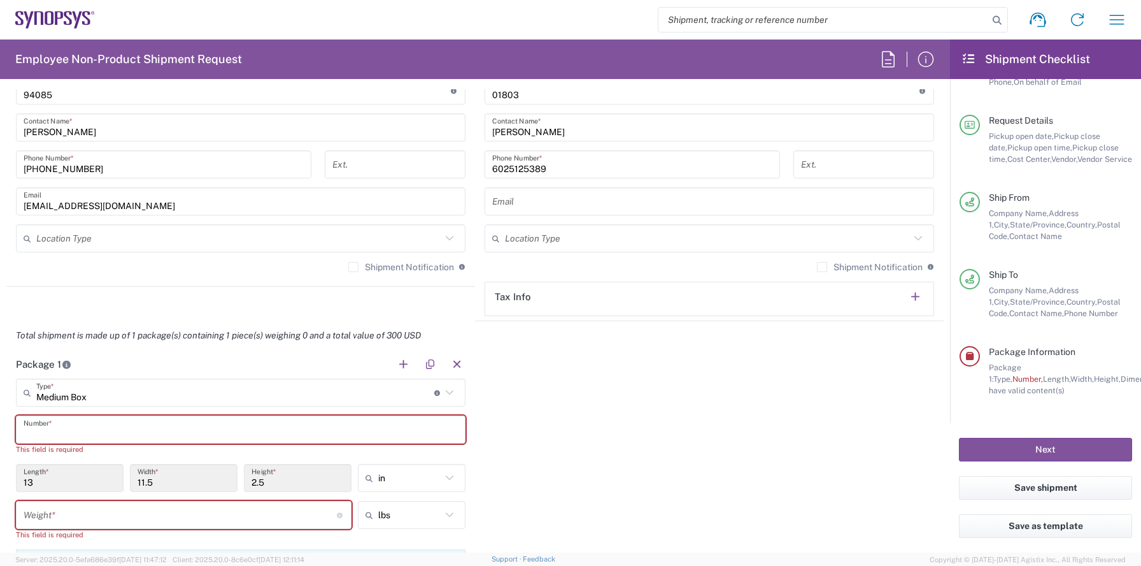
scroll to position [918, 0]
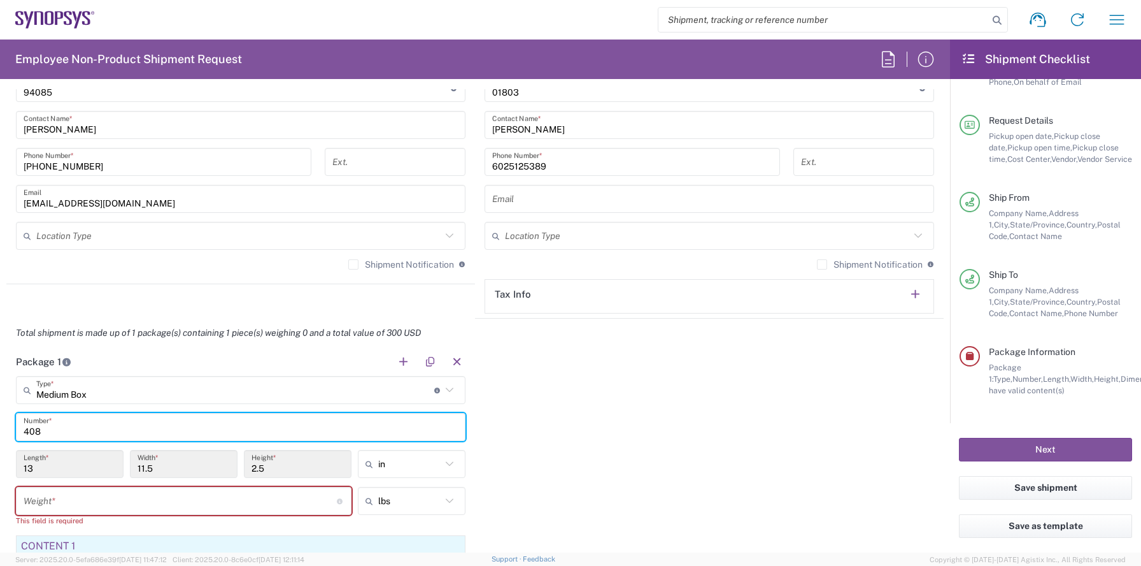
type input "408-"
type input "1"
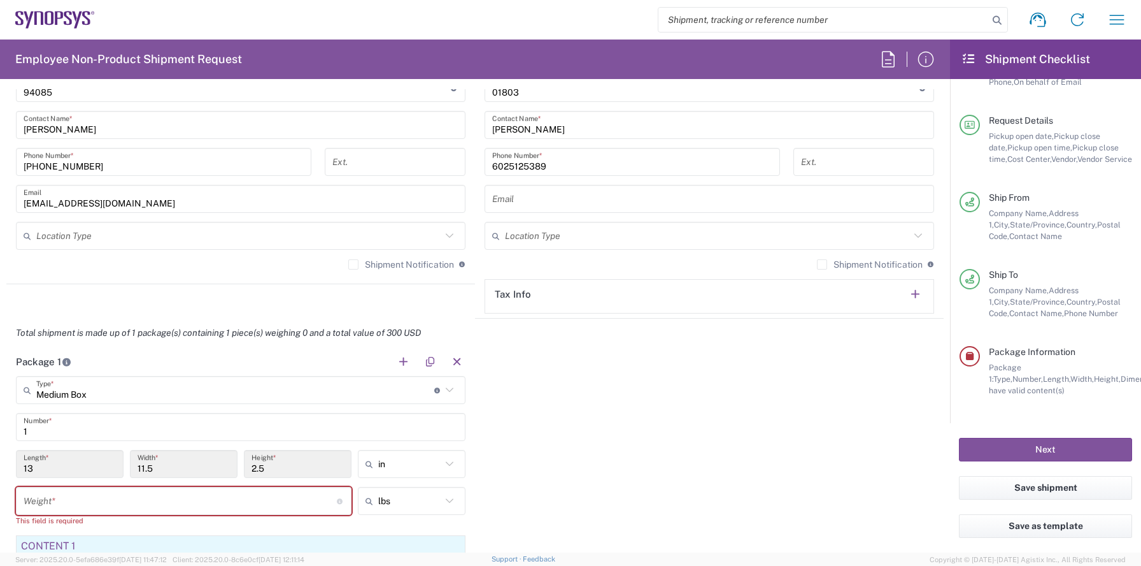
click at [547, 436] on div "Package 1 Medium Box Type * Material used to package goods Medium Box 1 Number …" at bounding box center [475, 509] width 938 height 325
click at [168, 506] on input "number" at bounding box center [180, 501] width 313 height 22
type input "2"
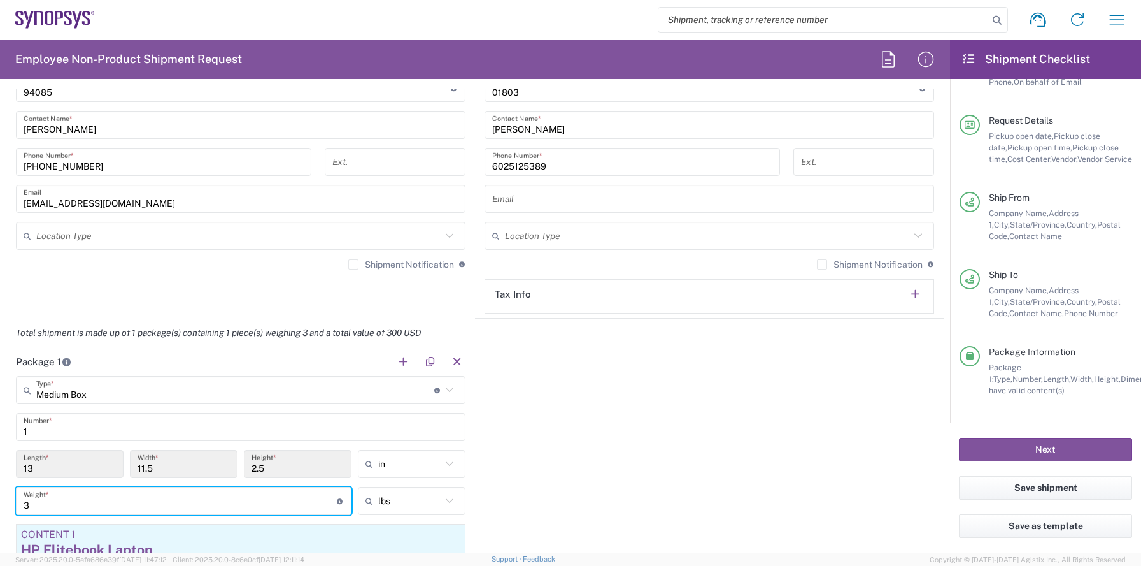
type input "3"
click at [581, 436] on div "Package 1 Medium Box Type * Material used to package goods Medium Box 1 Number …" at bounding box center [475, 503] width 938 height 313
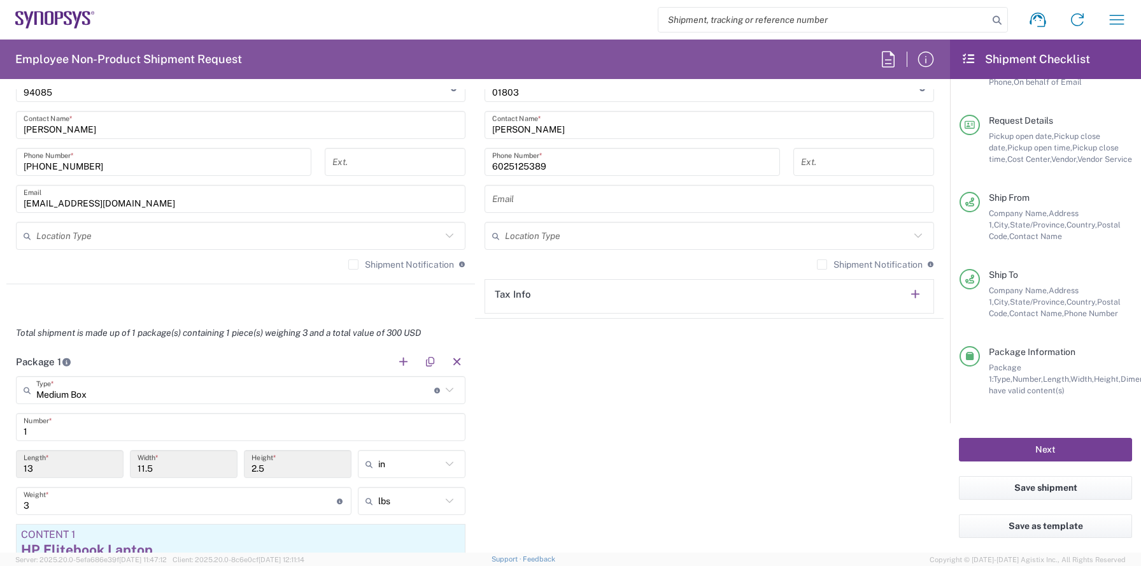
click at [971, 442] on button "Next" at bounding box center [1045, 450] width 173 height 24
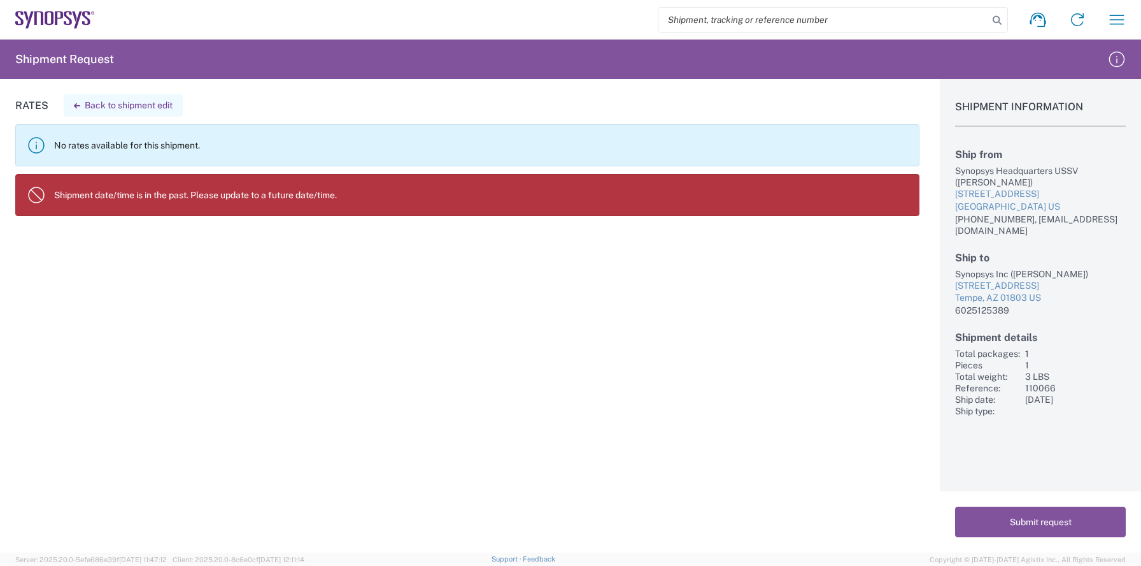
click at [133, 102] on button "Back to shipment edit" at bounding box center [123, 105] width 119 height 22
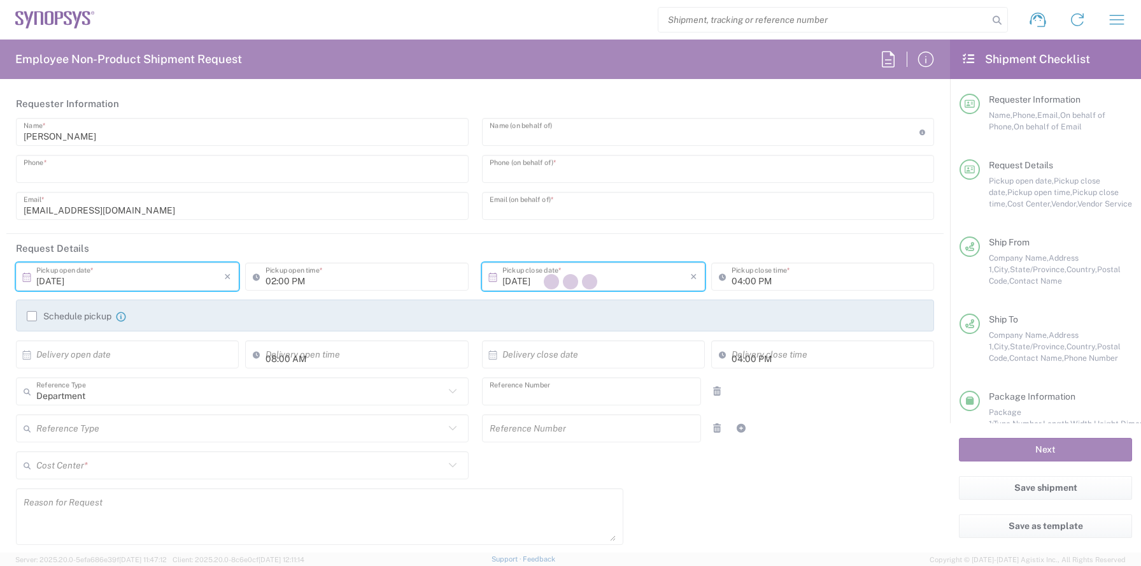
type input "[PHONE_NUMBER]"
type input "[PERSON_NAME]"
type input "6025125389"
type input "[PERSON_NAME][EMAIL_ADDRESS][DOMAIN_NAME]"
type input "01:00 PM"
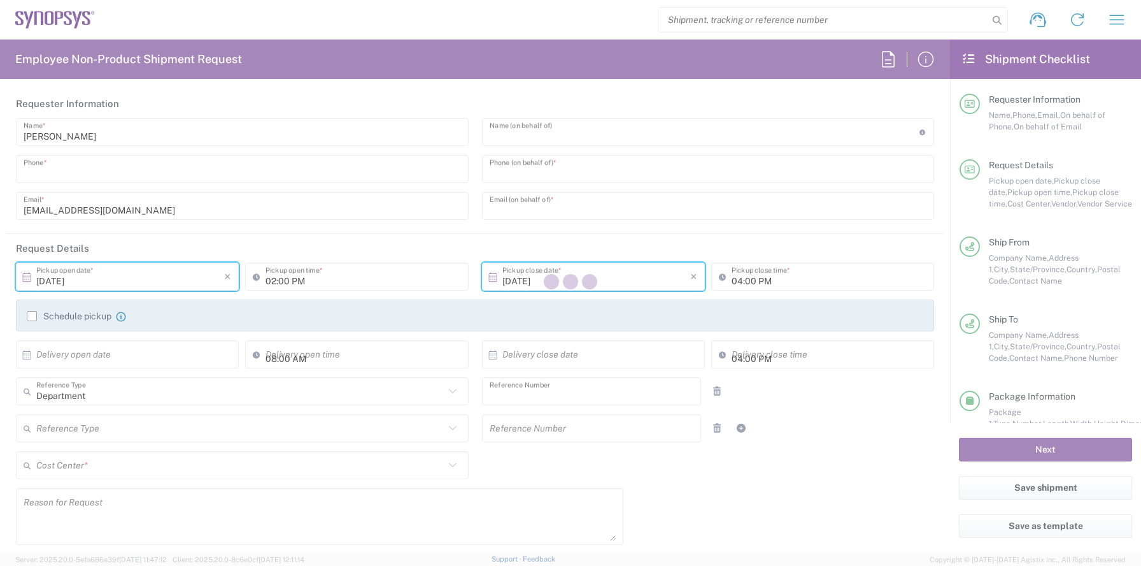
type input "110066"
type textarea "[EMAIL_ADDRESS][DOMAIN_NAME]"
type input "Headquarters USSV"
type input "Synopsys Headquarters USSV"
type input "[STREET_ADDRESS]"
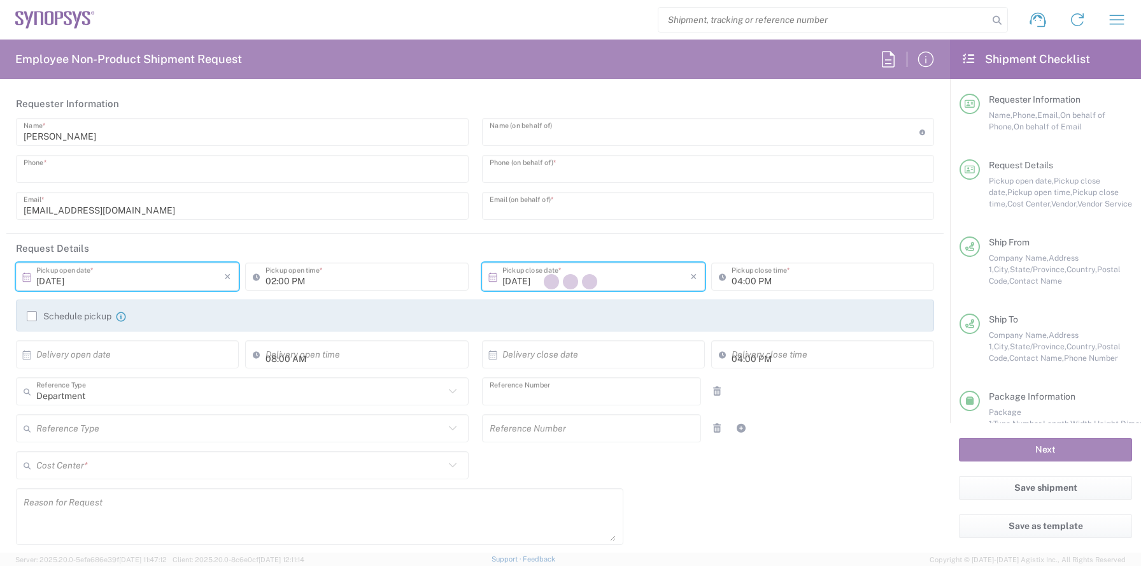
type input "Sunnyvale"
type input "[US_STATE]"
type input "94085"
type input "[PERSON_NAME]"
type input "[PHONE_NUMBER]"
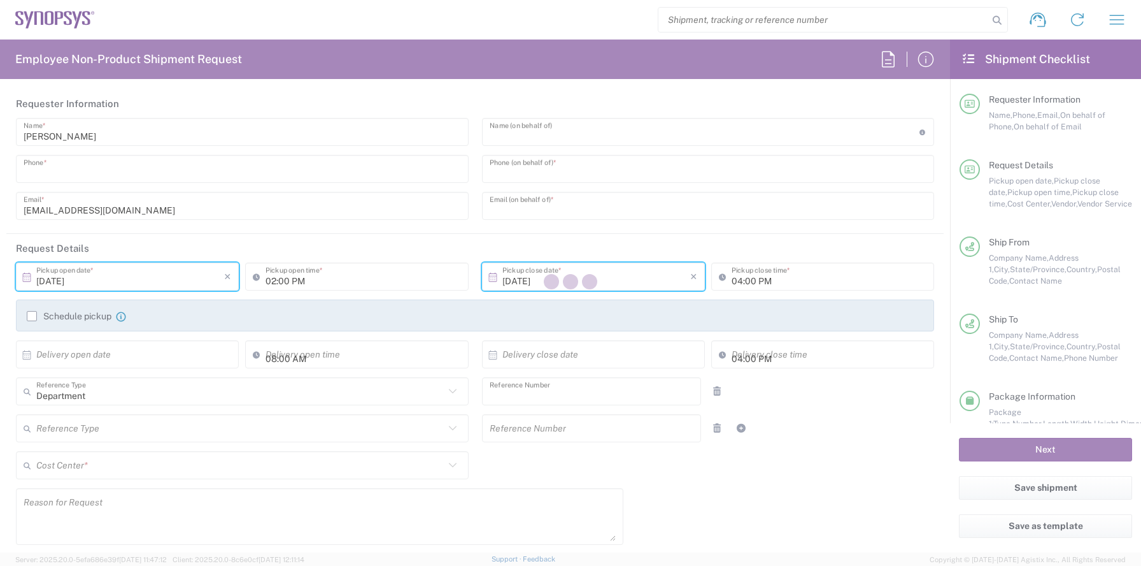
type input "[EMAIL_ADDRESS][DOMAIN_NAME]"
type input "Synopsys Inc"
type input "[STREET_ADDRESS]"
type input "Tempe"
type input "[US_STATE]"
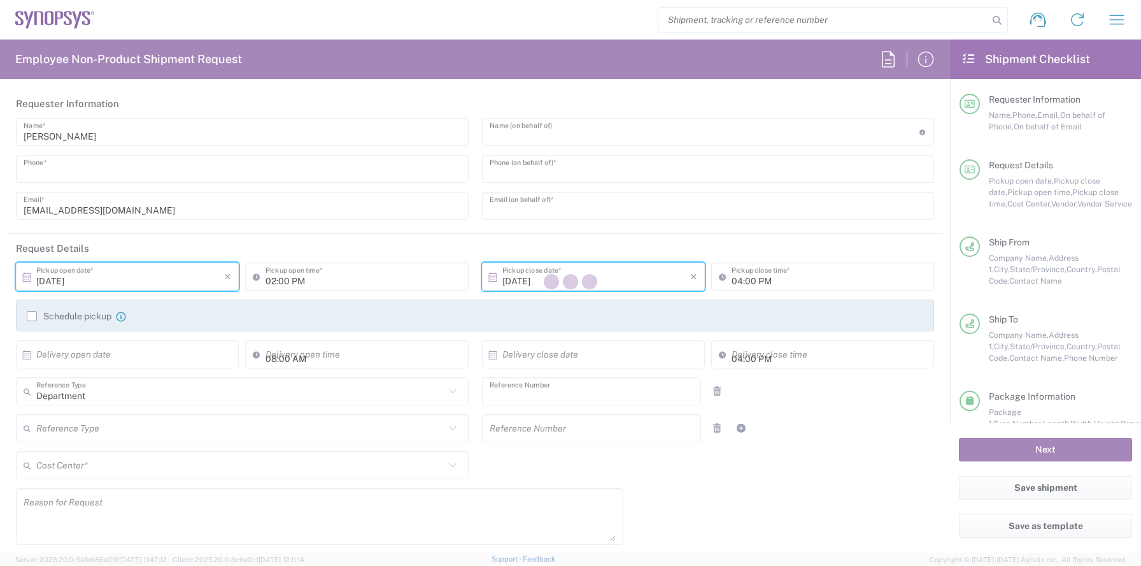
type input "01803"
type input "[PERSON_NAME]"
type input "6025125389"
type input "Medium Box"
type input "2Day"
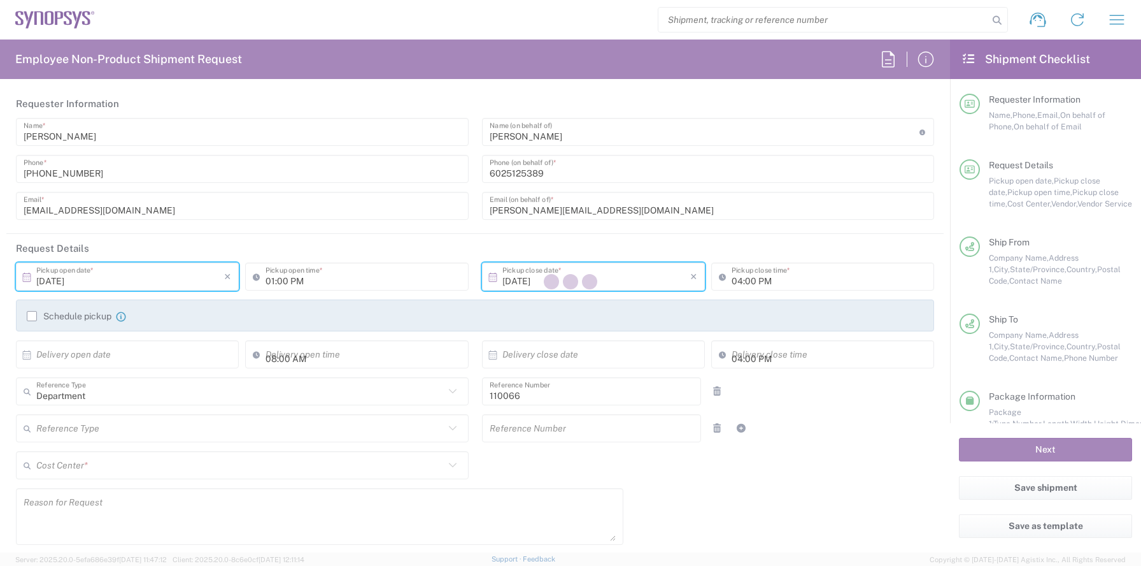
type input "US01, CIO, IT, ESS2 110066"
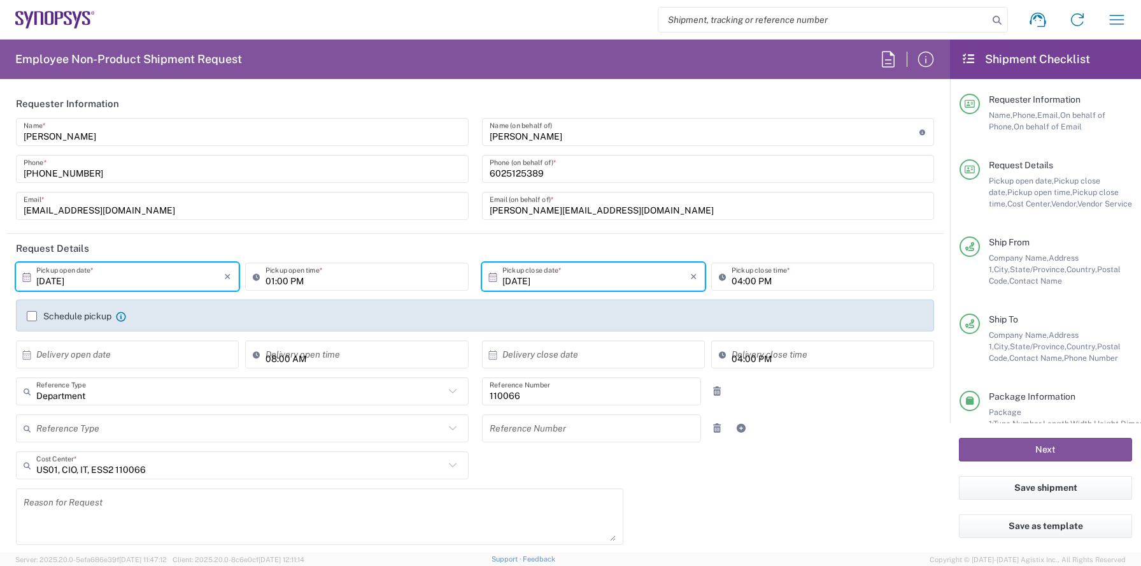
click at [104, 276] on input "[DATE]" at bounding box center [130, 277] width 188 height 22
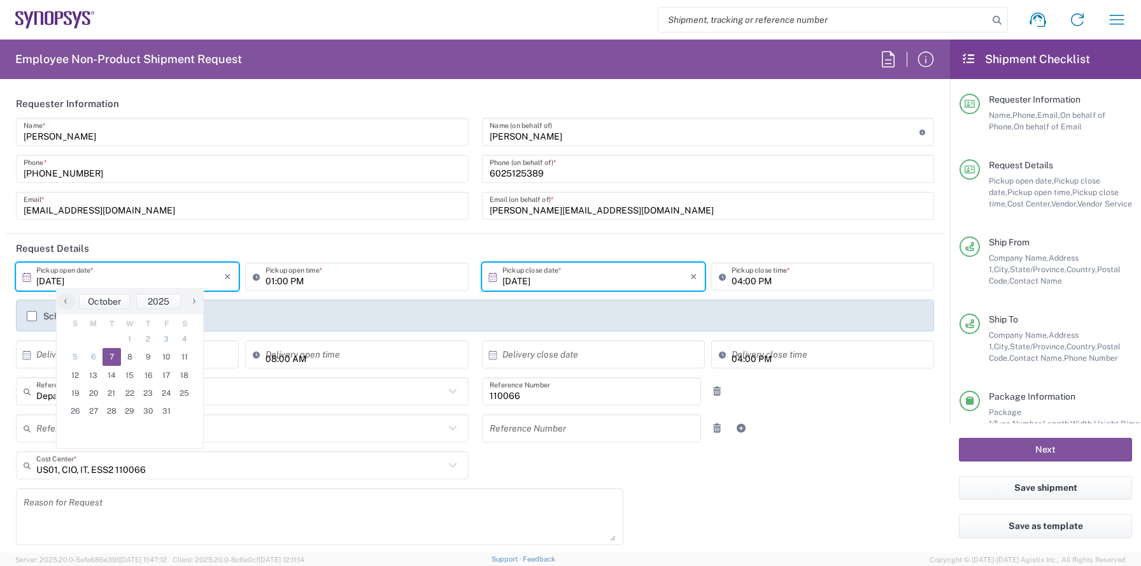
click at [324, 278] on input "01:00 PM" at bounding box center [363, 277] width 195 height 22
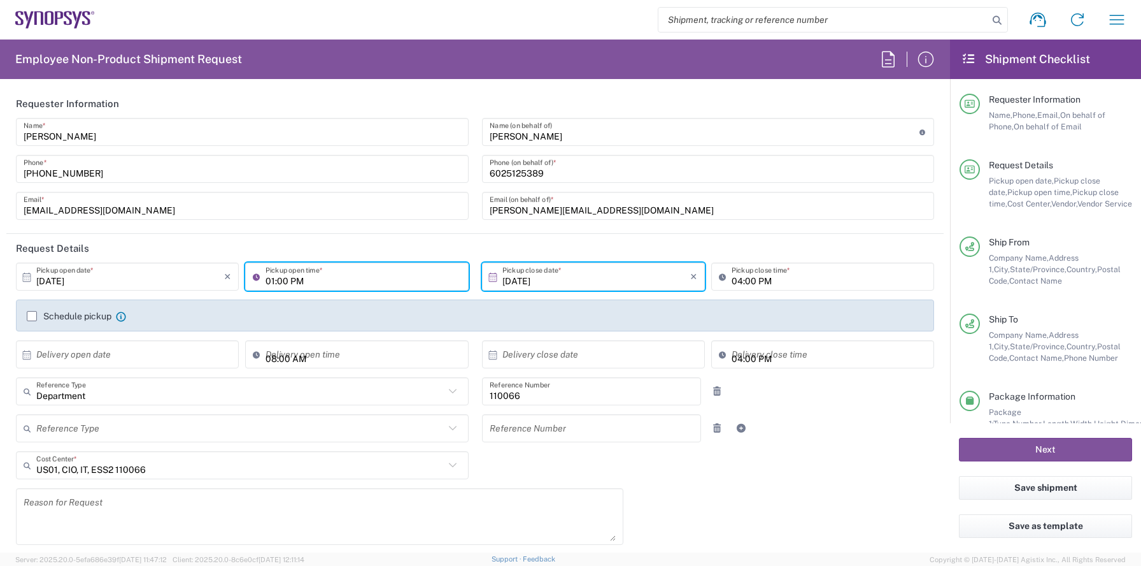
click at [316, 283] on input "01:00 PM" at bounding box center [363, 277] width 195 height 22
click at [282, 285] on input "01:00 PM" at bounding box center [363, 277] width 195 height 22
click at [274, 283] on input "01:00 PM" at bounding box center [363, 277] width 195 height 22
type input "02:00 PM"
click at [367, 250] on header "Request Details" at bounding box center [475, 248] width 938 height 29
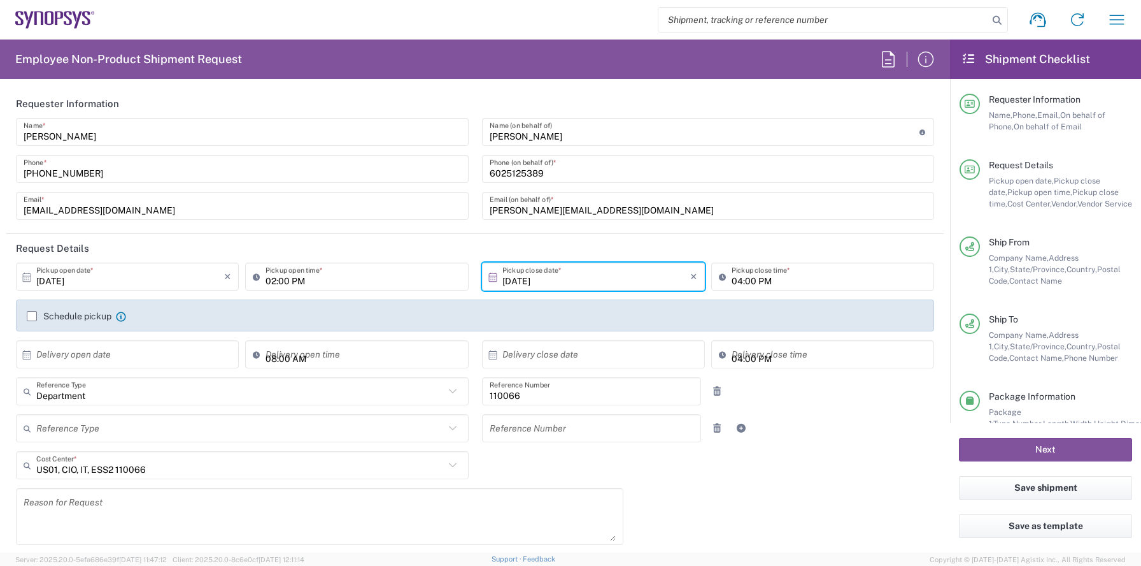
click at [634, 287] on input "[DATE]" at bounding box center [597, 277] width 188 height 22
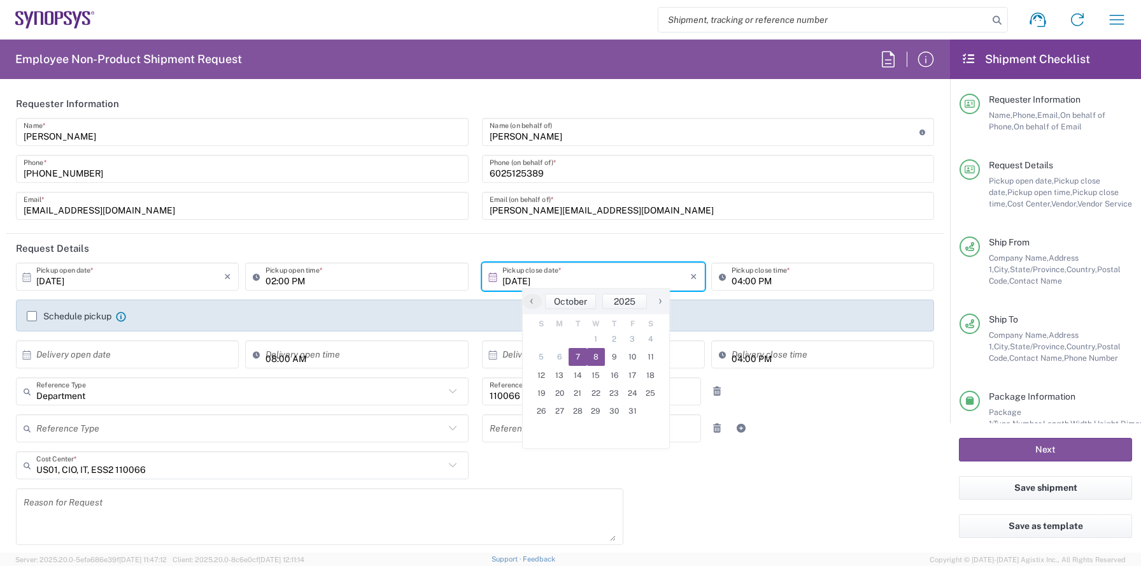
click at [598, 355] on span "8" at bounding box center [596, 357] width 18 height 18
type input "[DATE]"
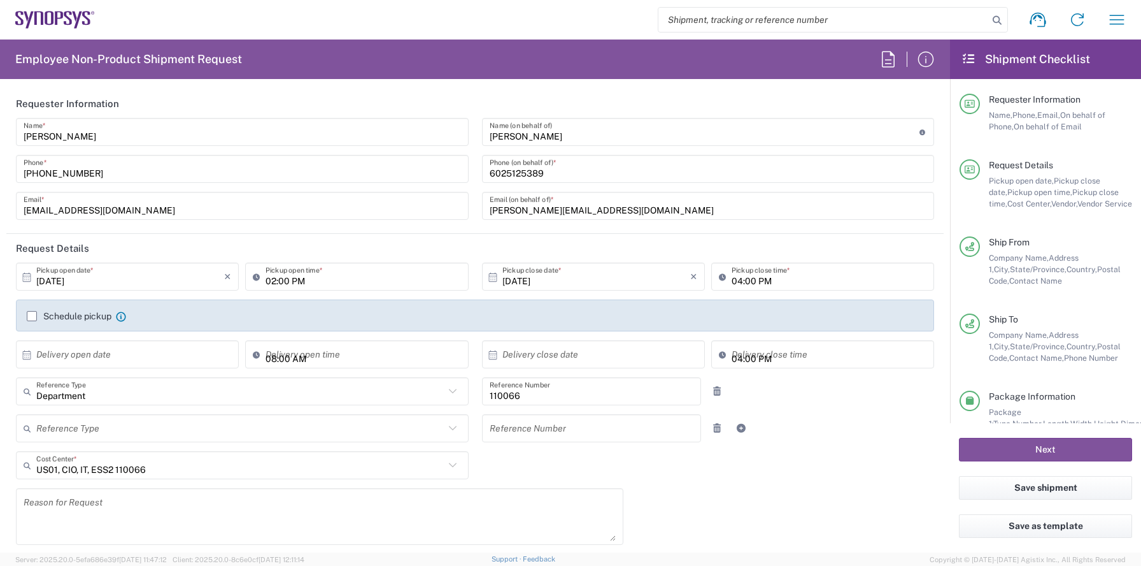
click at [53, 280] on input "[DATE]" at bounding box center [130, 277] width 188 height 22
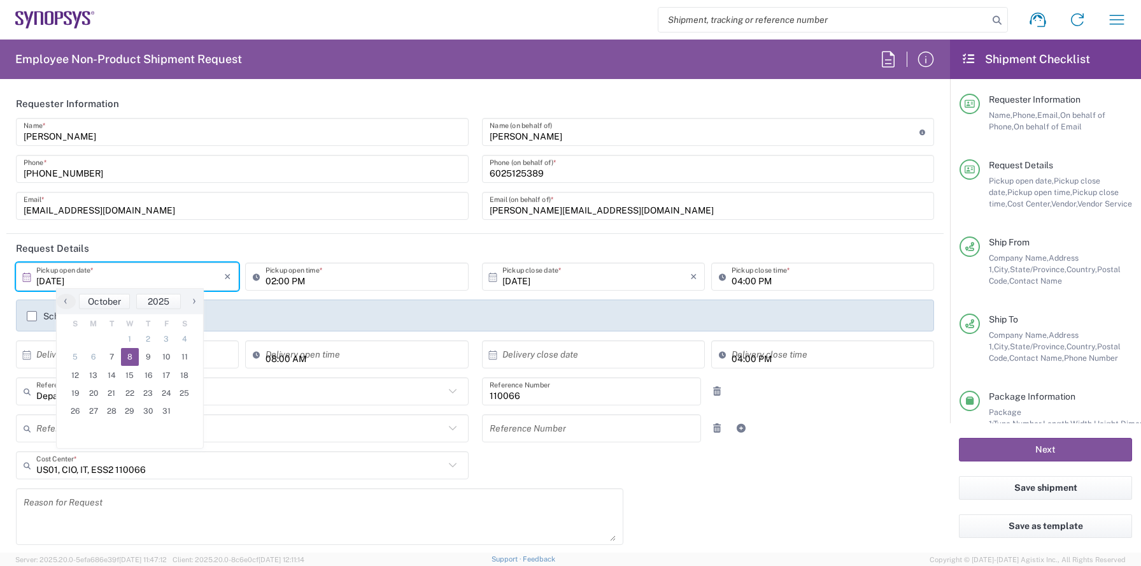
click at [58, 280] on input "[DATE]" at bounding box center [130, 277] width 188 height 22
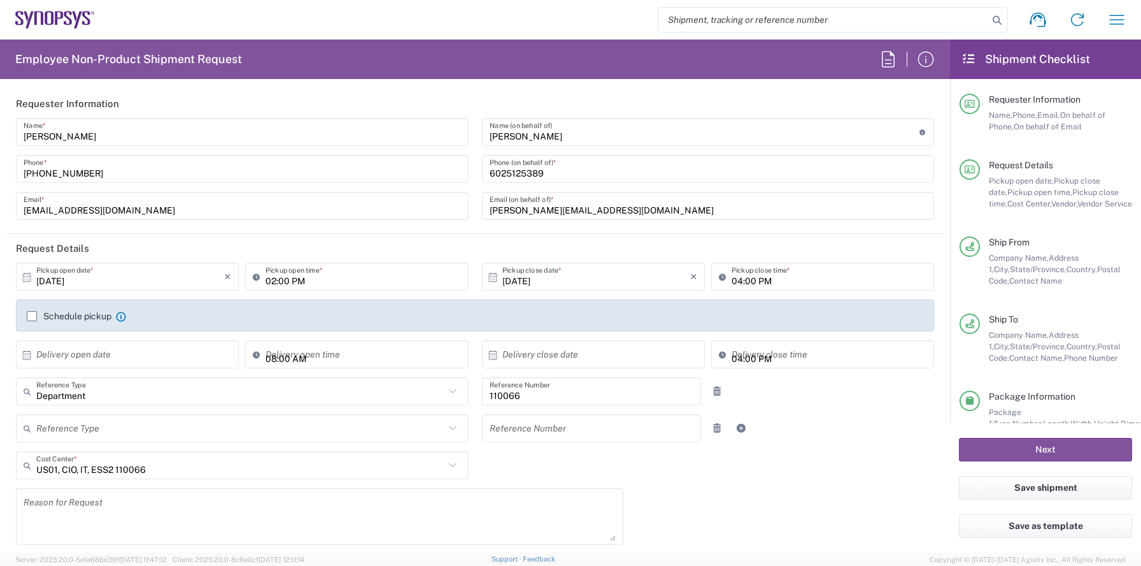
type input "[DATE]"
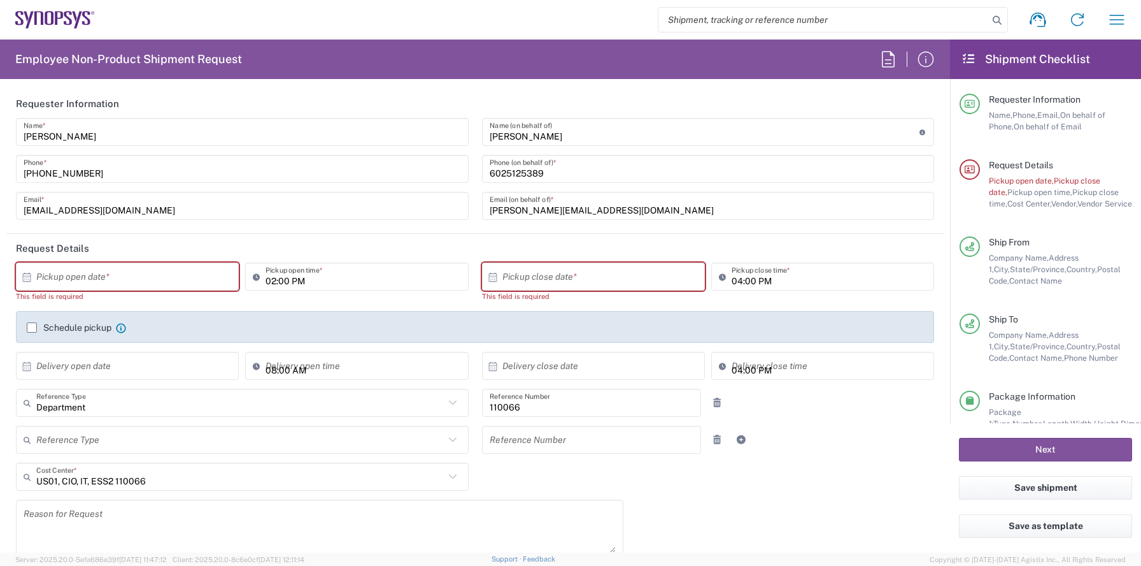
click at [223, 220] on div "[PERSON_NAME] Name * [PHONE_NUMBER] Phone * [EMAIL_ADDRESS][DOMAIN_NAME] Email *" at bounding box center [243, 173] width 466 height 111
click at [141, 286] on input "text" at bounding box center [130, 277] width 188 height 22
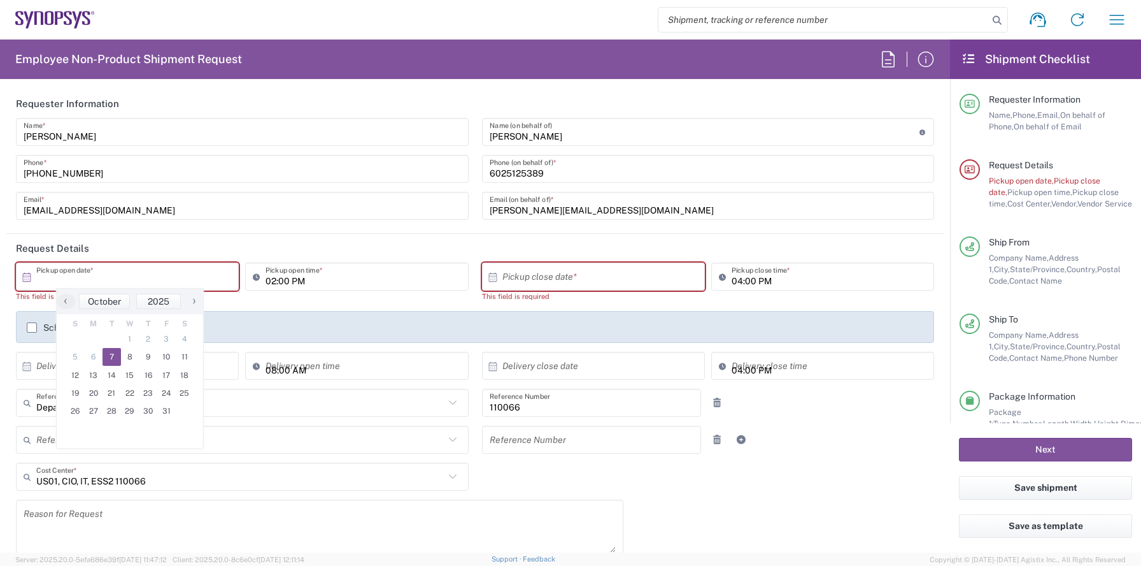
click at [113, 358] on span "7" at bounding box center [112, 357] width 18 height 18
type input "[DATE]"
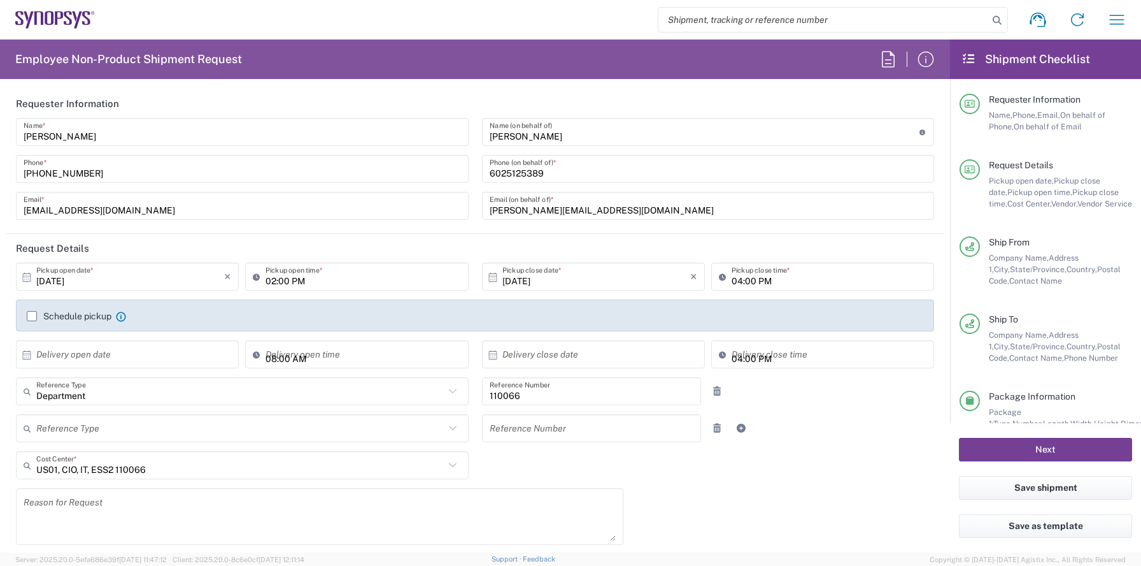
click at [996, 450] on button "Next" at bounding box center [1045, 450] width 173 height 24
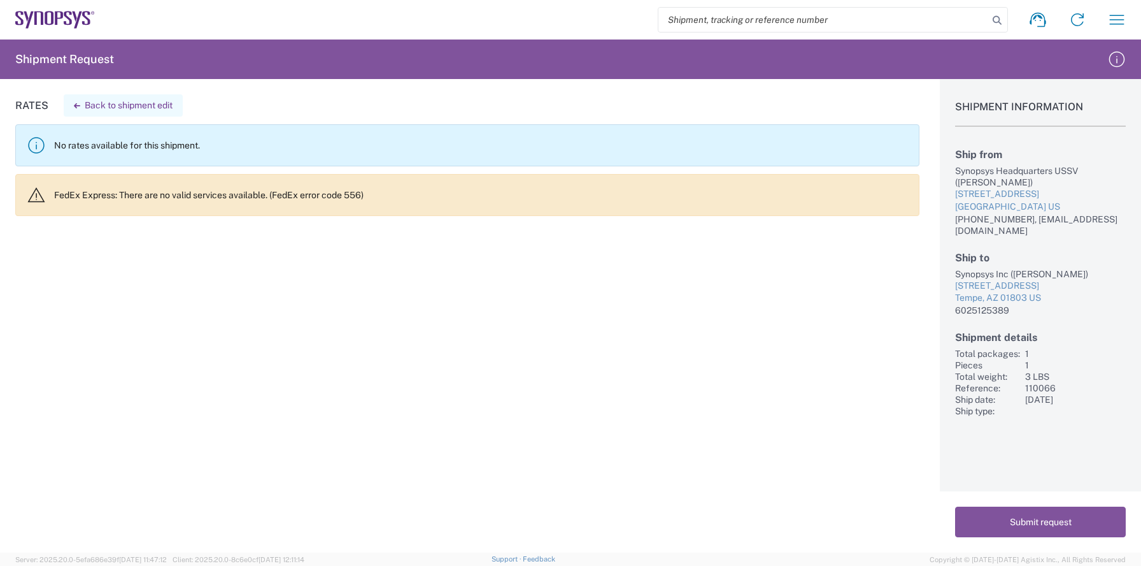
click at [100, 100] on button "Back to shipment edit" at bounding box center [123, 105] width 119 height 22
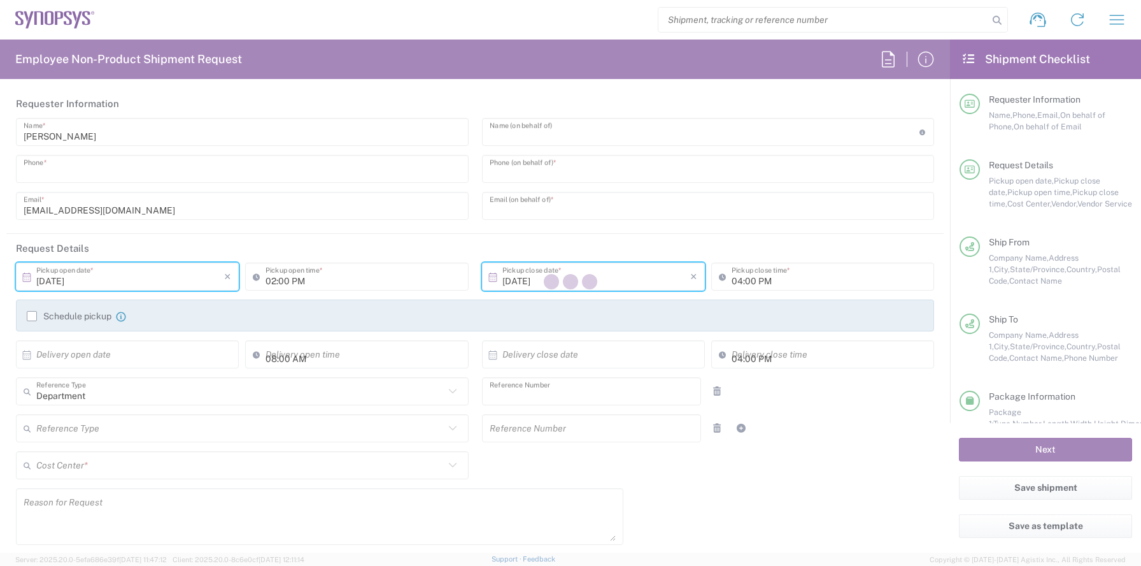
type input "[PHONE_NUMBER]"
type input "[PERSON_NAME]"
type input "6025125389"
type input "[PERSON_NAME][EMAIL_ADDRESS][DOMAIN_NAME]"
type input "110066"
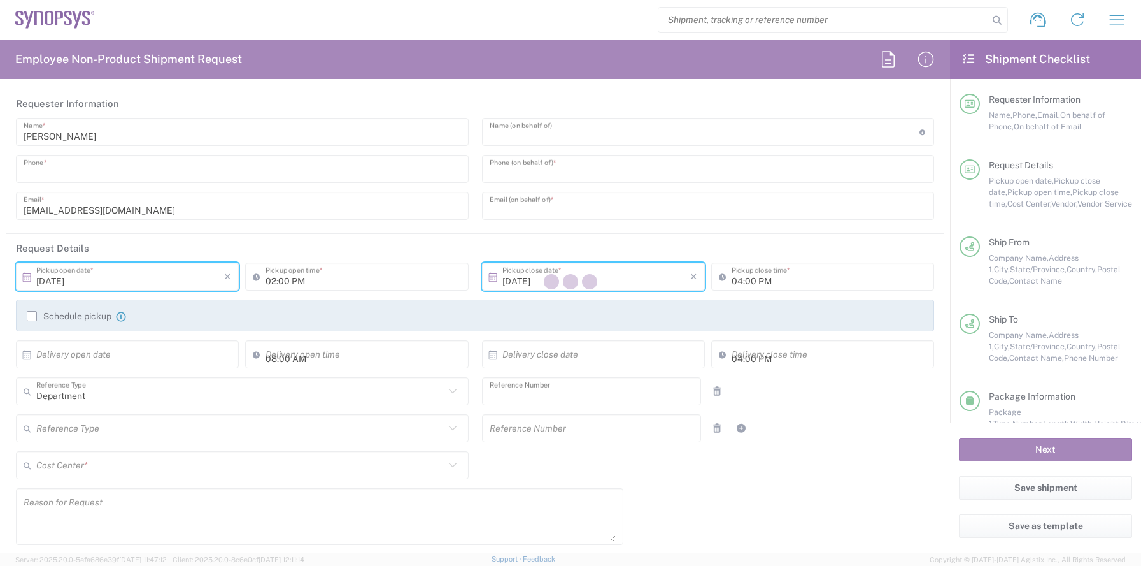
type textarea "[EMAIL_ADDRESS][DOMAIN_NAME]"
type input "Headquarters USSV"
type input "Synopsys Headquarters USSV"
type input "[STREET_ADDRESS]"
type input "Sunnyvale"
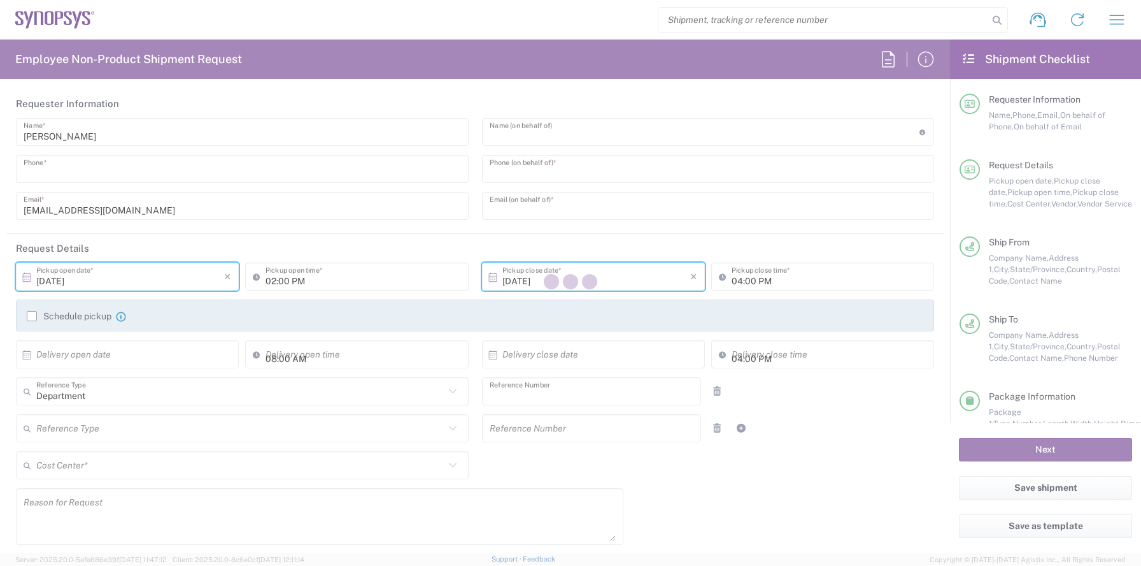
type input "[US_STATE]"
type input "94085"
type input "[PERSON_NAME]"
type input "[PHONE_NUMBER]"
type input "[EMAIL_ADDRESS][DOMAIN_NAME]"
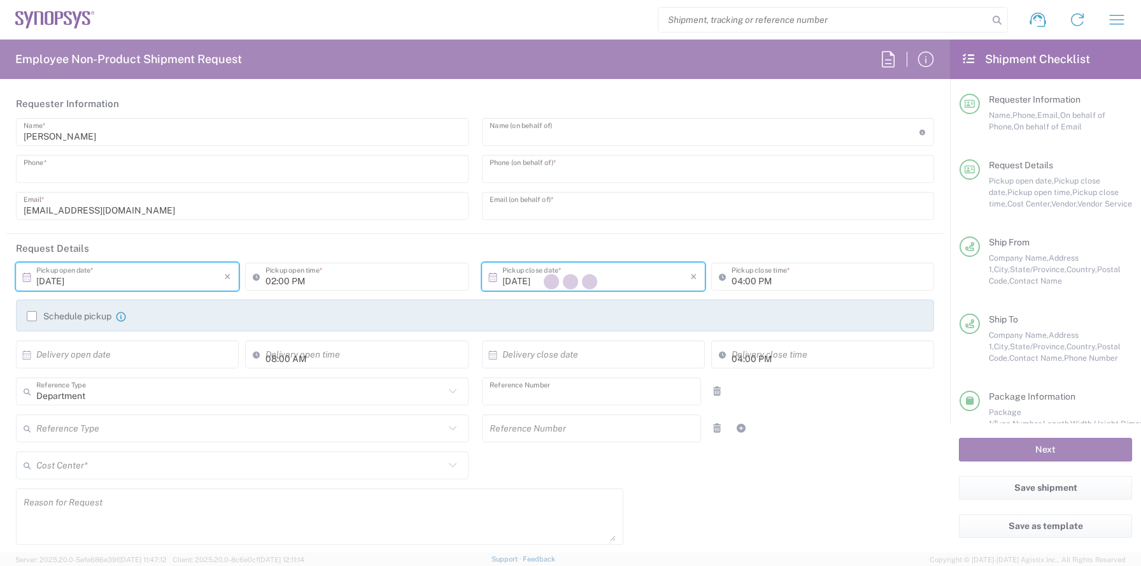
type input "Synopsys Inc"
type input "[STREET_ADDRESS]"
type input "Tempe"
type input "[US_STATE]"
type input "01803"
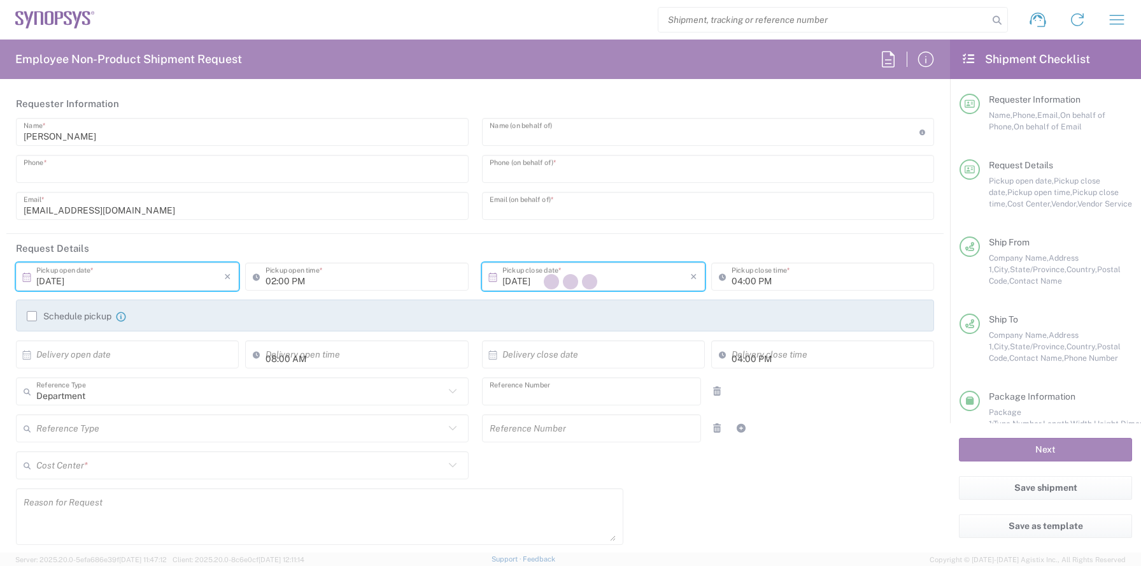
type input "[PERSON_NAME]"
type input "6025125389"
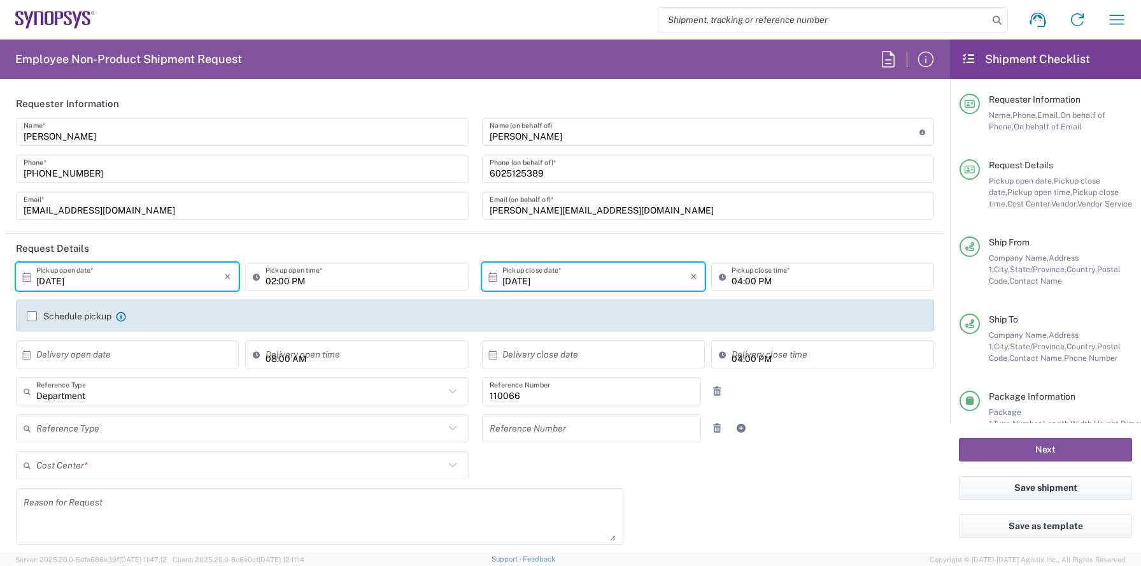
type input "US01, CIO, IT, ESS2 110066"
type input "2Day"
type input "Medium Box"
click at [154, 278] on input "[DATE]" at bounding box center [130, 277] width 188 height 22
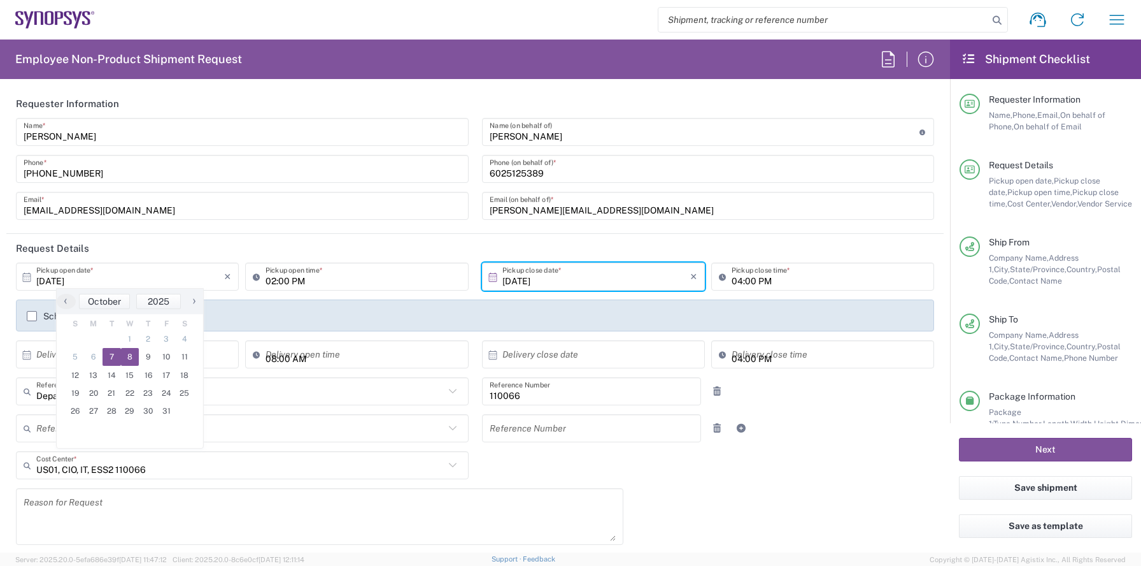
click at [124, 354] on span "8" at bounding box center [130, 357] width 18 height 18
type input "[DATE]"
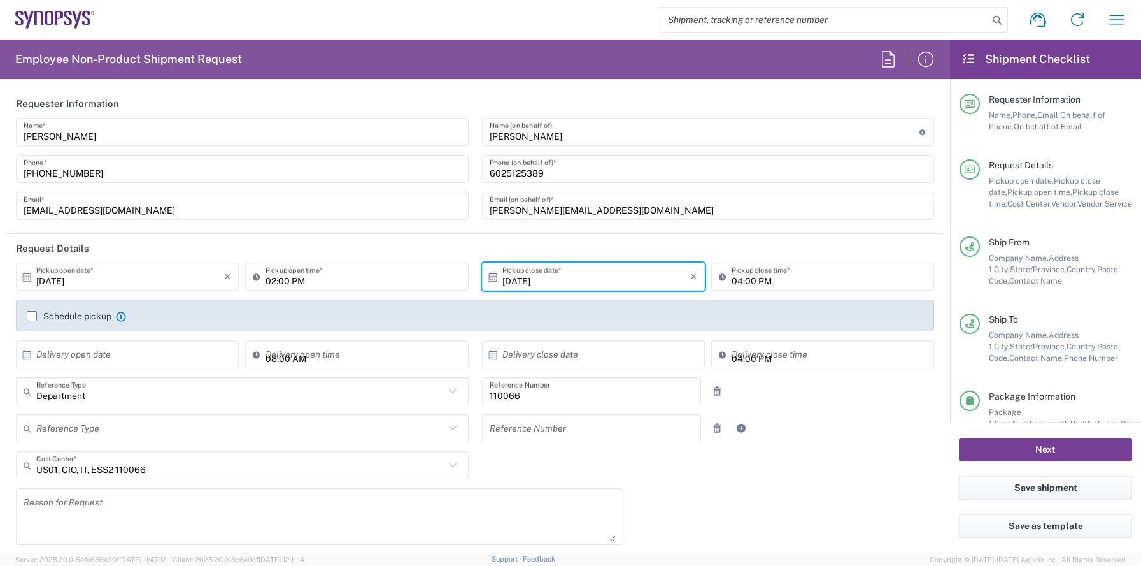
click at [1008, 453] on button "Next" at bounding box center [1045, 450] width 173 height 24
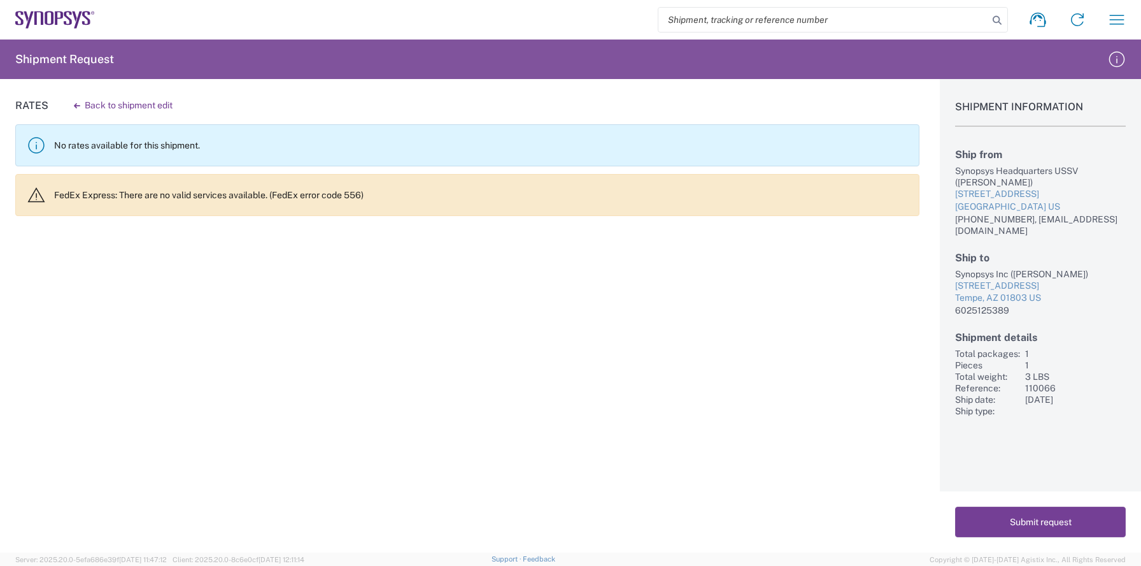
click at [1013, 515] on button "Submit request" at bounding box center [1040, 521] width 171 height 31
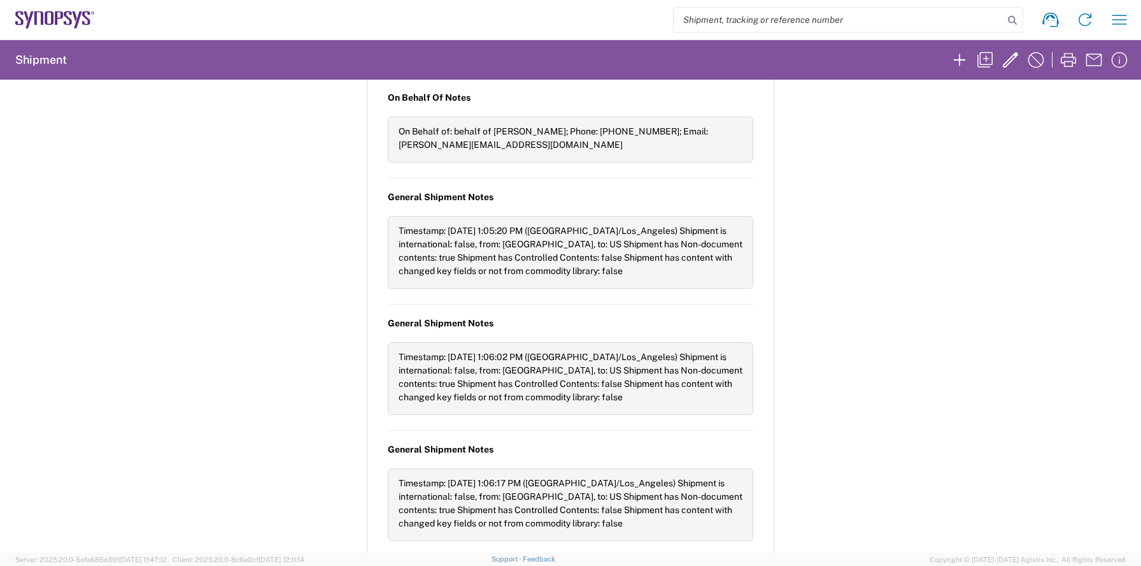
scroll to position [1185, 0]
